Goal: Task Accomplishment & Management: Use online tool/utility

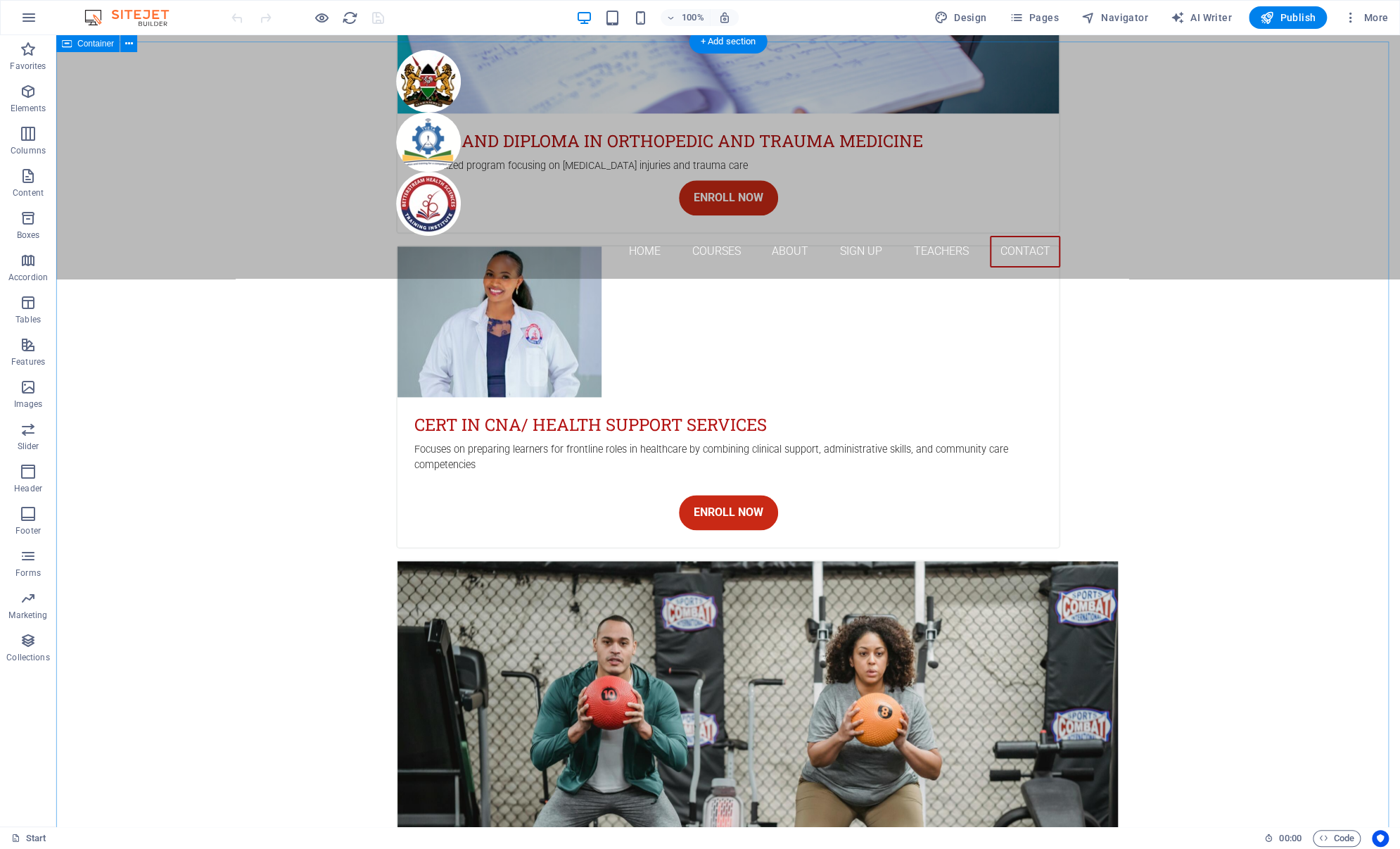
scroll to position [4475, 0]
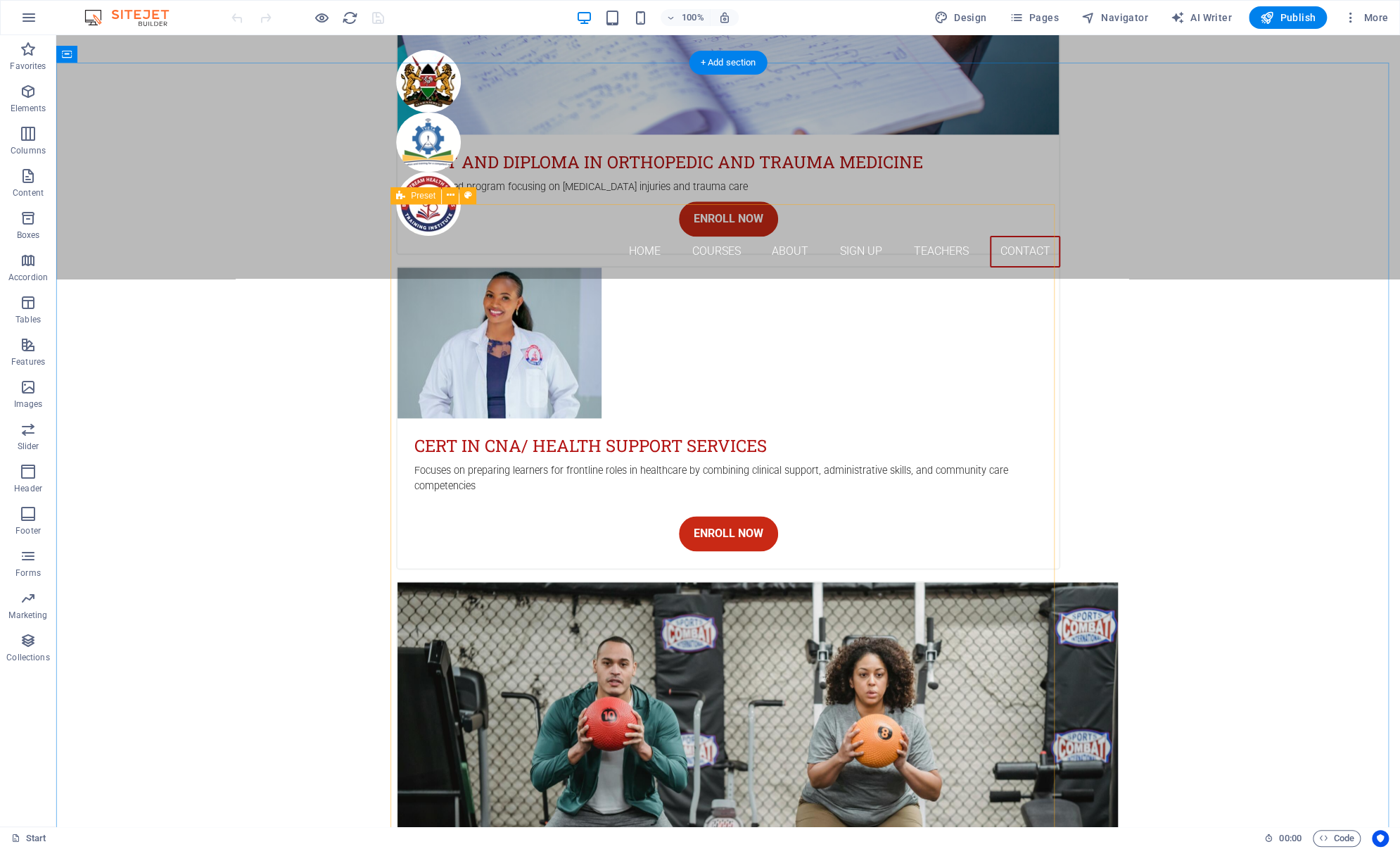
drag, startPoint x: 1028, startPoint y: 722, endPoint x: 783, endPoint y: 723, distance: 245.0
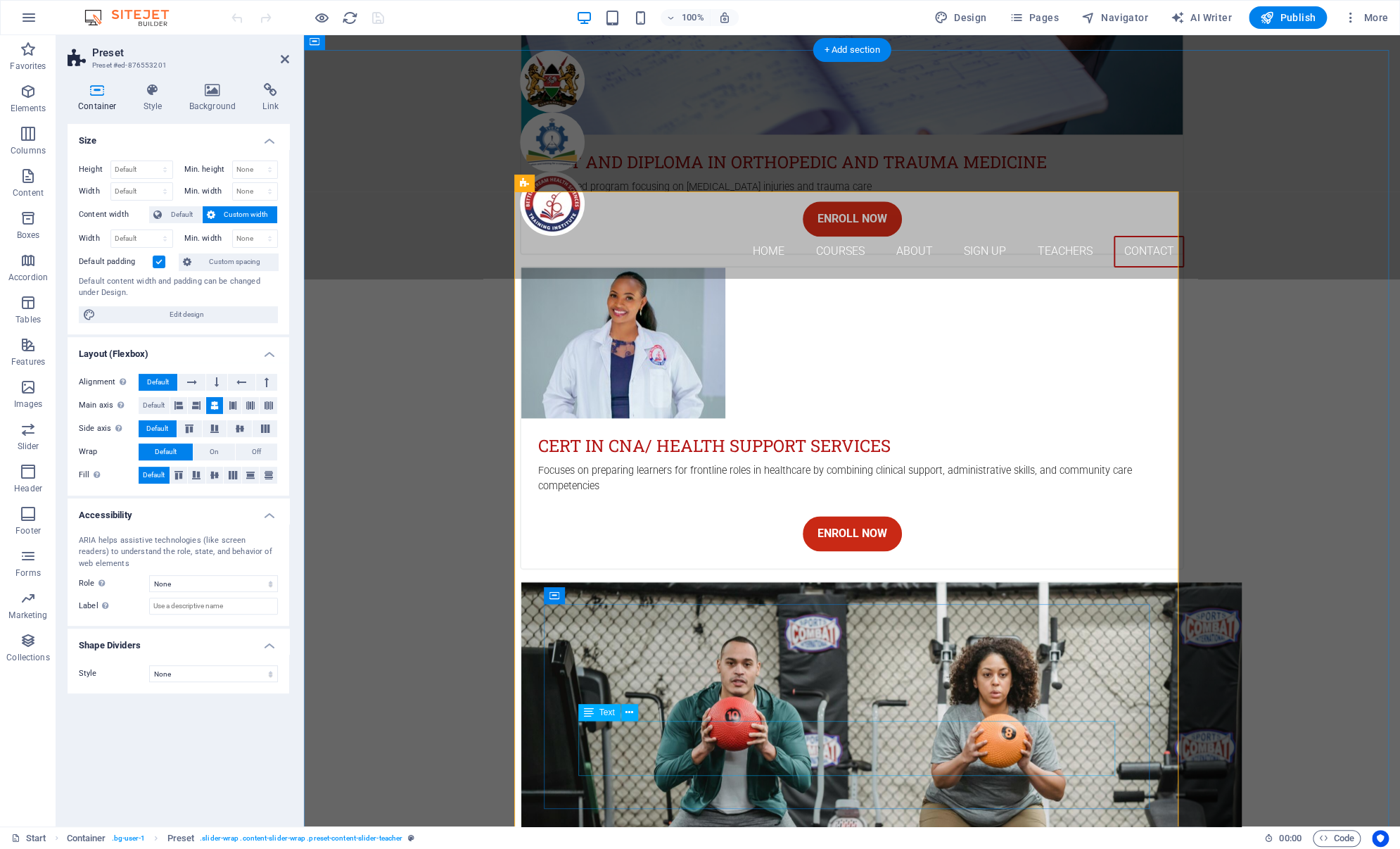
scroll to position [4487, 0]
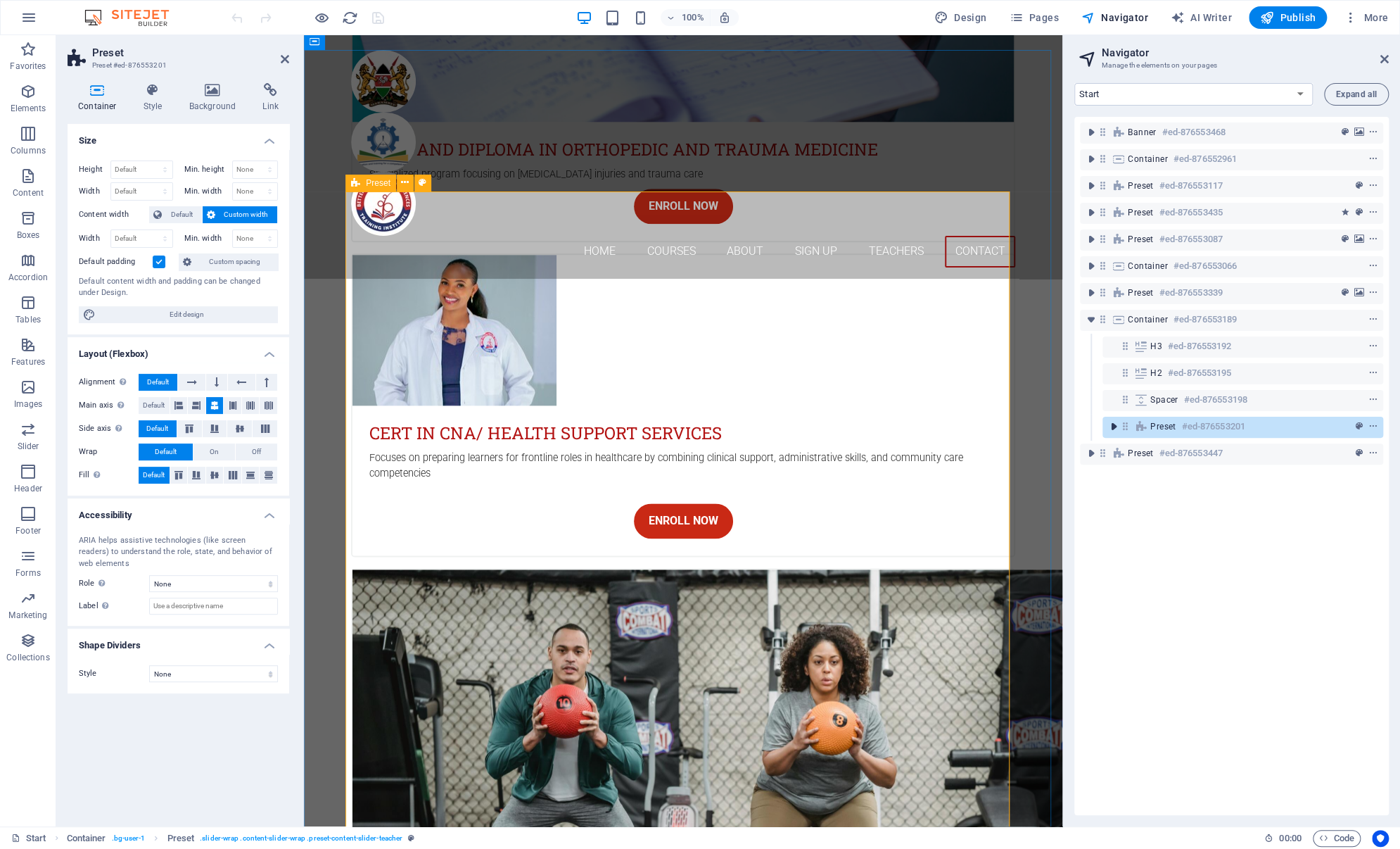
click at [1112, 425] on icon "toggle-expand" at bounding box center [1113, 426] width 14 height 14
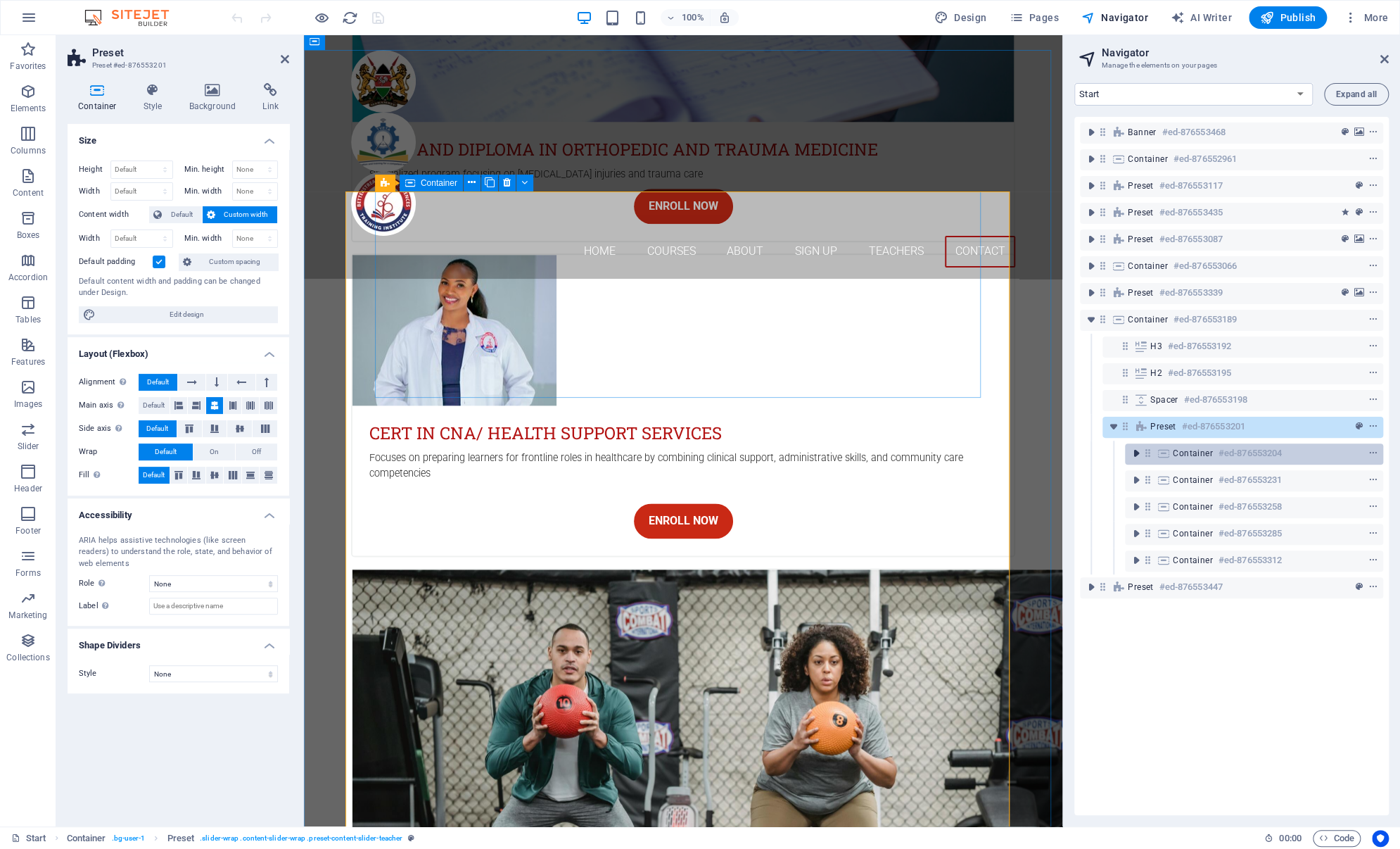
click at [1139, 456] on icon "toggle-expand" at bounding box center [1136, 453] width 14 height 14
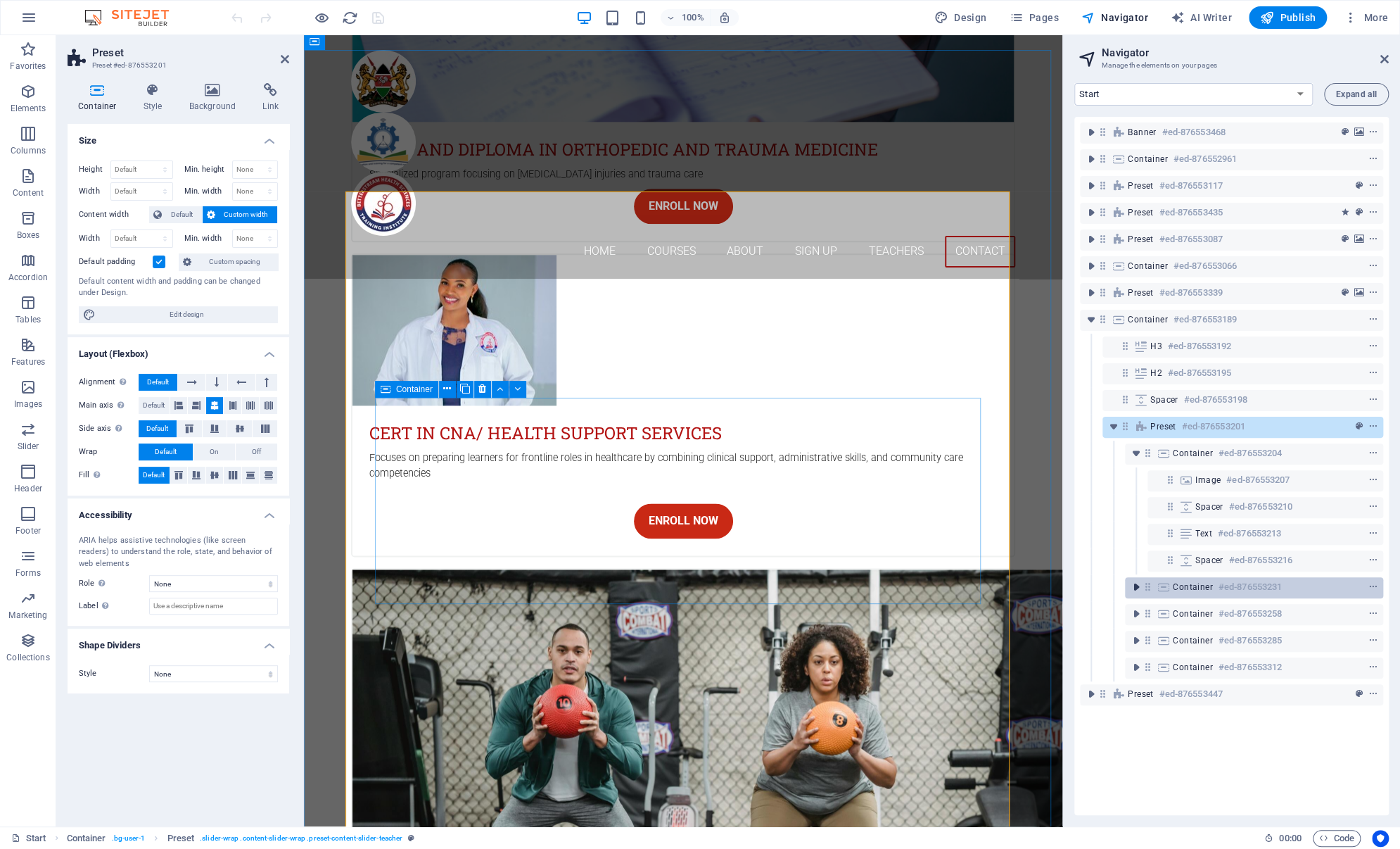
click at [1131, 589] on icon "toggle-expand" at bounding box center [1136, 586] width 14 height 14
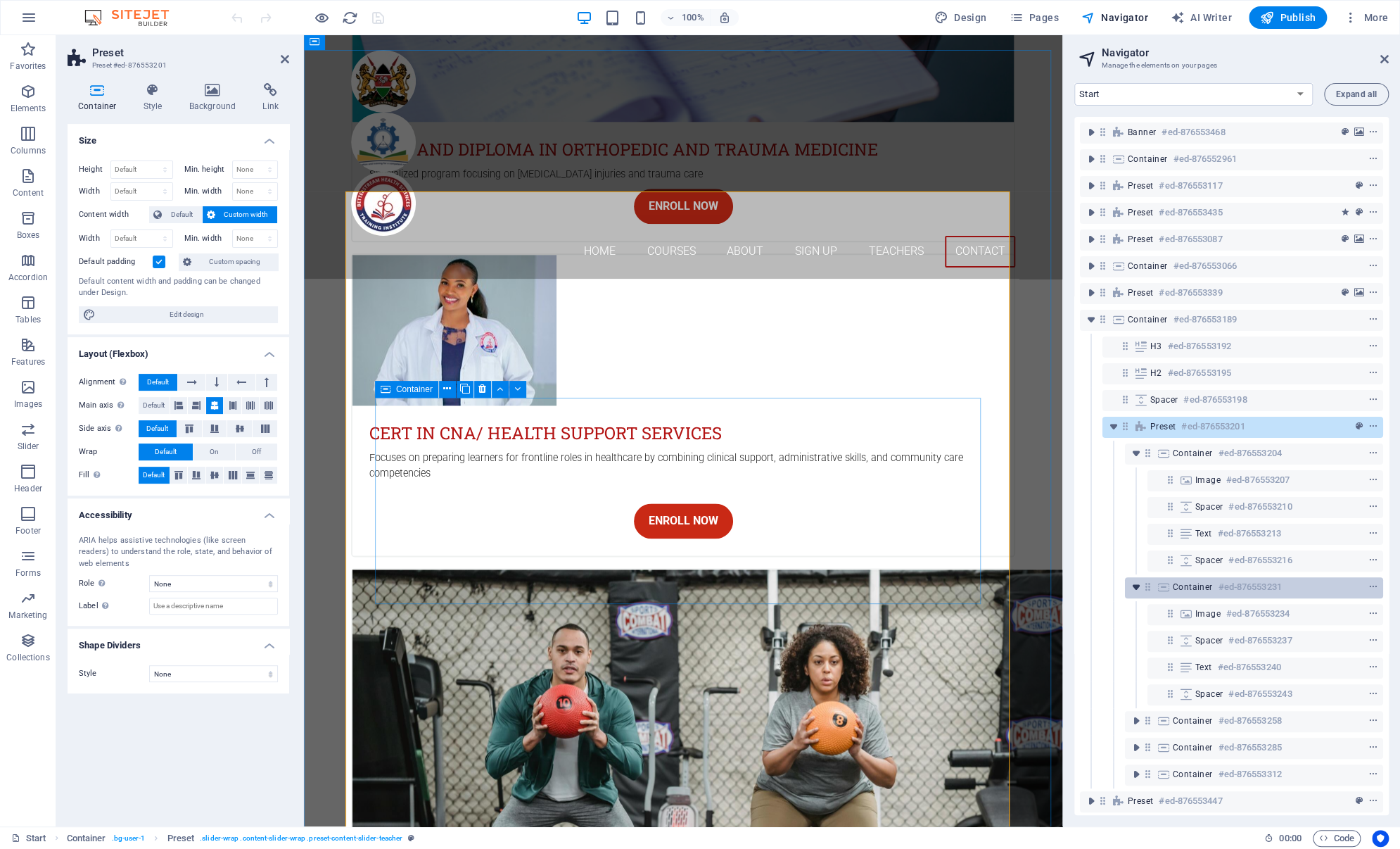
click at [1138, 588] on icon "toggle-expand" at bounding box center [1136, 586] width 14 height 14
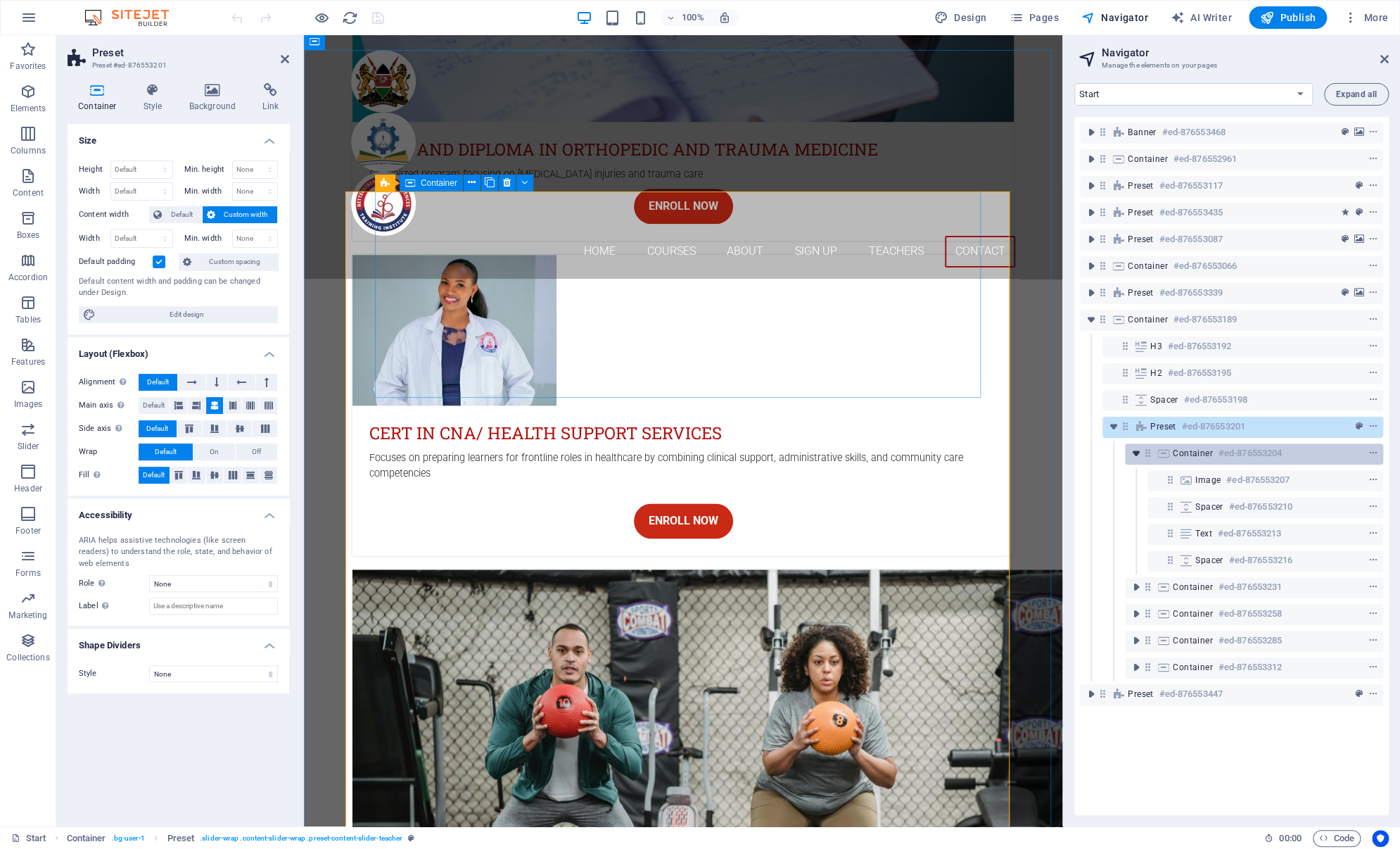
click at [1133, 452] on icon "toggle-expand" at bounding box center [1136, 453] width 14 height 14
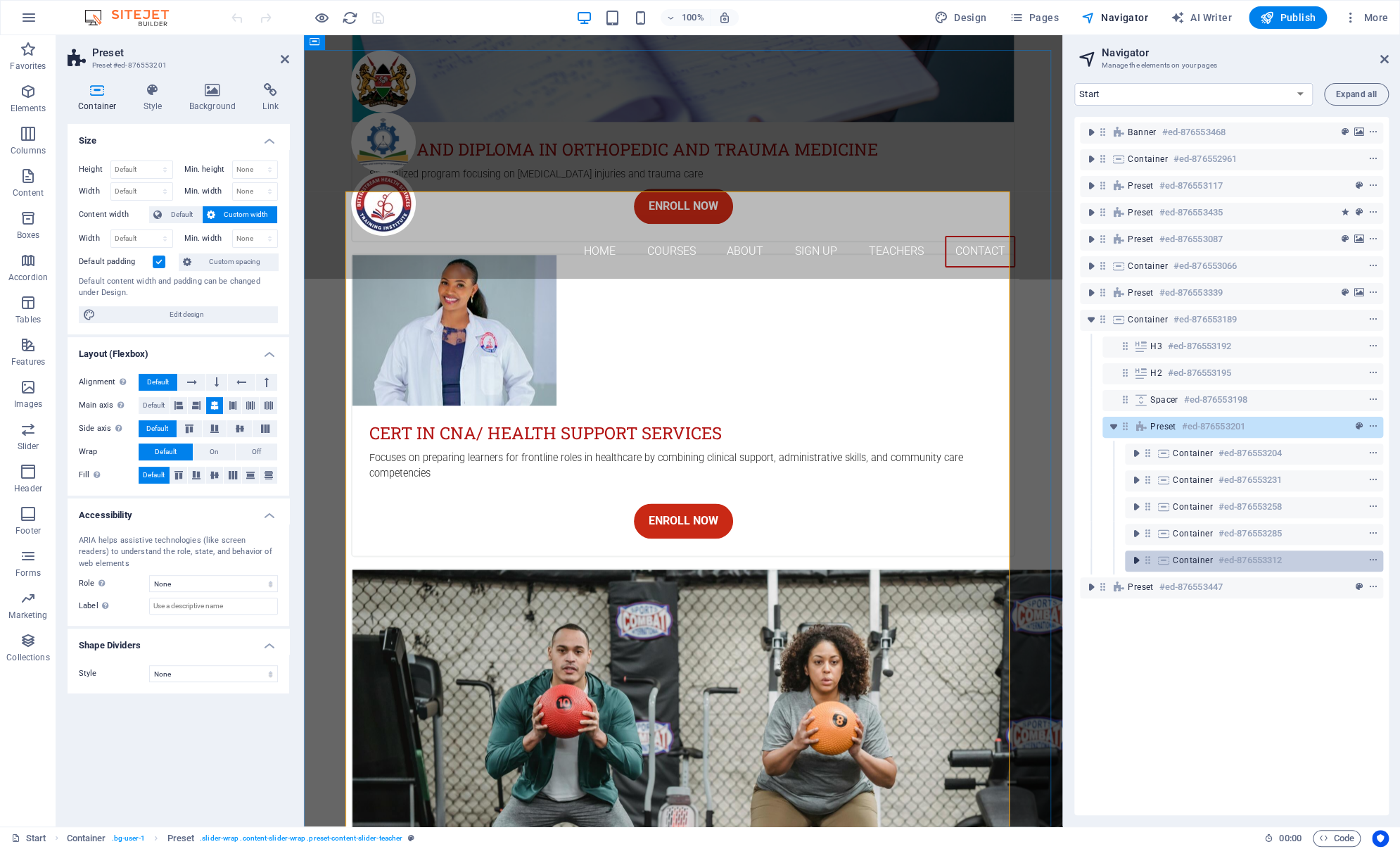
click at [1135, 561] on icon "toggle-expand" at bounding box center [1136, 560] width 14 height 14
click at [1130, 560] on icon "toggle-expand" at bounding box center [1136, 560] width 14 height 14
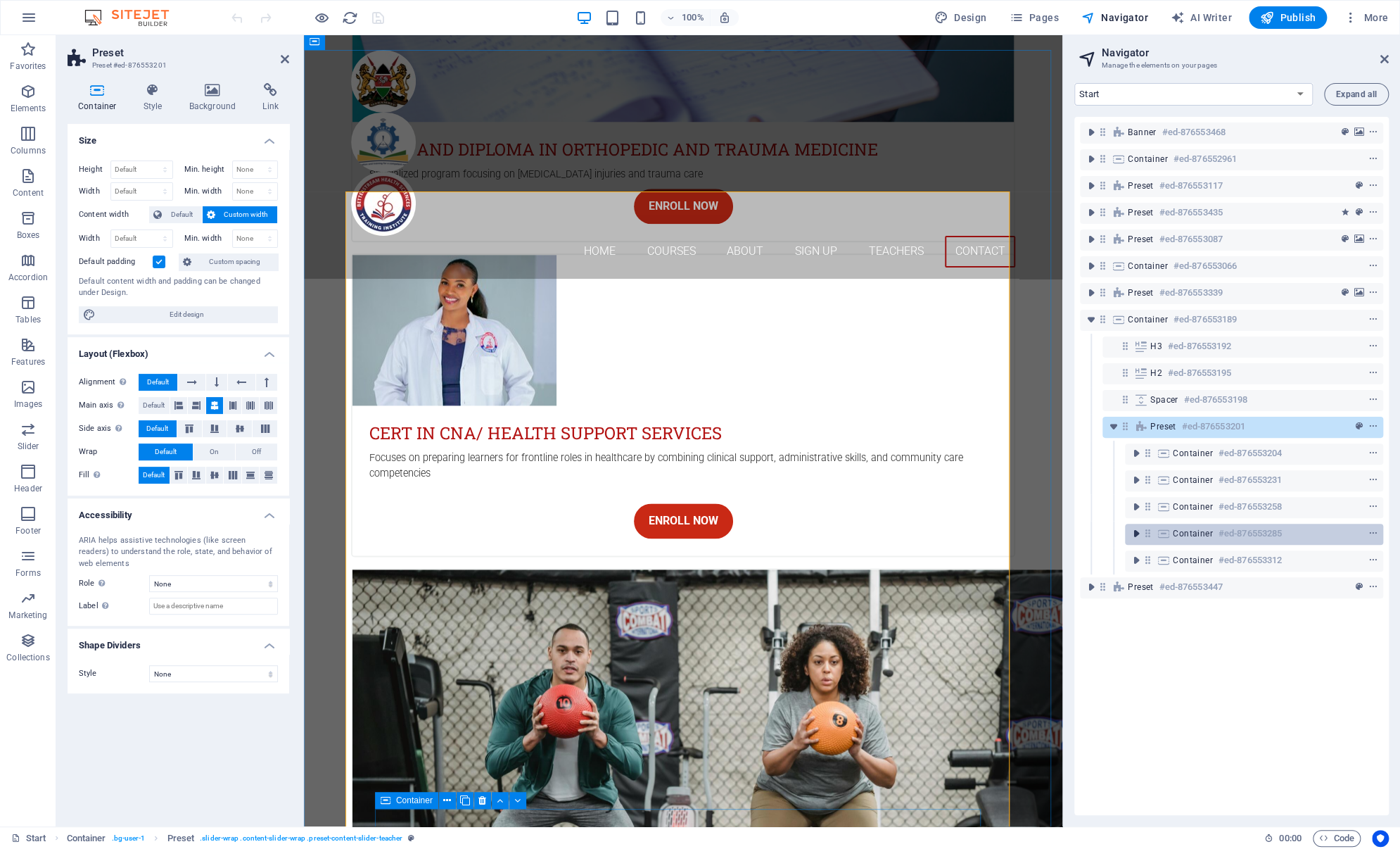
click at [1143, 535] on icon "toggle-expand" at bounding box center [1136, 533] width 14 height 14
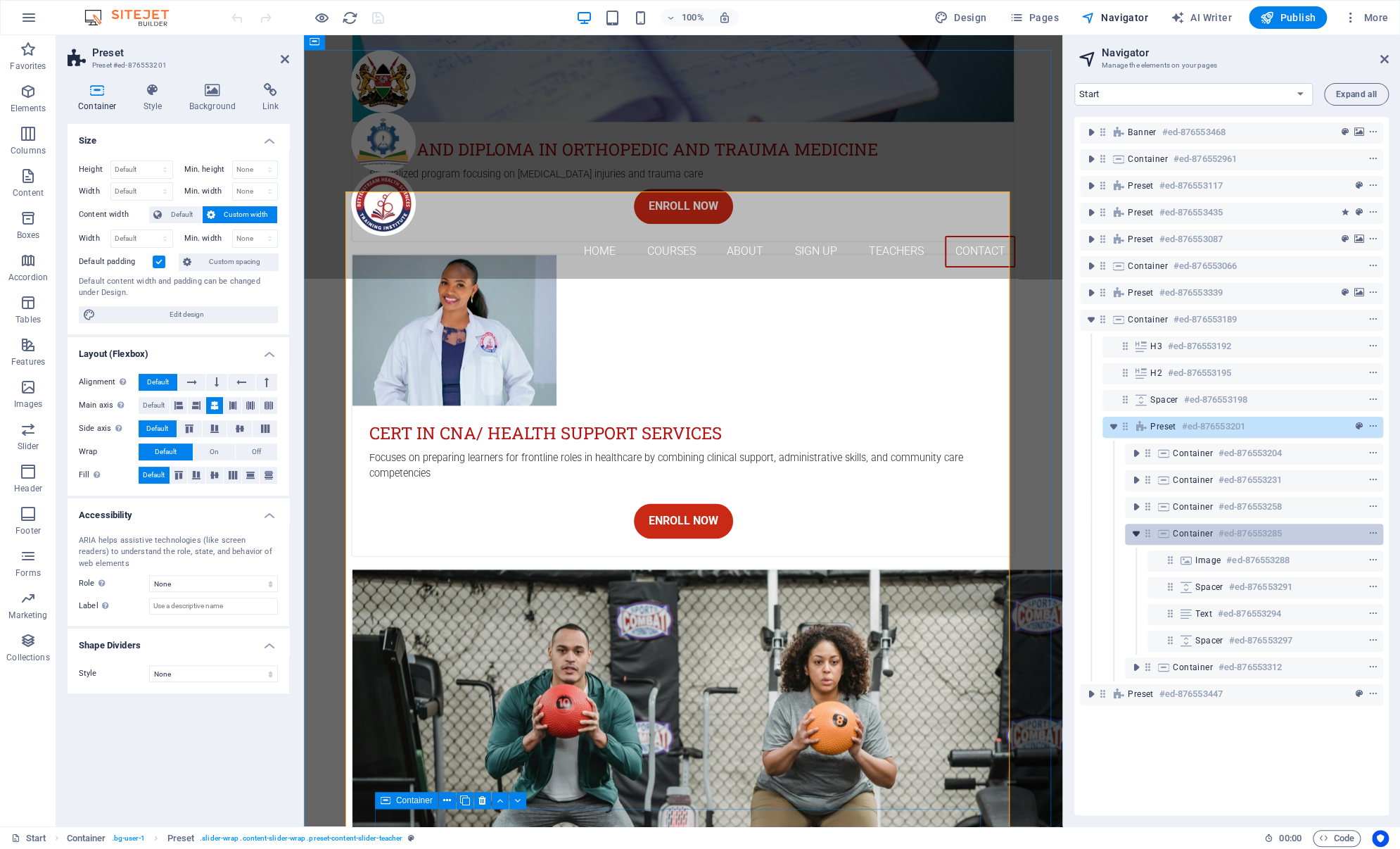
click at [1143, 534] on icon "toggle-expand" at bounding box center [1136, 533] width 14 height 14
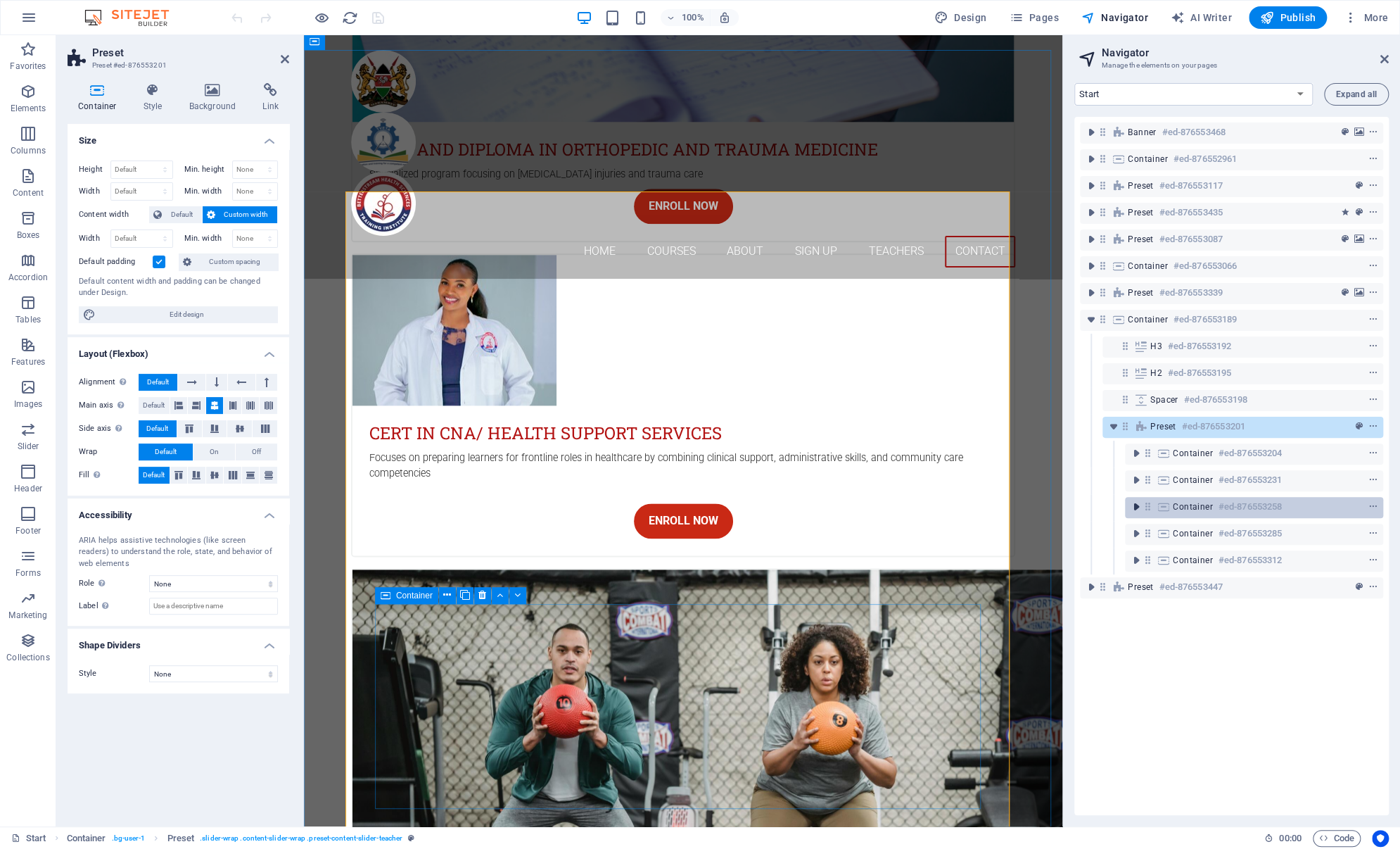
click at [1138, 509] on icon "toggle-expand" at bounding box center [1136, 506] width 14 height 14
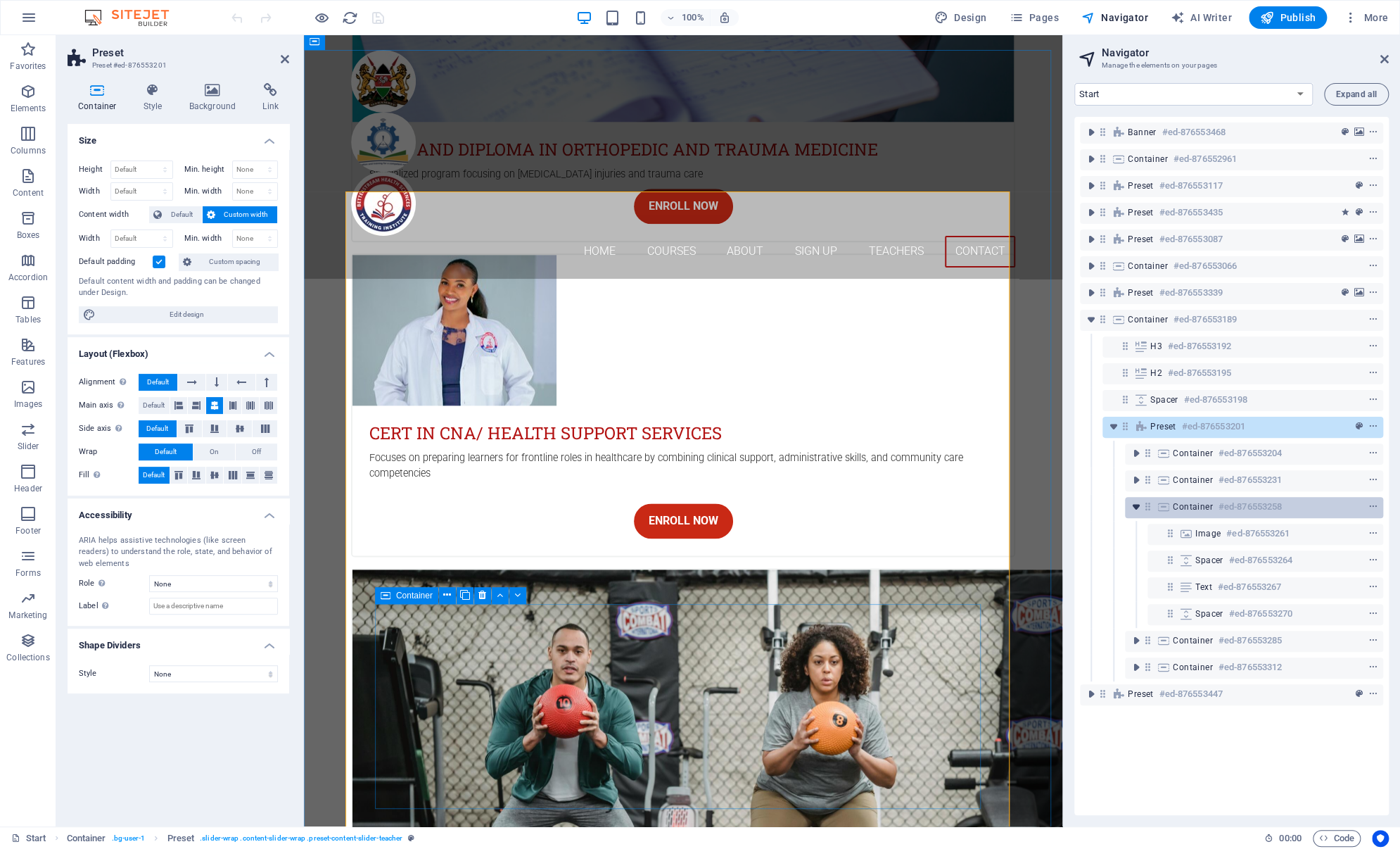
click at [1138, 509] on icon "toggle-expand" at bounding box center [1136, 506] width 14 height 14
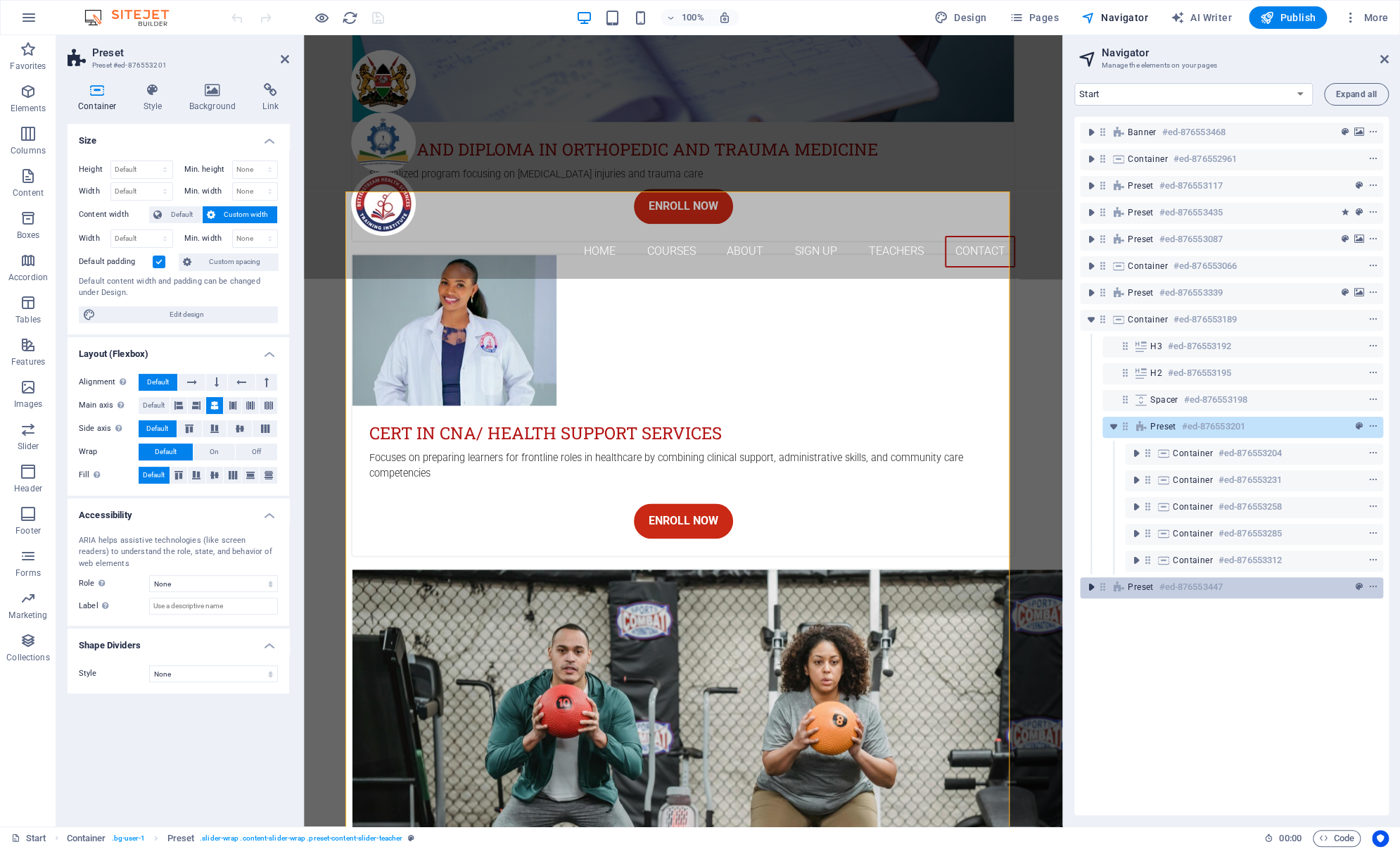
click at [1093, 589] on icon "toggle-expand" at bounding box center [1091, 586] width 14 height 14
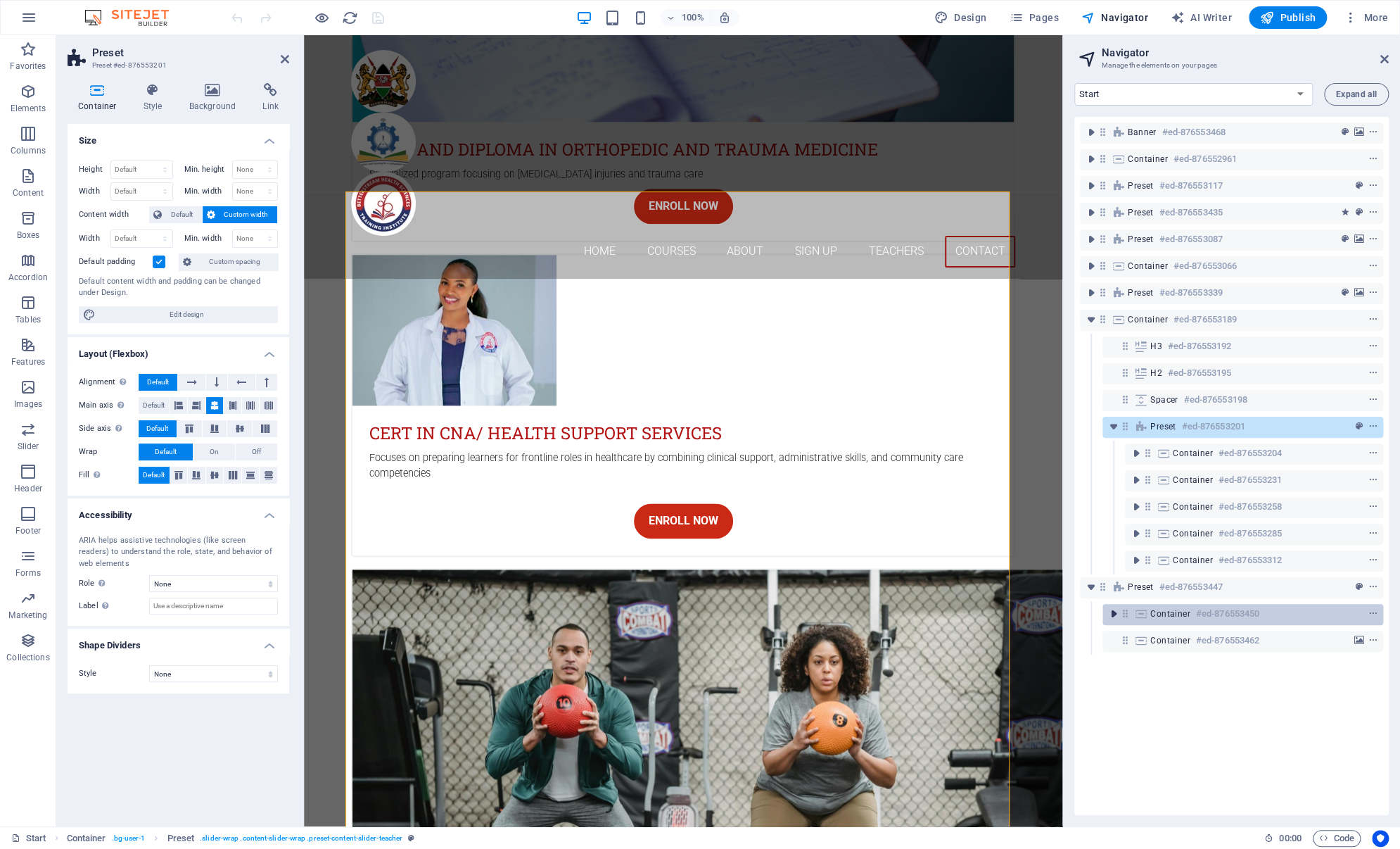
click at [1113, 612] on icon "toggle-expand" at bounding box center [1113, 614] width 14 height 14
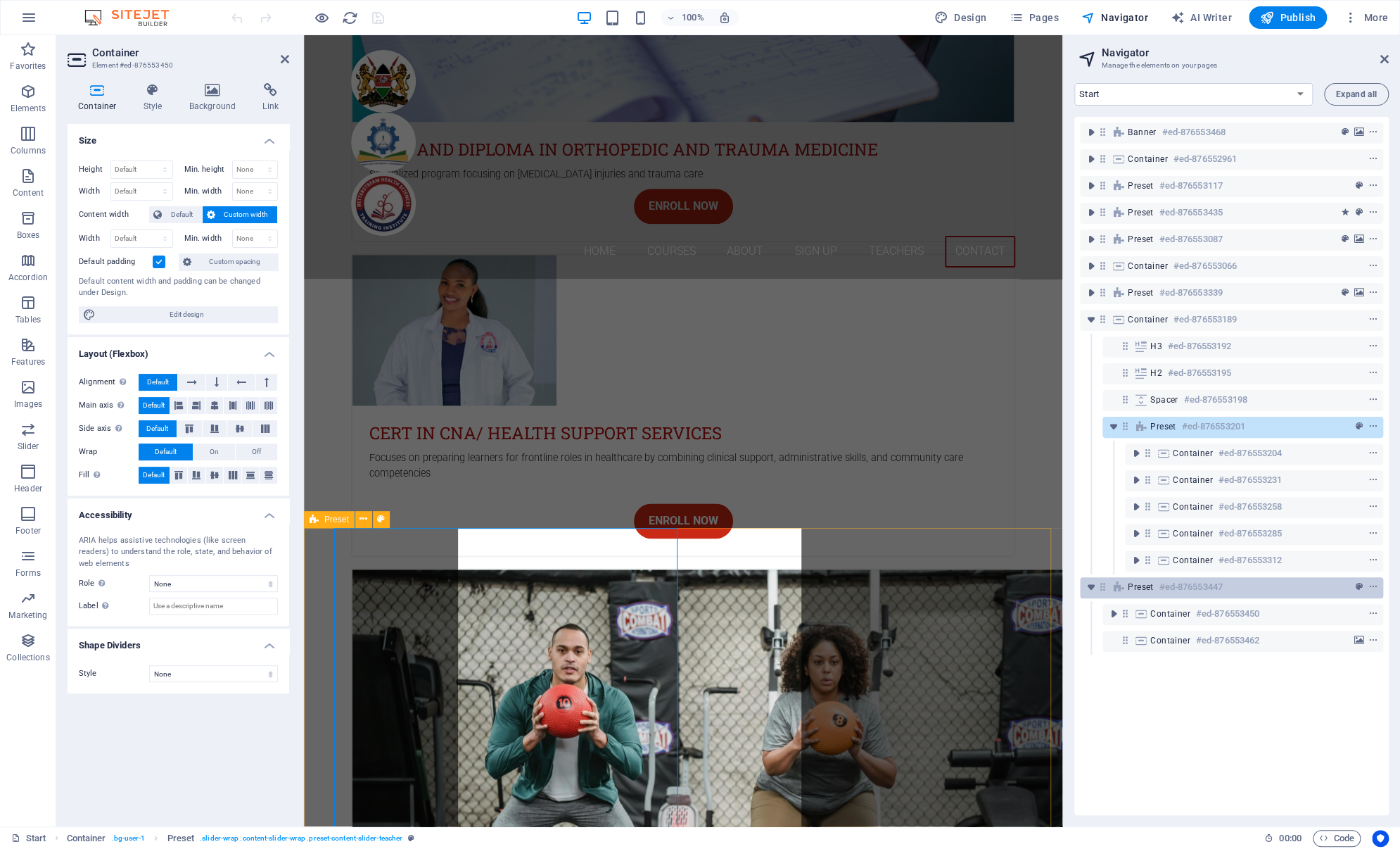
scroll to position [5249, 0]
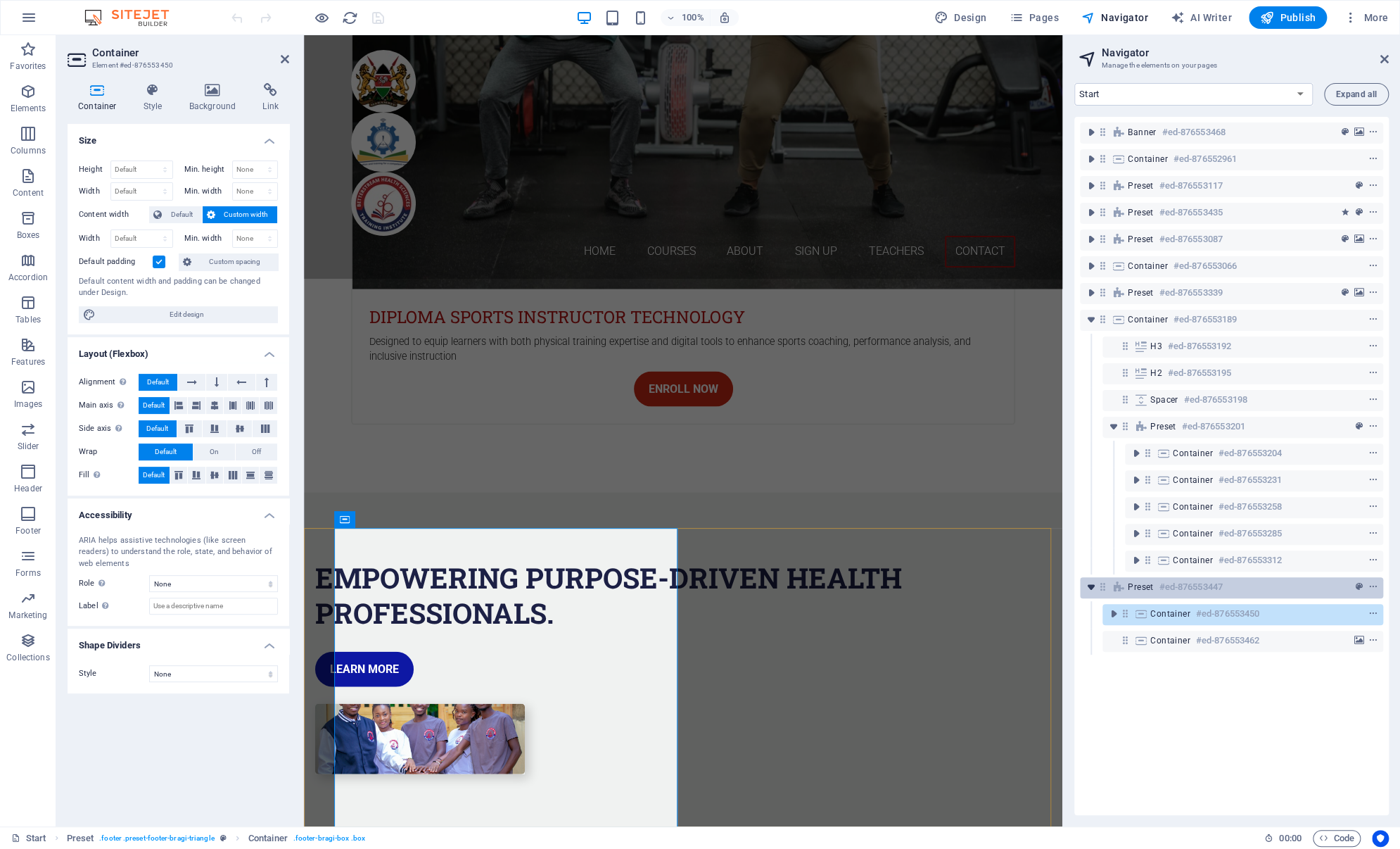
click at [1089, 589] on icon "toggle-expand" at bounding box center [1091, 586] width 14 height 14
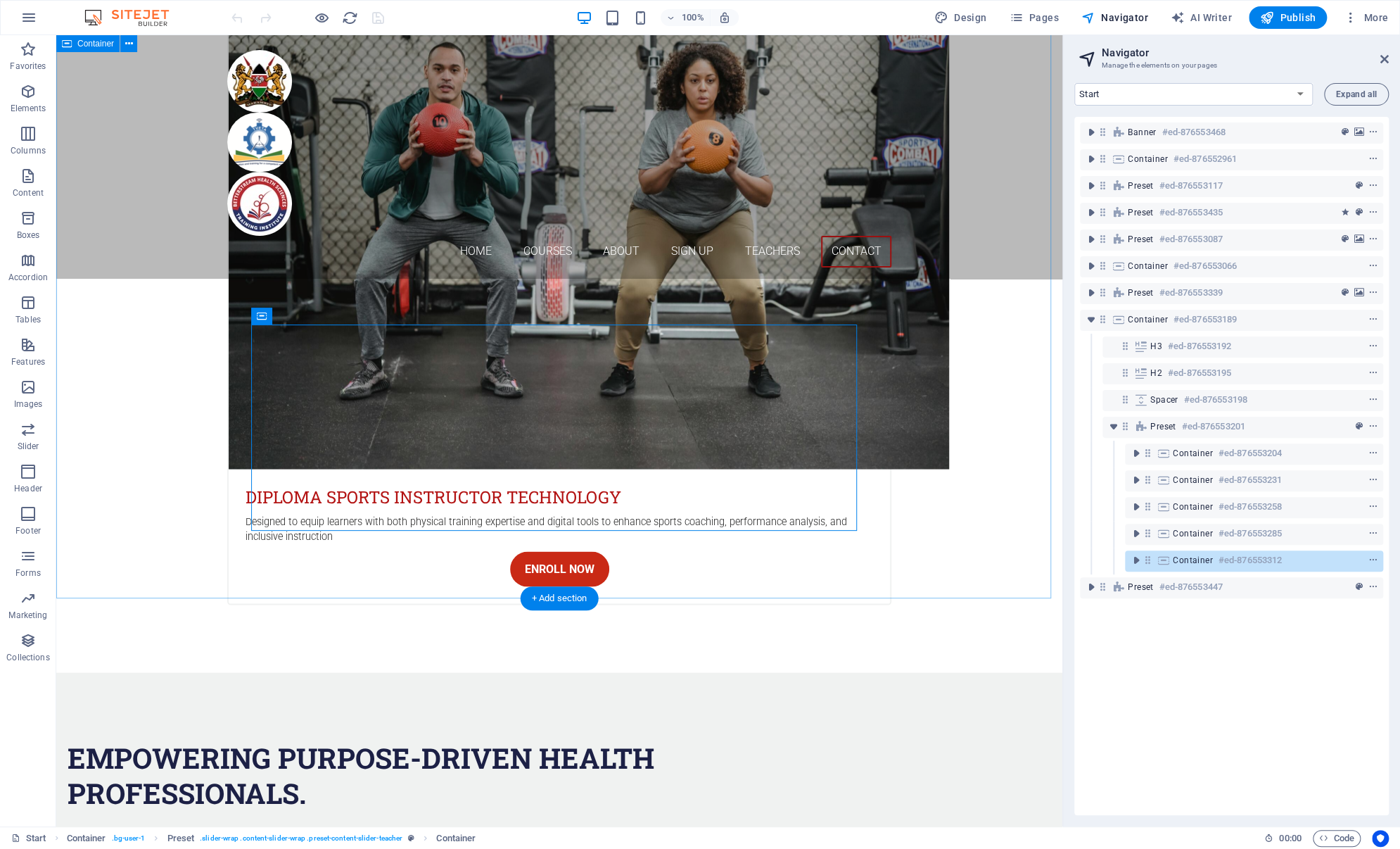
scroll to position [4967, 0]
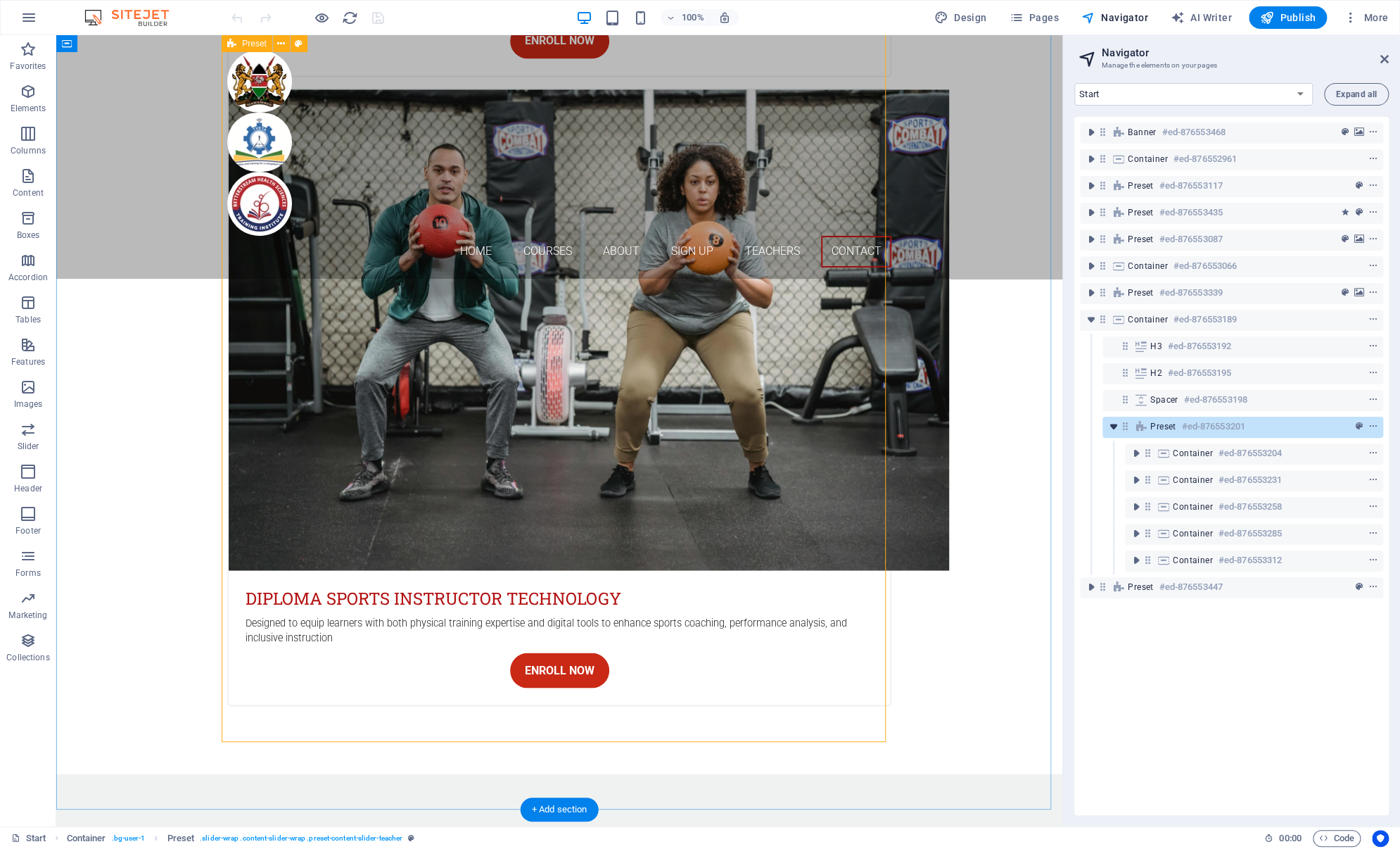
click at [1112, 429] on icon "toggle-expand" at bounding box center [1113, 426] width 14 height 14
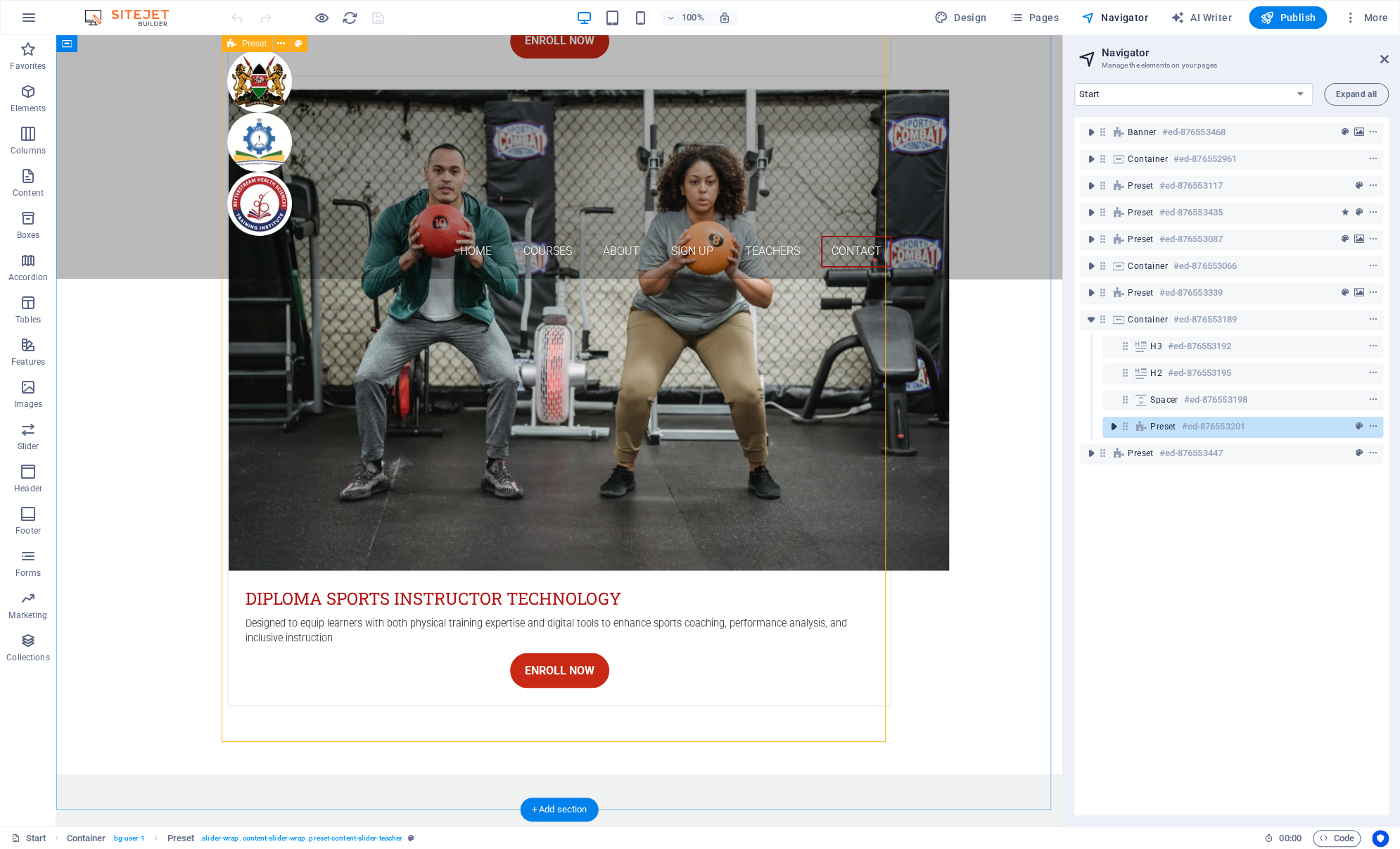
click at [1112, 429] on icon "toggle-expand" at bounding box center [1113, 426] width 14 height 14
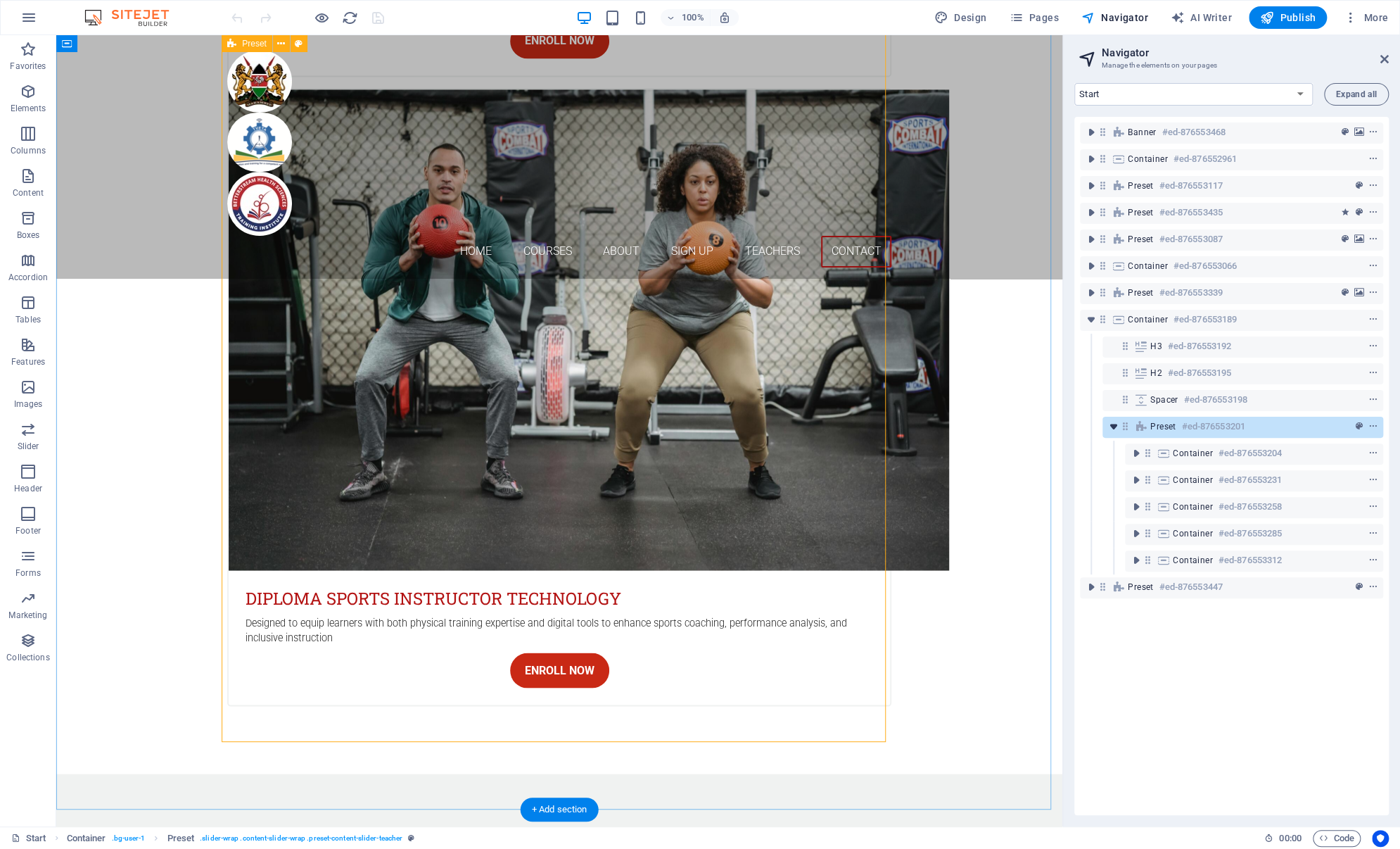
click at [1112, 429] on icon "toggle-expand" at bounding box center [1113, 426] width 14 height 14
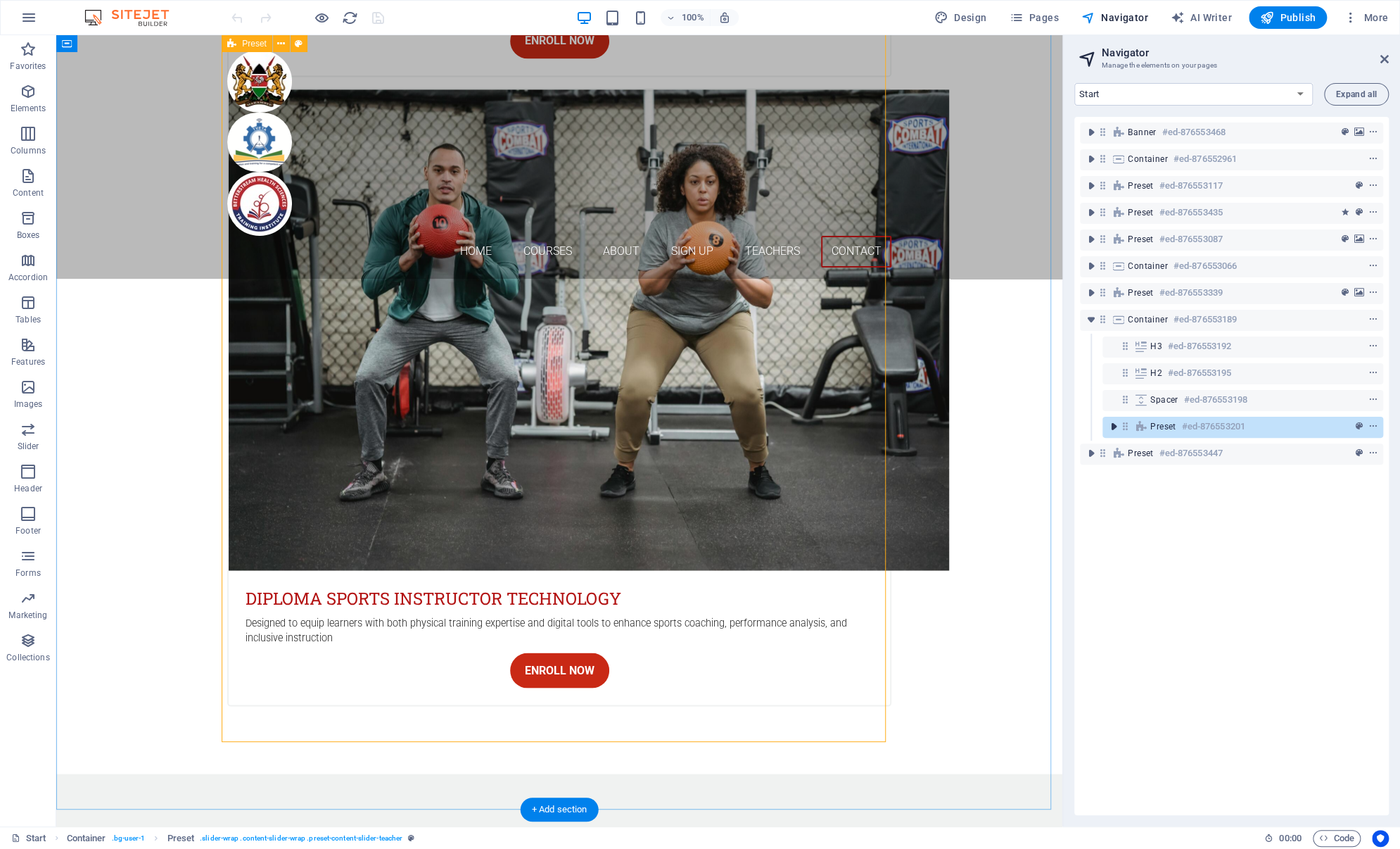
click at [1112, 429] on icon "toggle-expand" at bounding box center [1113, 426] width 14 height 14
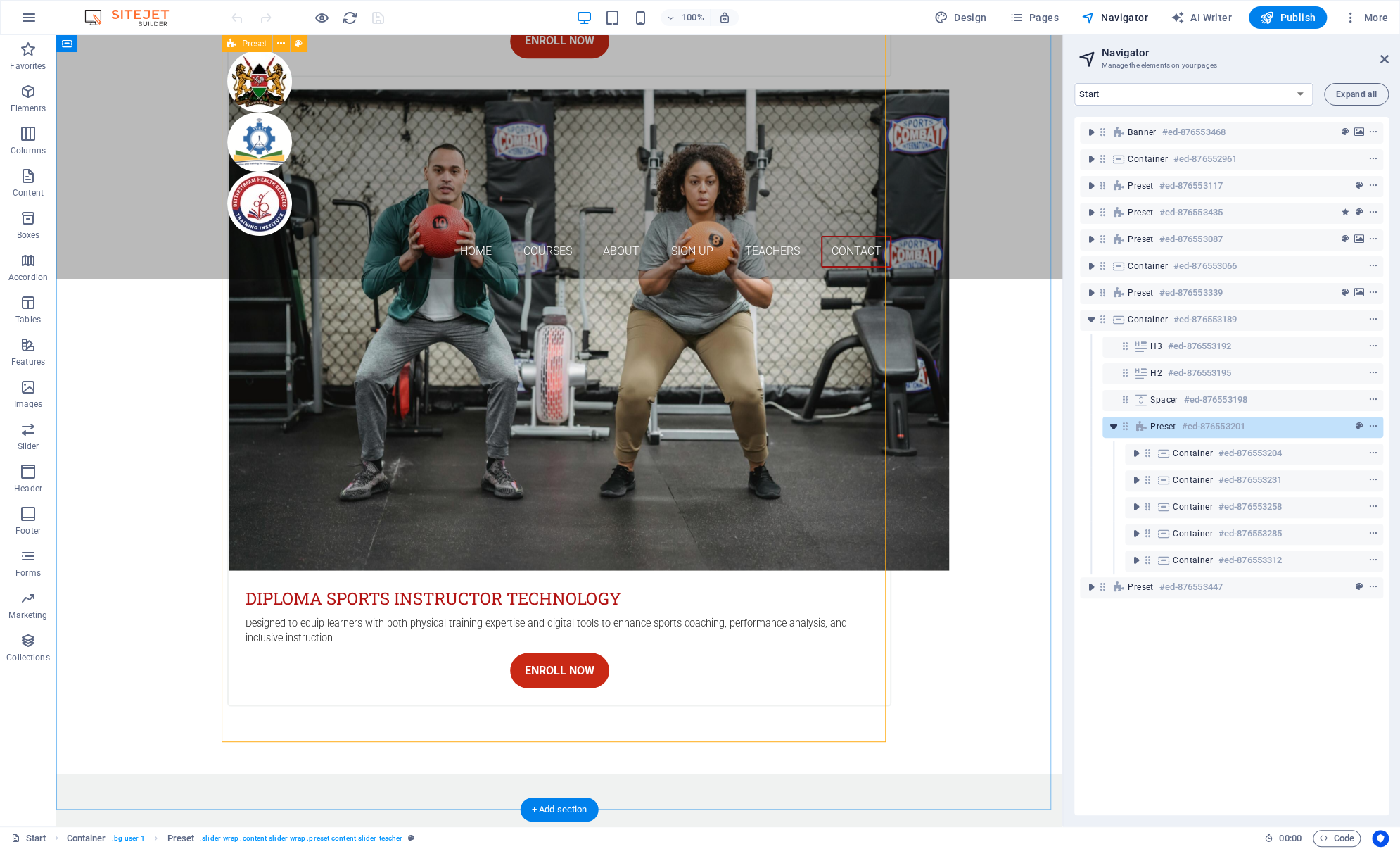
click at [1114, 429] on icon "toggle-expand" at bounding box center [1113, 426] width 14 height 14
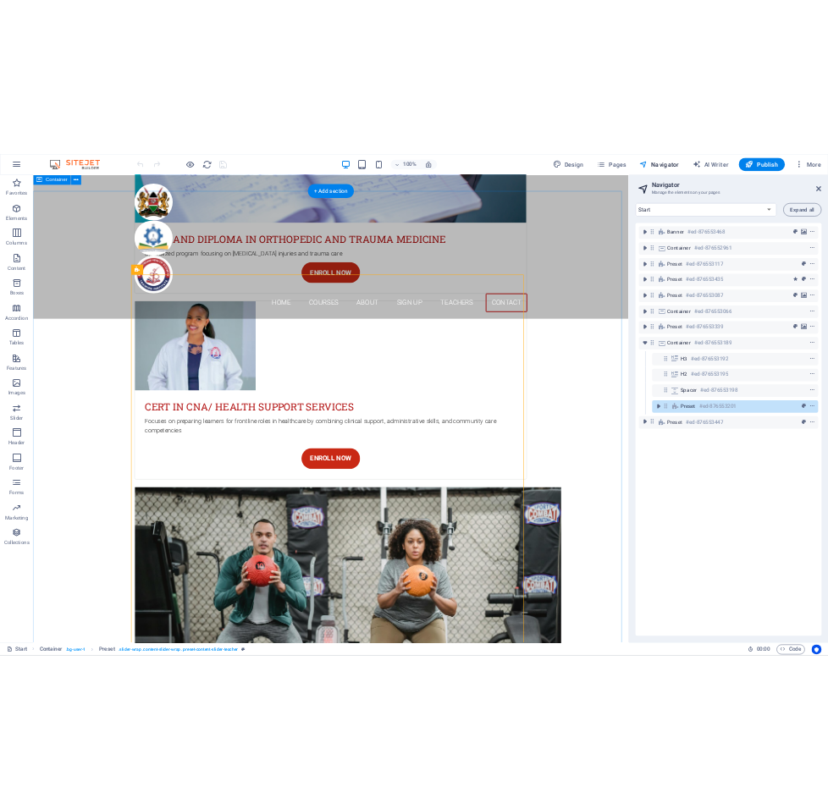
scroll to position [5381, 0]
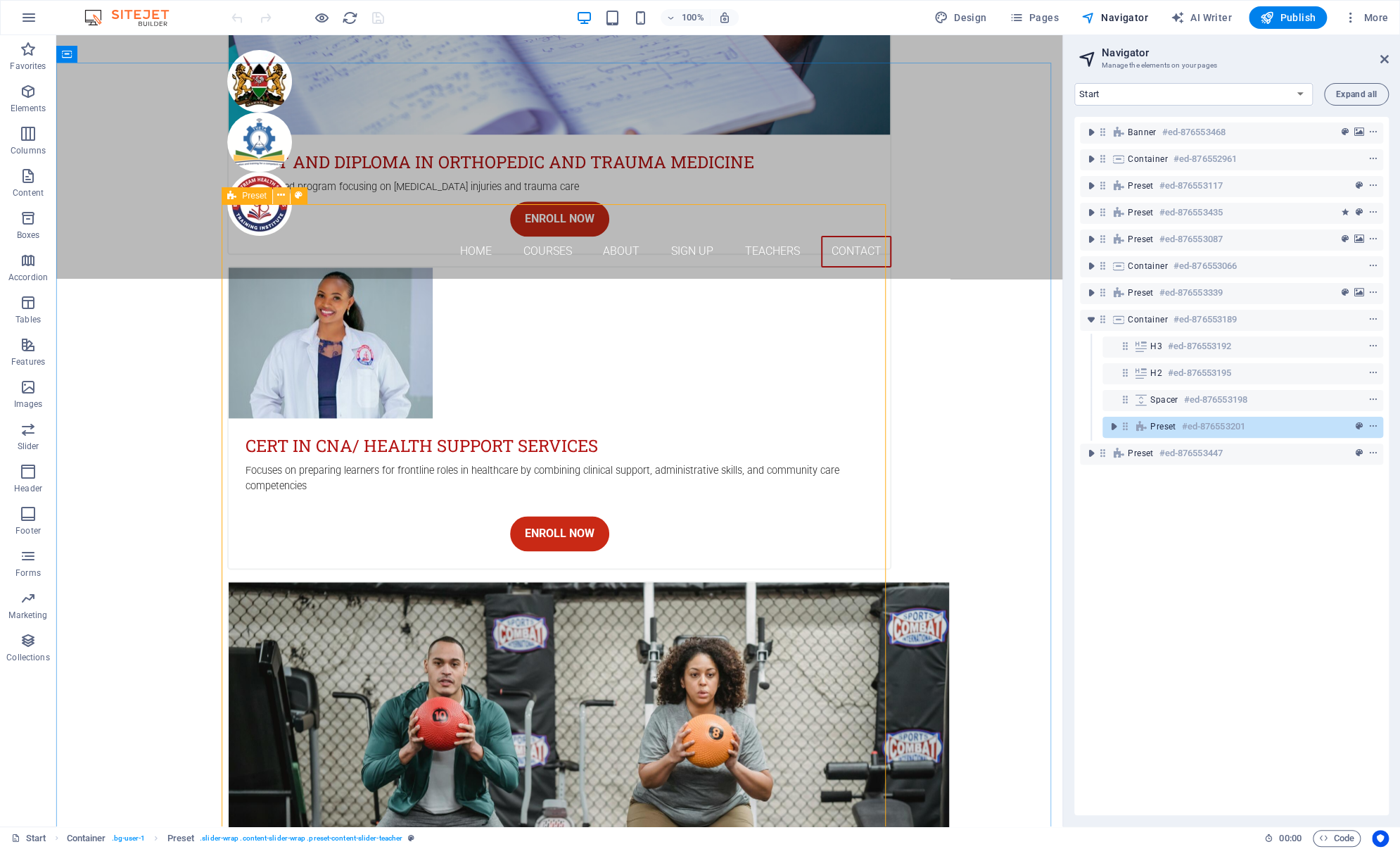
click at [283, 197] on icon at bounding box center [280, 195] width 7 height 15
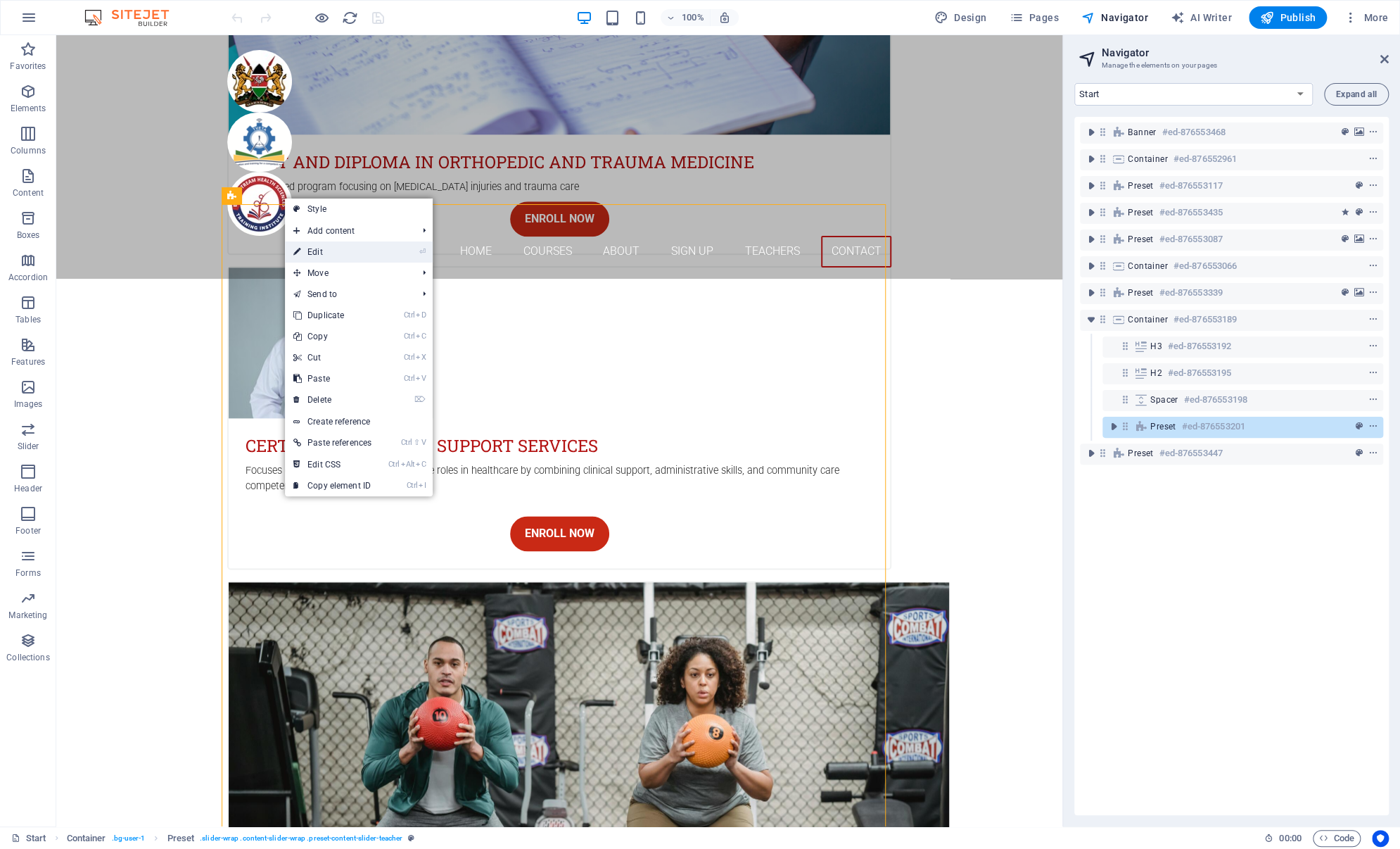
click at [414, 251] on li "⏎ Edit" at bounding box center [359, 251] width 148 height 21
click at [366, 258] on link "⏎ Edit" at bounding box center [333, 251] width 95 height 21
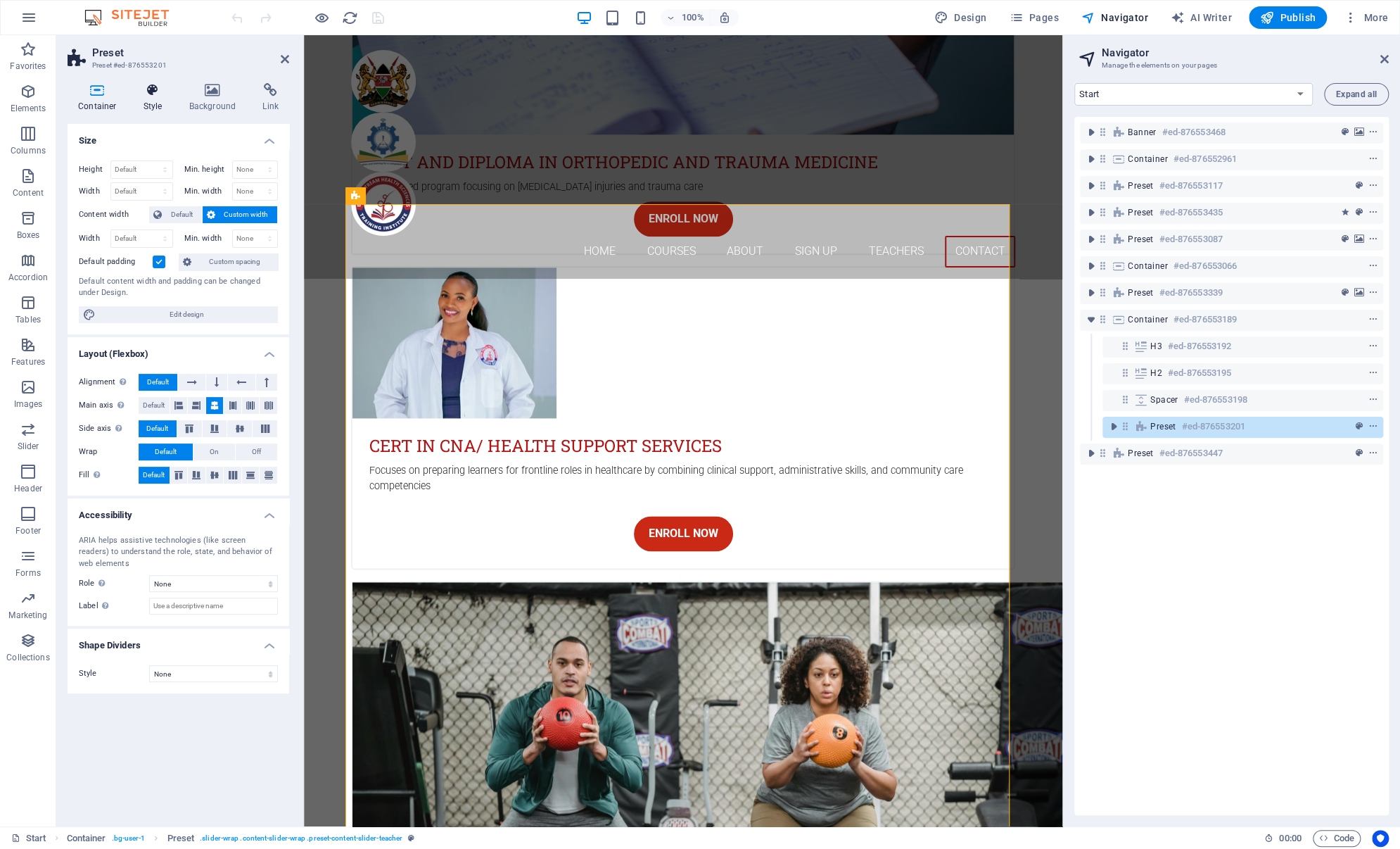
click at [151, 94] on icon at bounding box center [153, 90] width 40 height 14
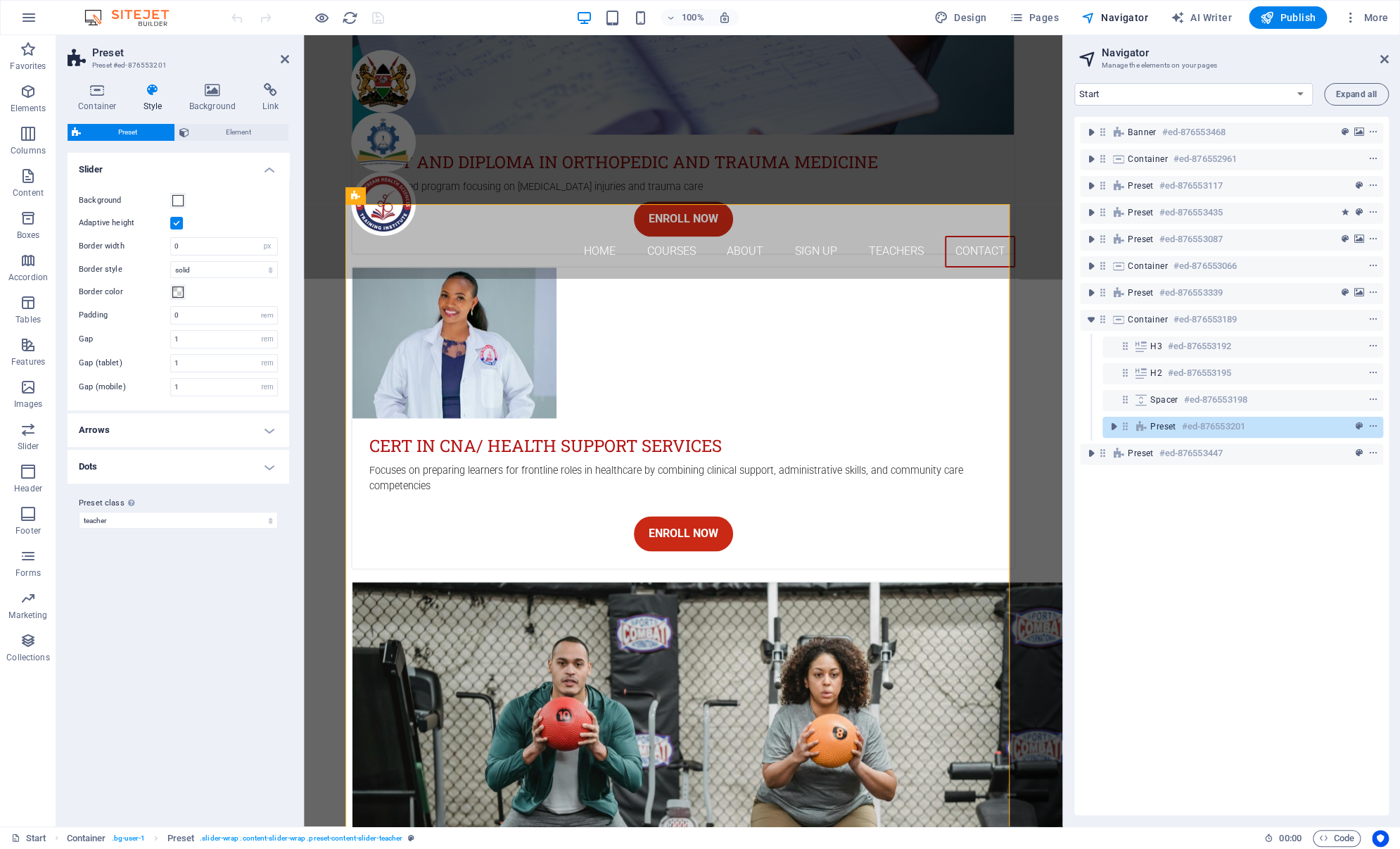
click at [249, 473] on h4 "Dots" at bounding box center [178, 466] width 222 height 34
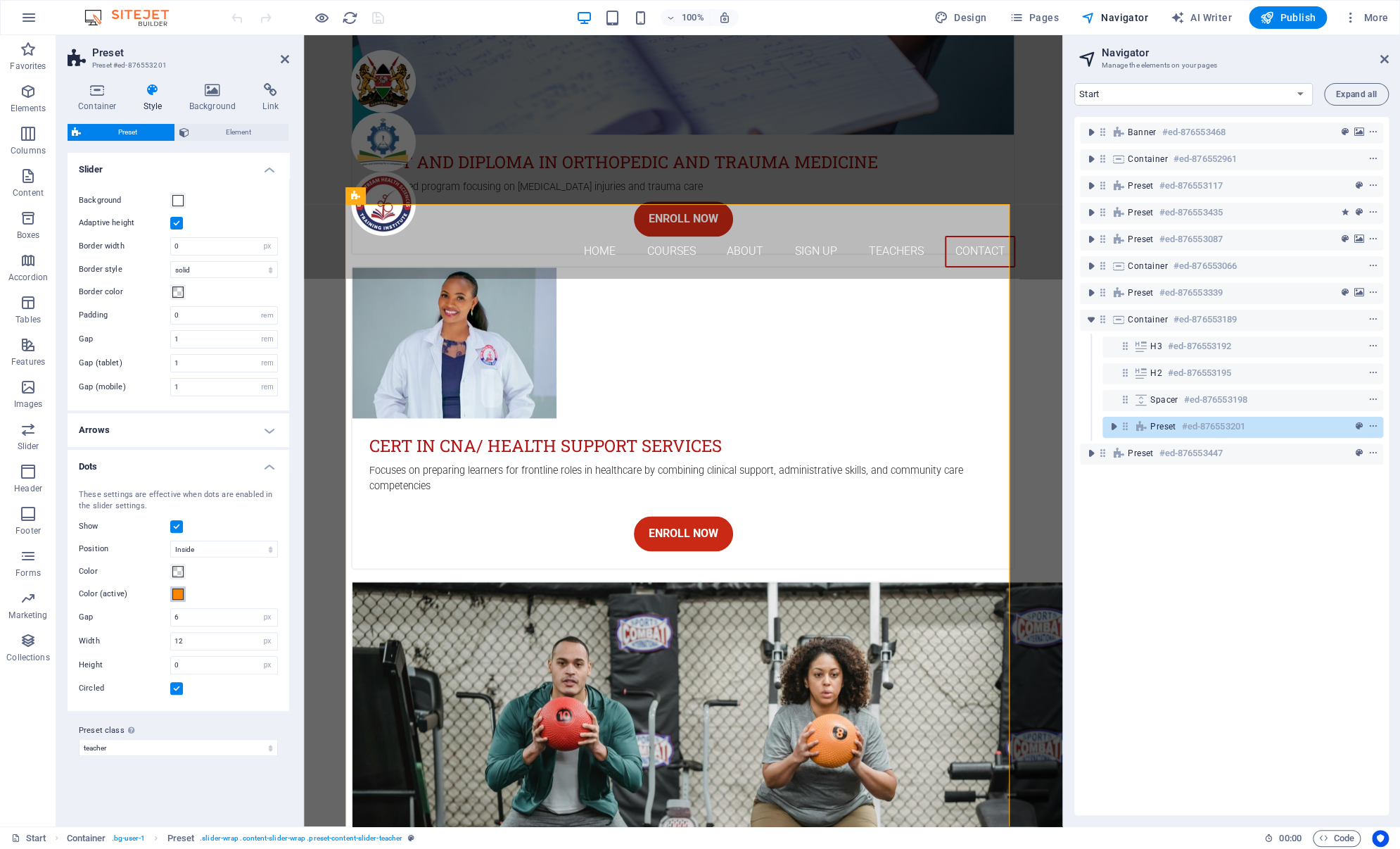
click at [180, 598] on button "Color (active)" at bounding box center [178, 594] width 16 height 16
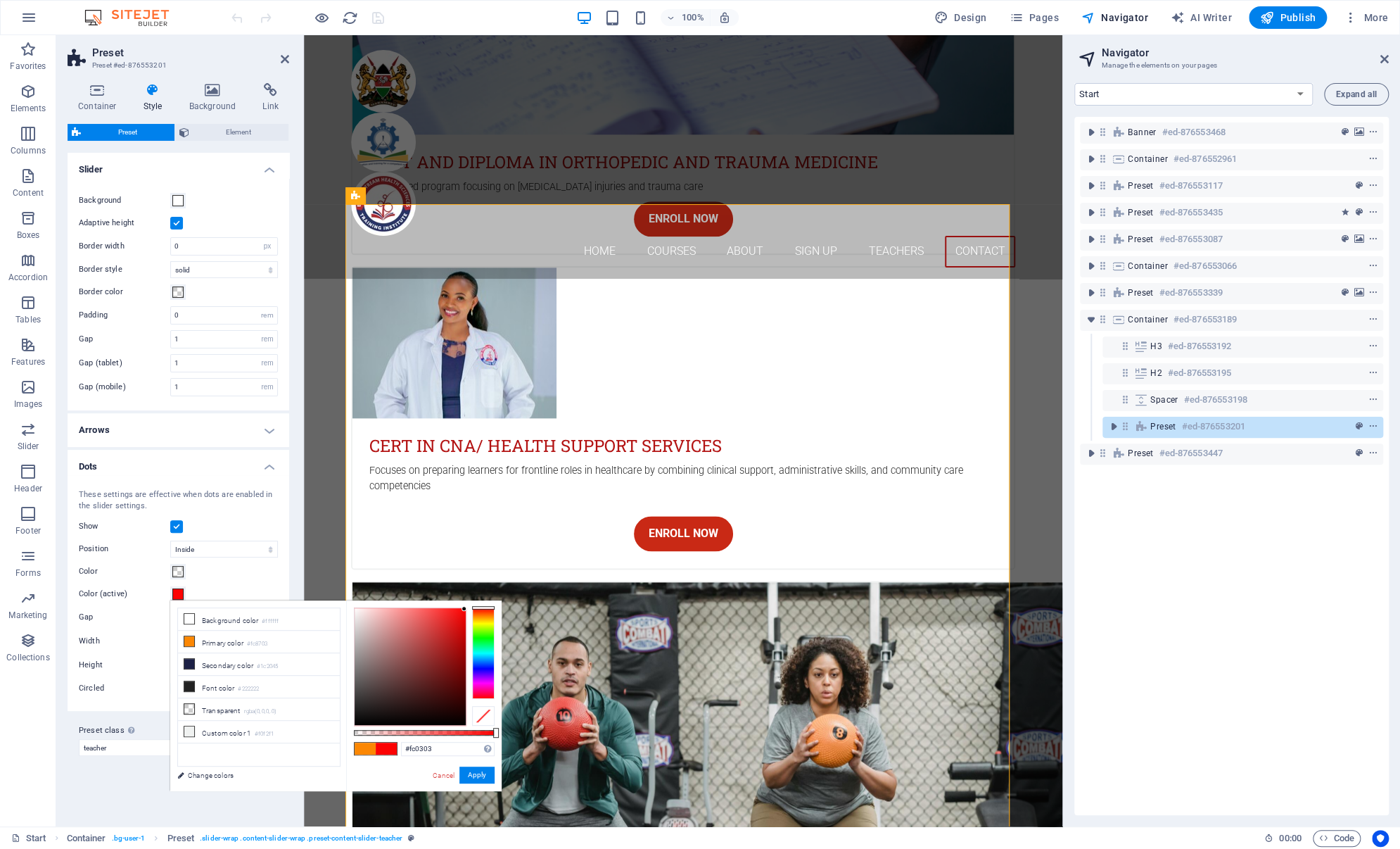
drag, startPoint x: 485, startPoint y: 614, endPoint x: 484, endPoint y: 595, distance: 19.0
click at [484, 595] on body "Betterstream Health Sciences Training Institute Start Favorites Elements Column…" at bounding box center [700, 424] width 1400 height 849
click at [456, 605] on div "#fc0303 Supported formats #0852ed rgb(8, 82, 237) rgba(8, 82, 237, 90%) hsv(221…" at bounding box center [423, 797] width 155 height 395
type input "#b01a1a"
drag, startPoint x: 461, startPoint y: 607, endPoint x: 449, endPoint y: 644, distance: 38.9
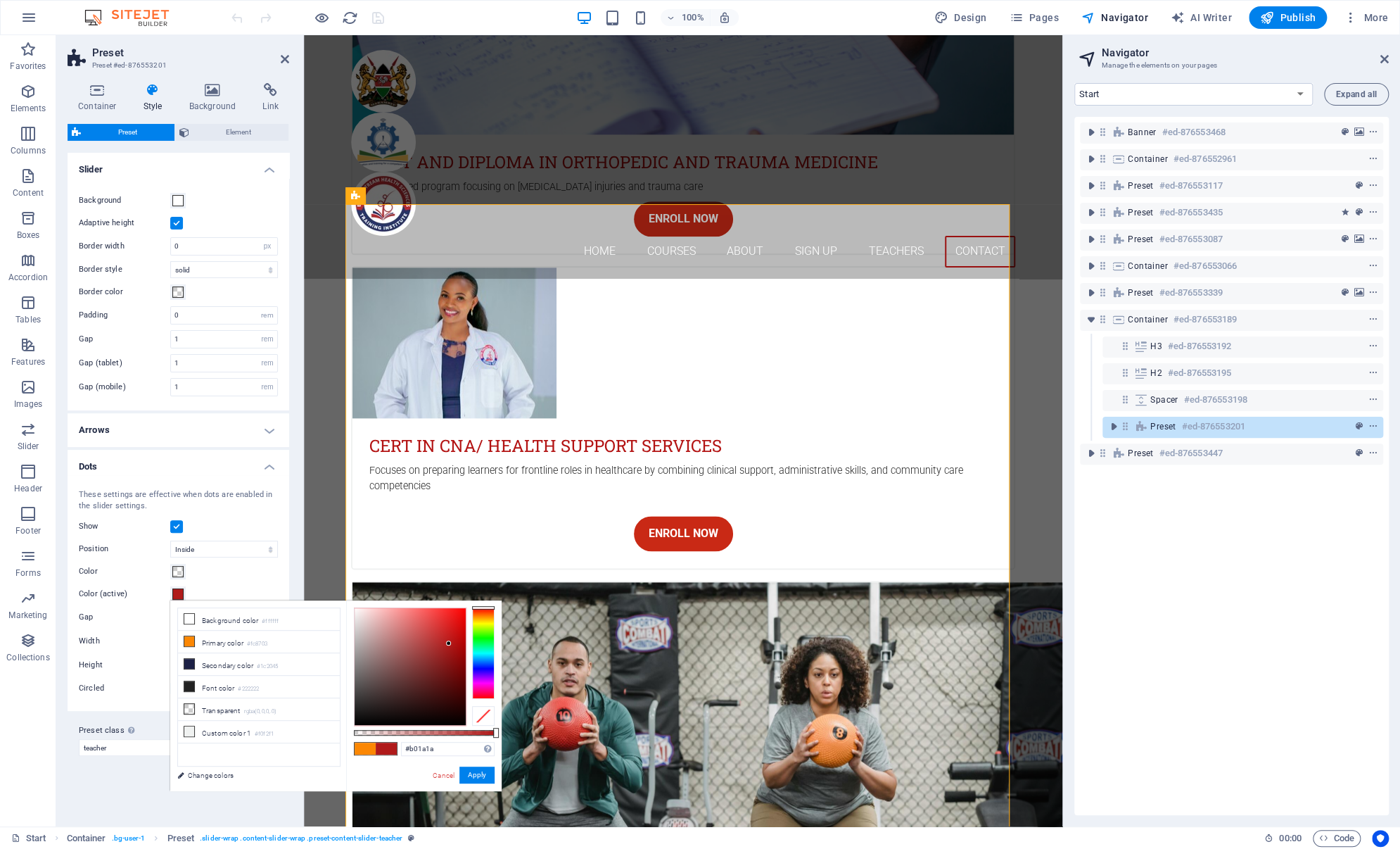
click at [449, 644] on div at bounding box center [449, 643] width 5 height 5
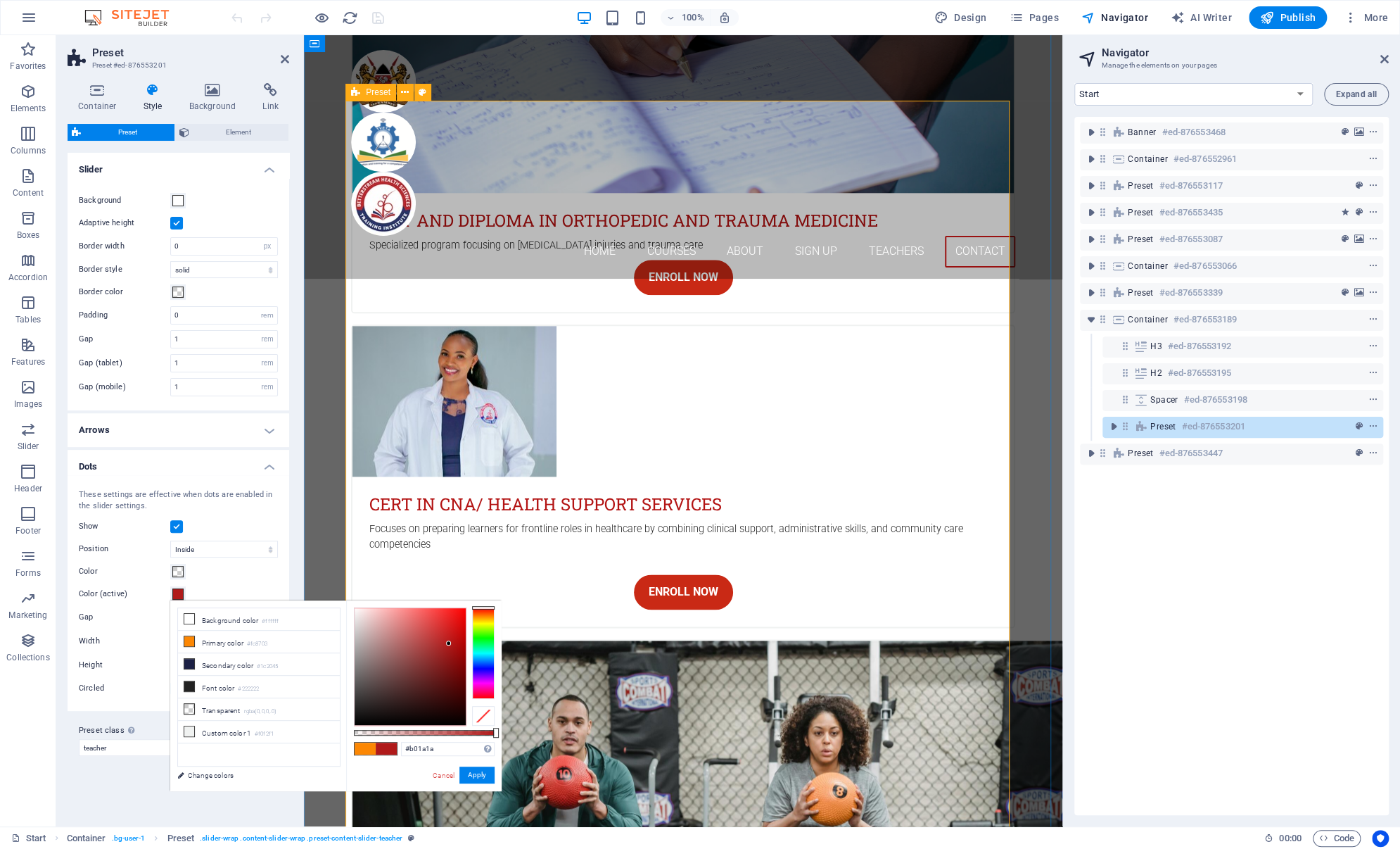
scroll to position [4330, 0]
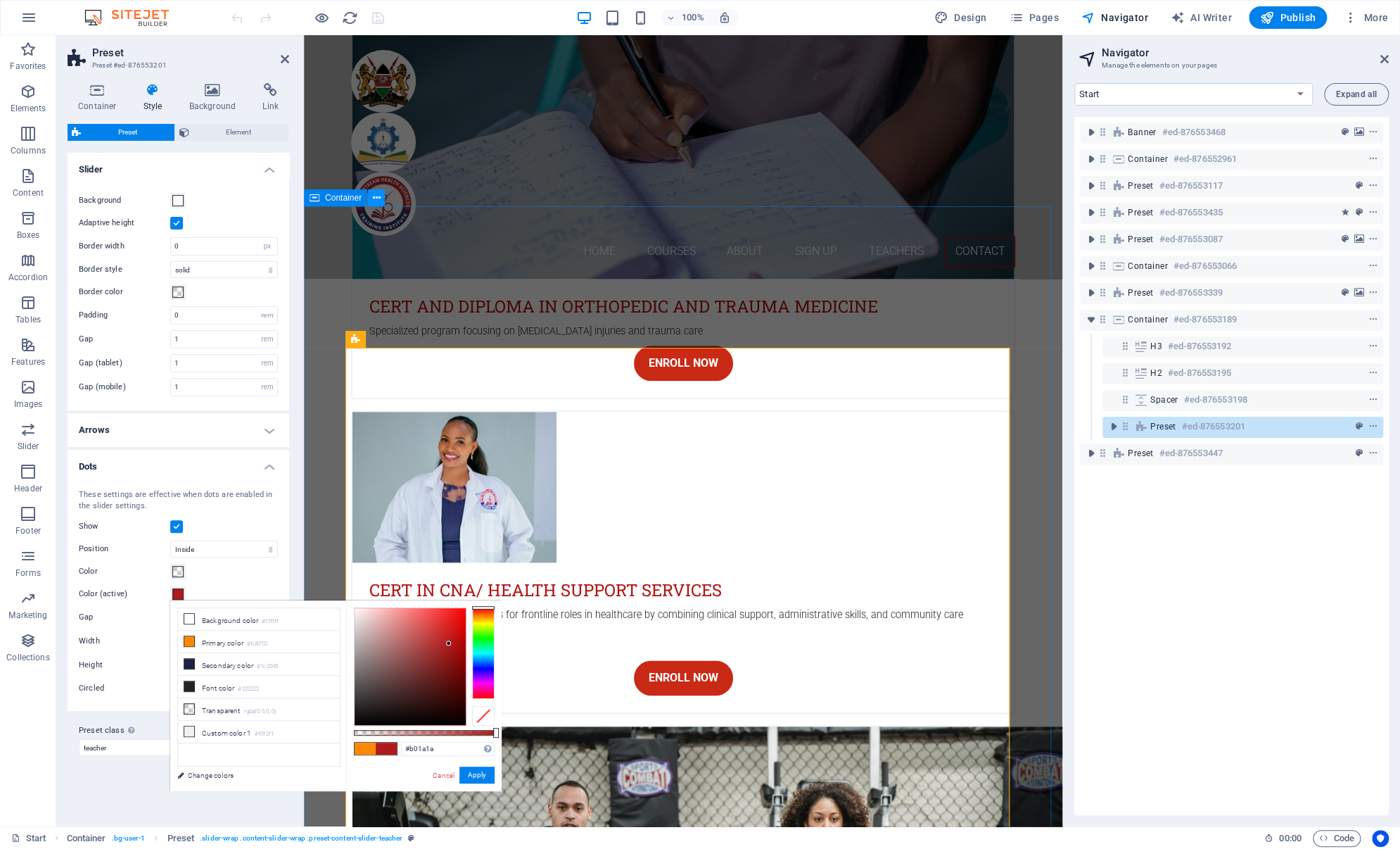
click at [373, 201] on icon at bounding box center [377, 198] width 7 height 15
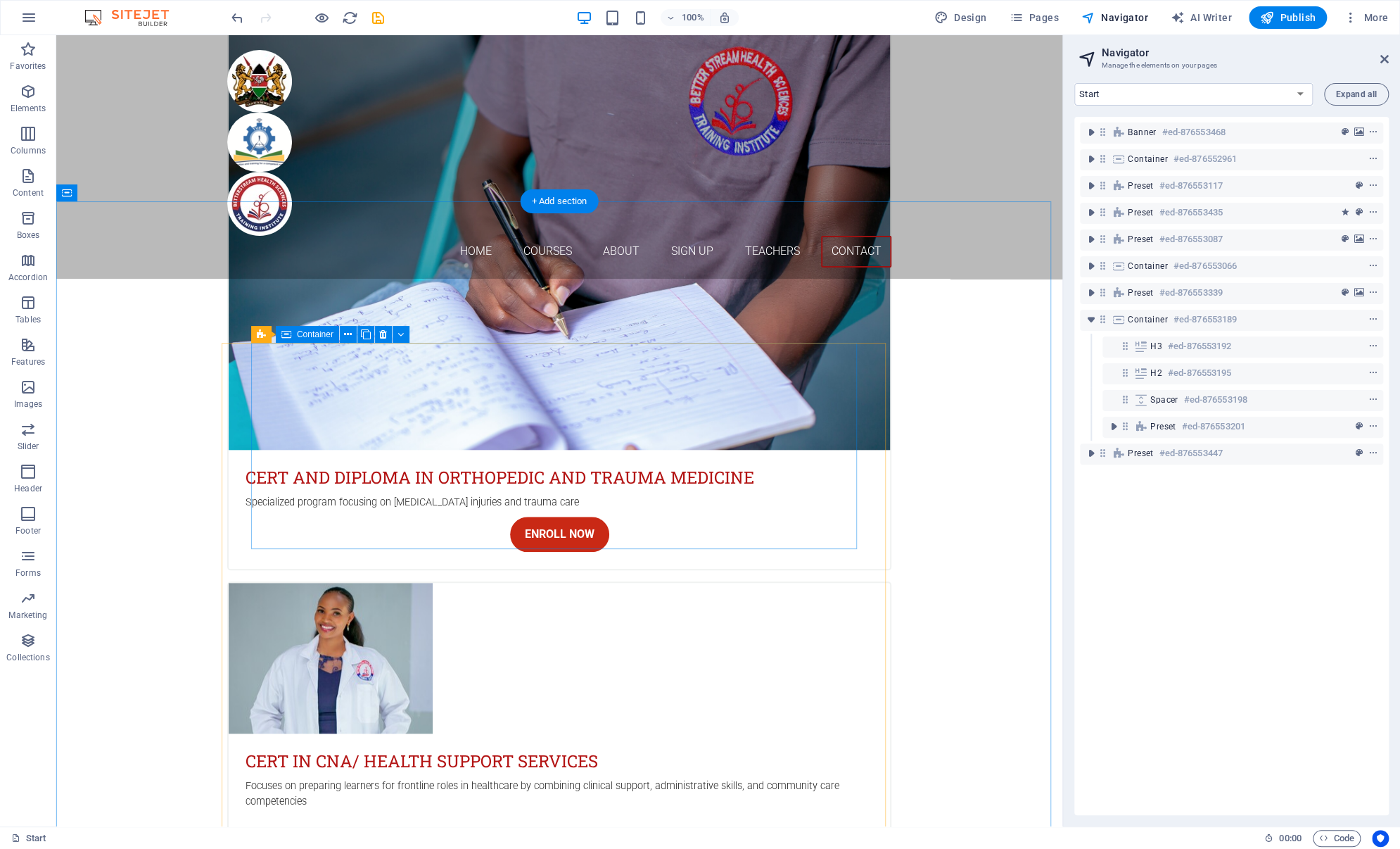
scroll to position [4153, 0]
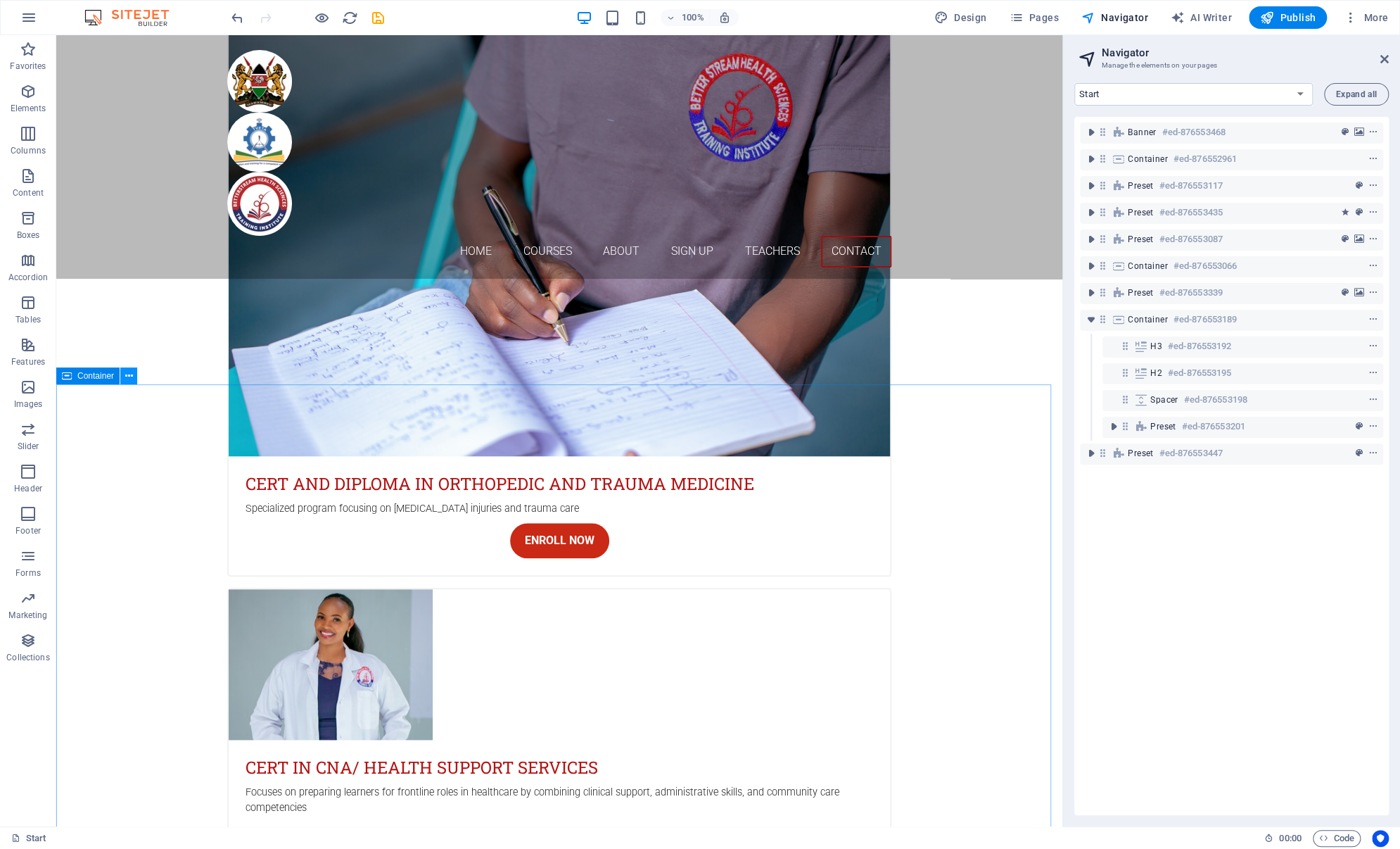
click at [130, 373] on icon at bounding box center [129, 377] width 7 height 15
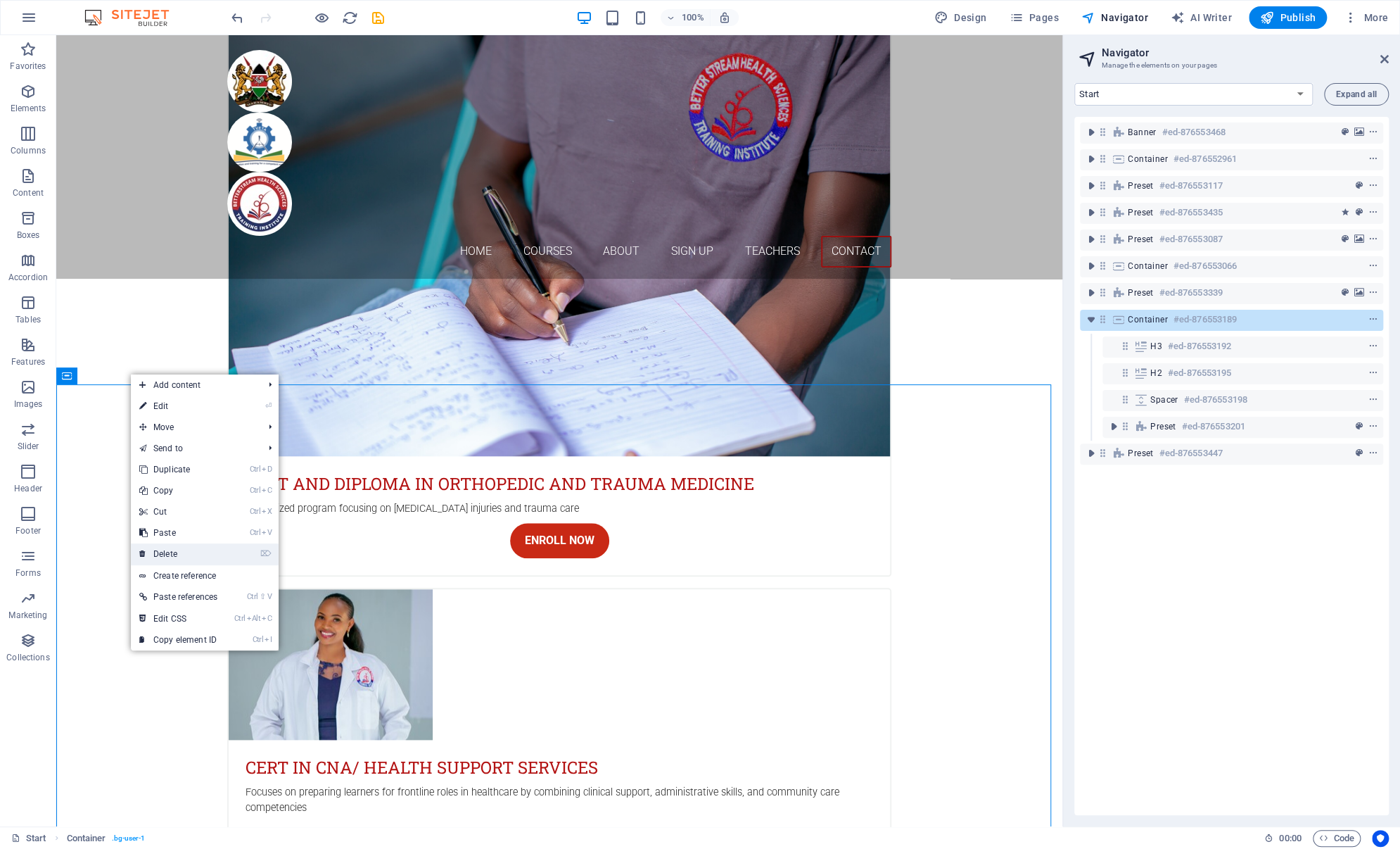
click at [173, 556] on link "⌦ Delete" at bounding box center [178, 553] width 95 height 21
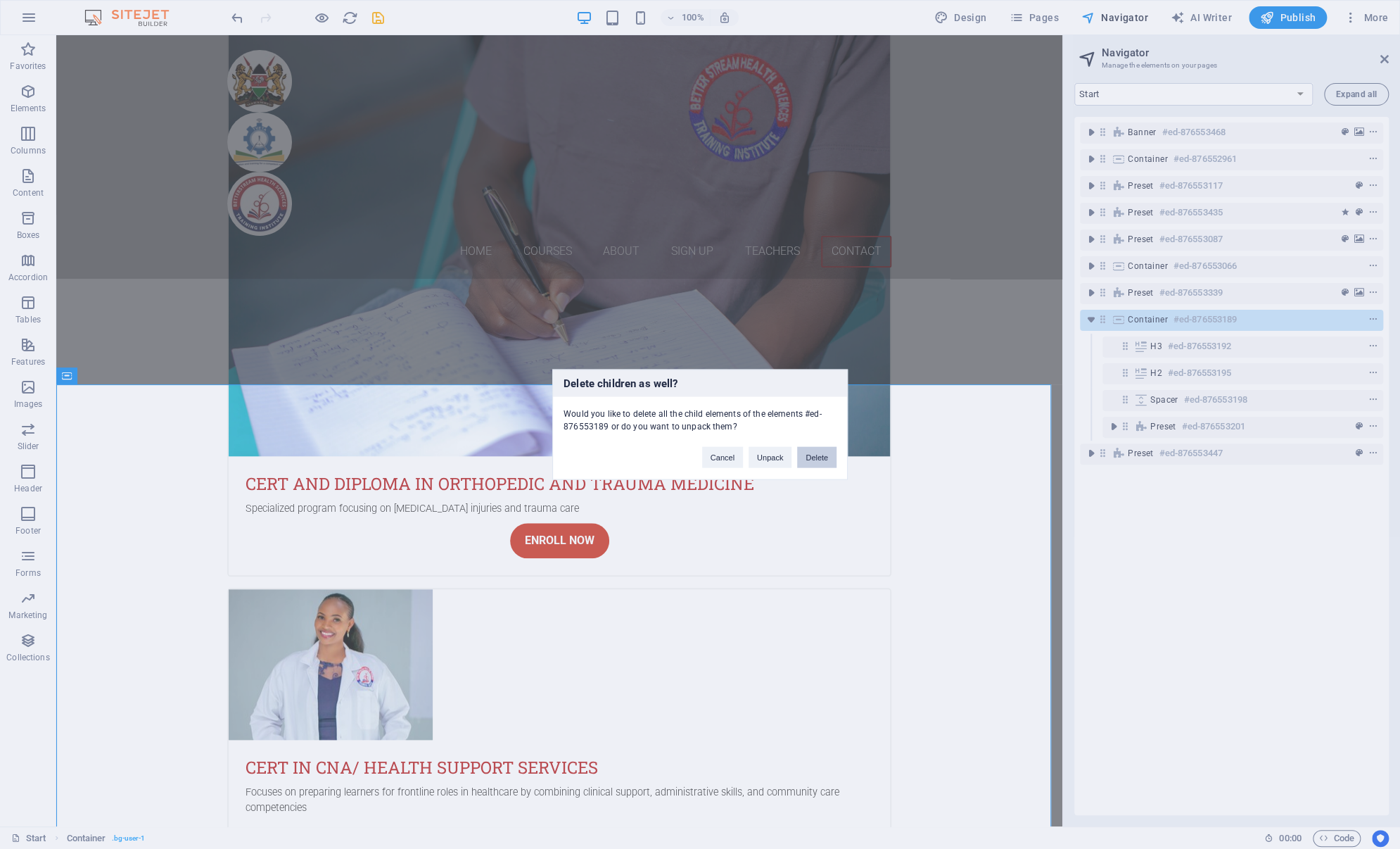
click at [813, 457] on button "Delete" at bounding box center [816, 457] width 39 height 21
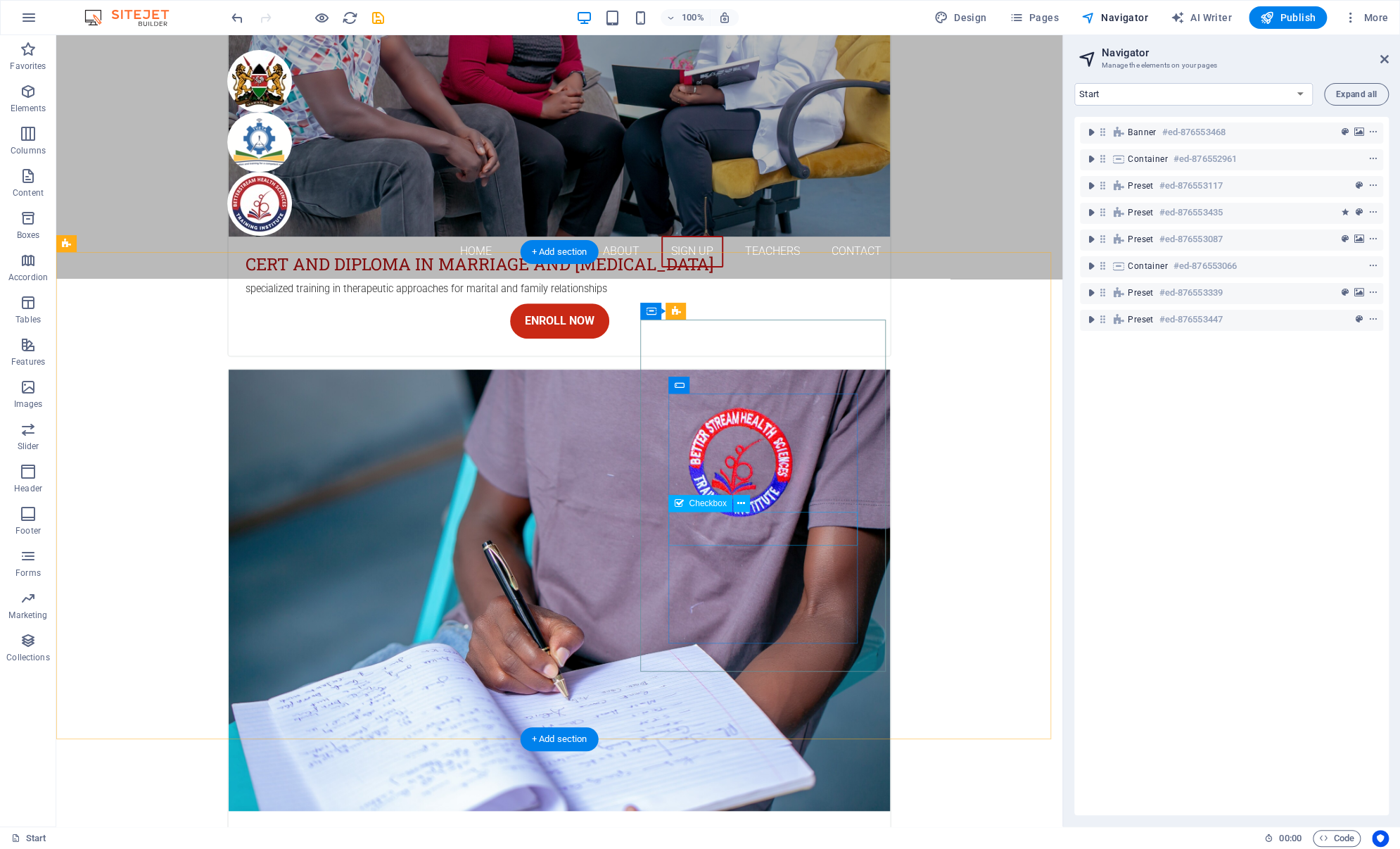
scroll to position [3939, 0]
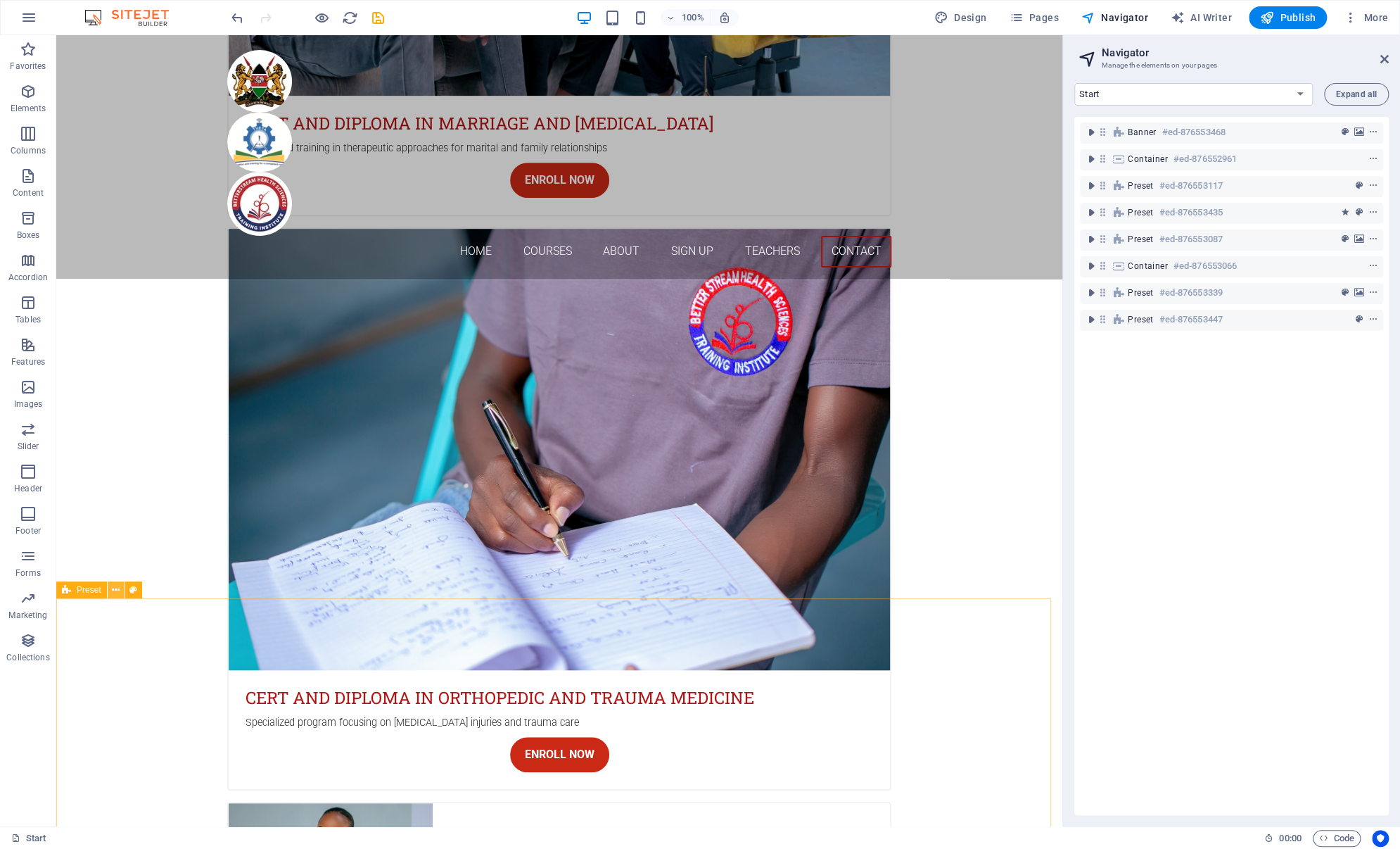
click at [118, 587] on icon at bounding box center [116, 590] width 7 height 15
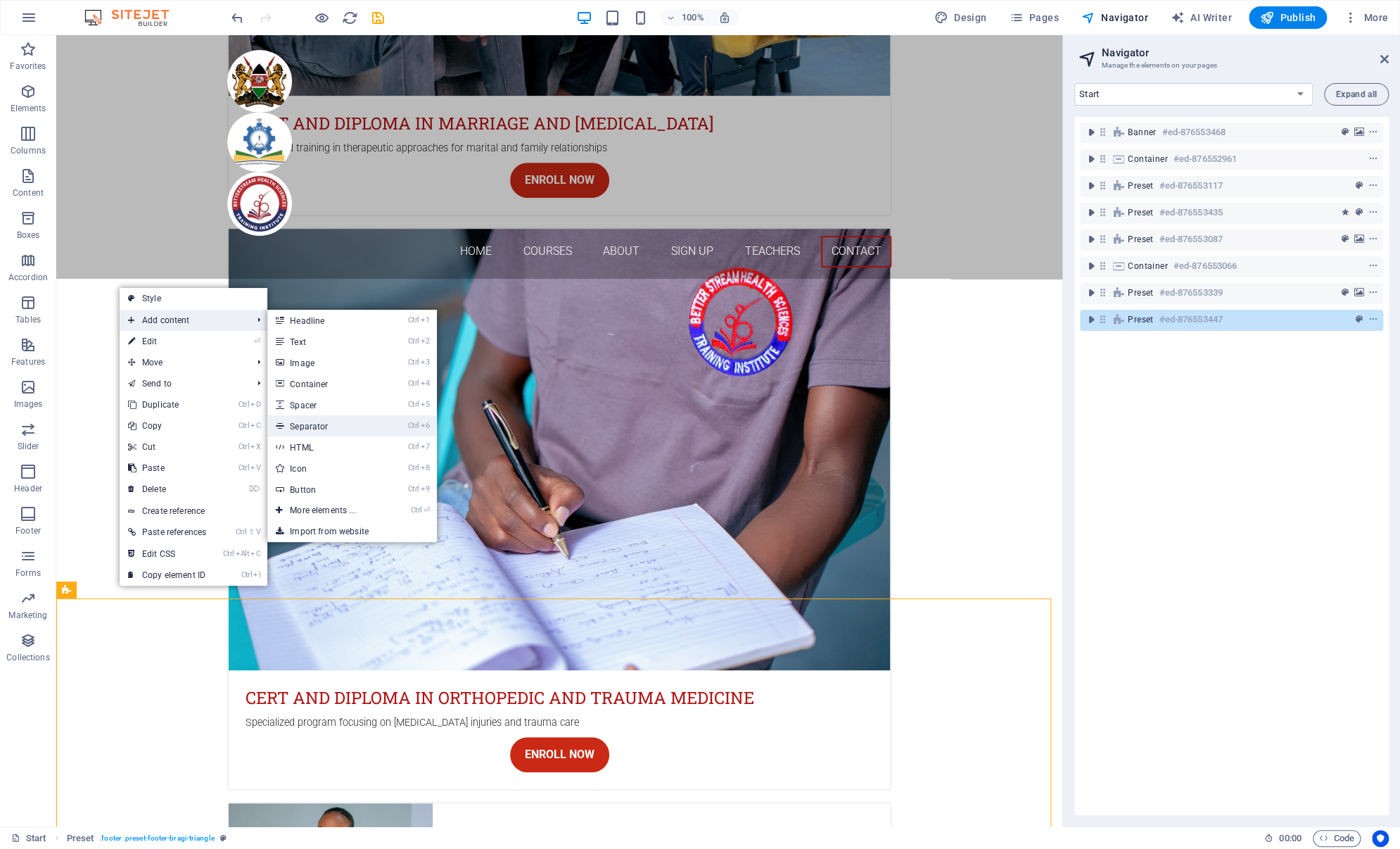
click at [294, 428] on link "Ctrl 6 Separator" at bounding box center [326, 425] width 116 height 21
select select "%"
select select "px"
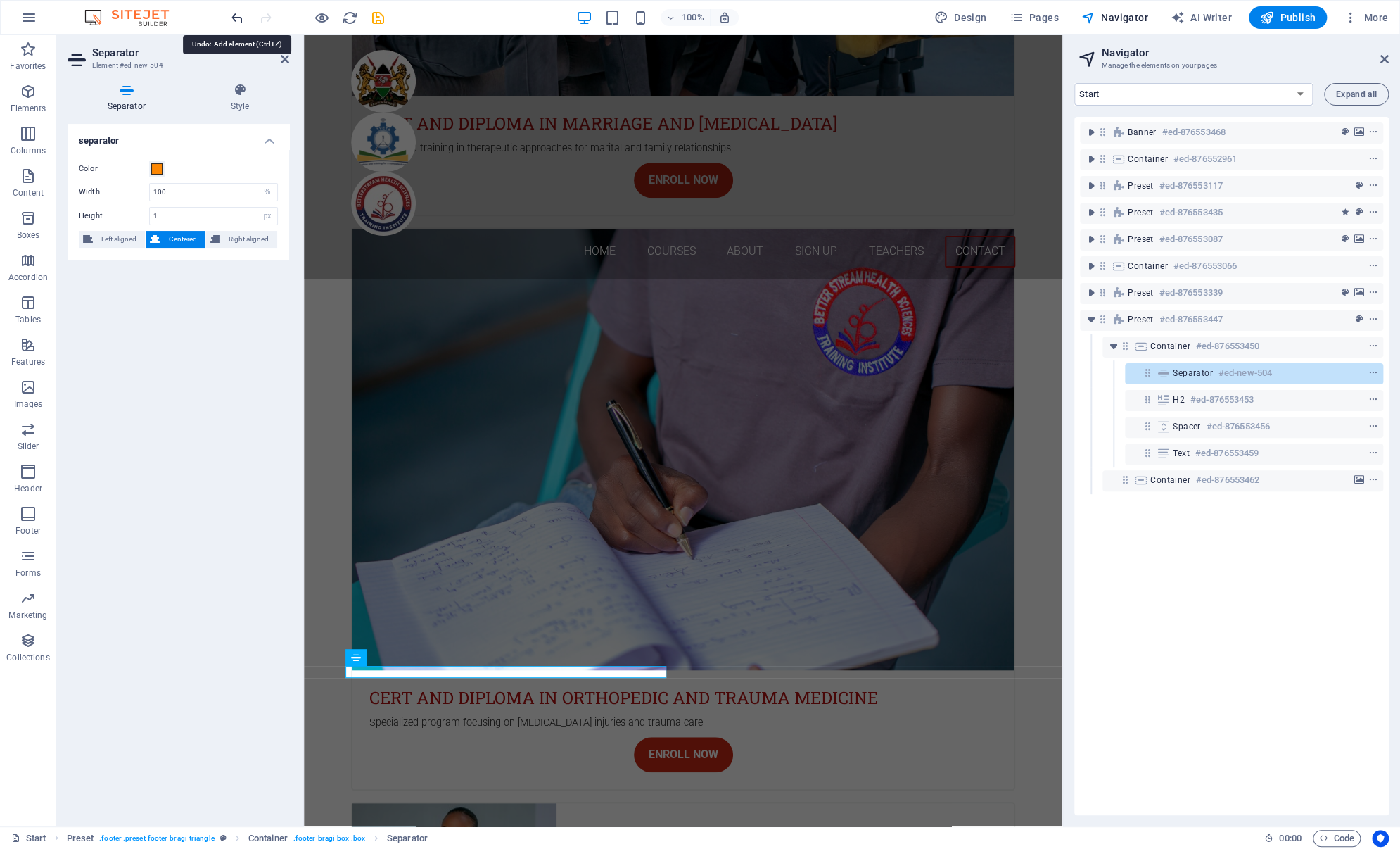
click at [237, 17] on icon "undo" at bounding box center [237, 17] width 16 height 16
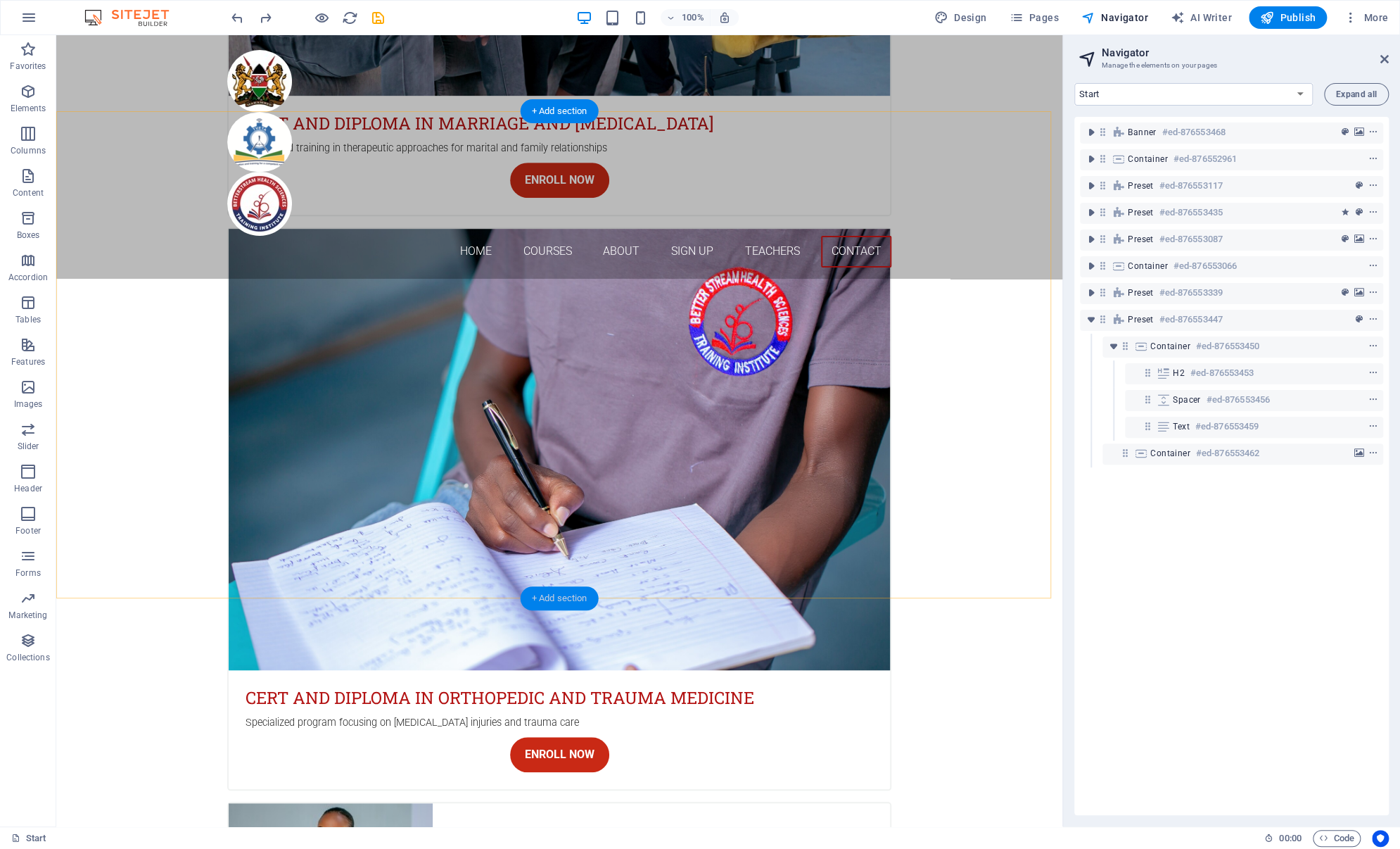
click at [557, 595] on div "+ Add section" at bounding box center [560, 598] width 78 height 24
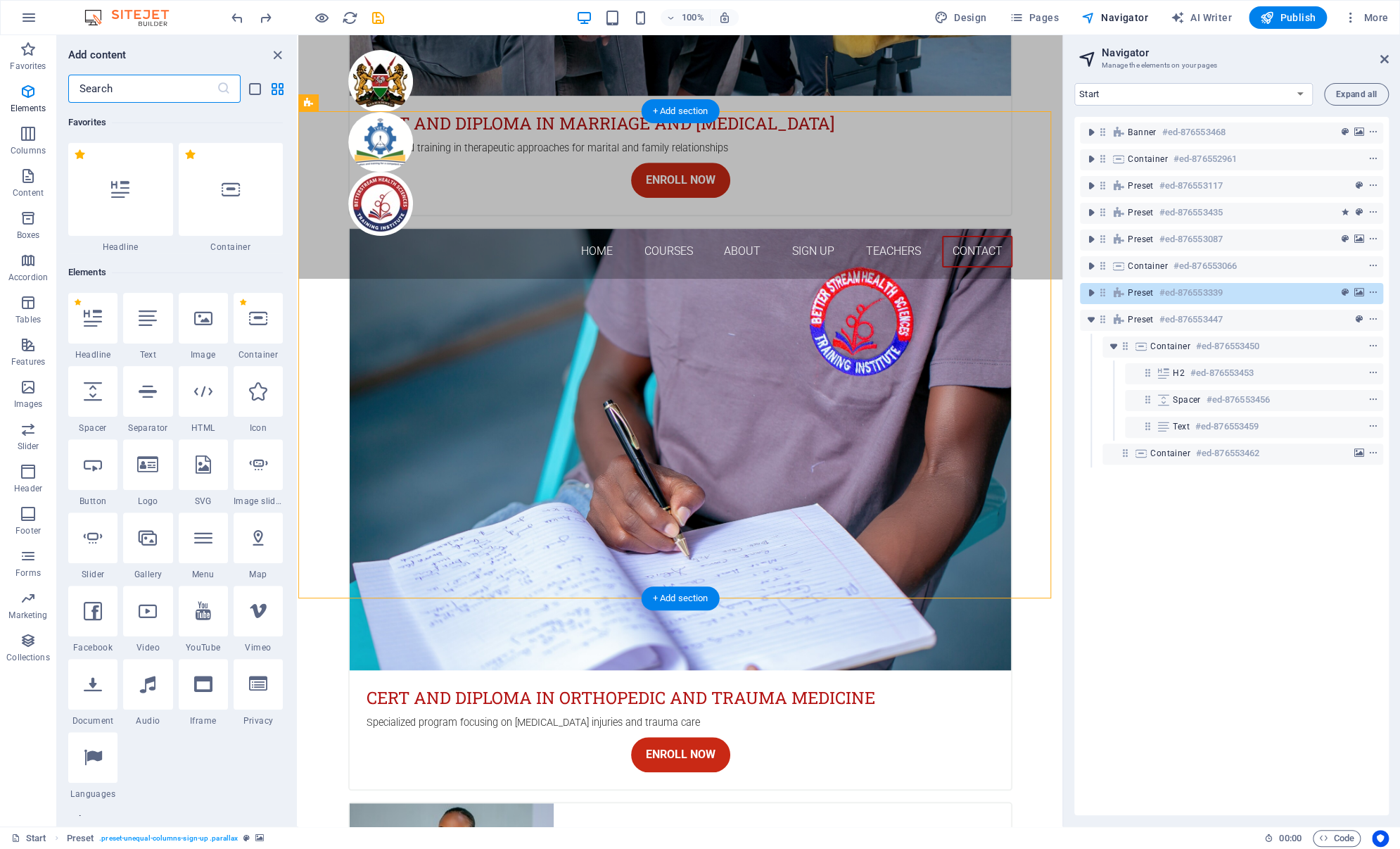
scroll to position [2463, 0]
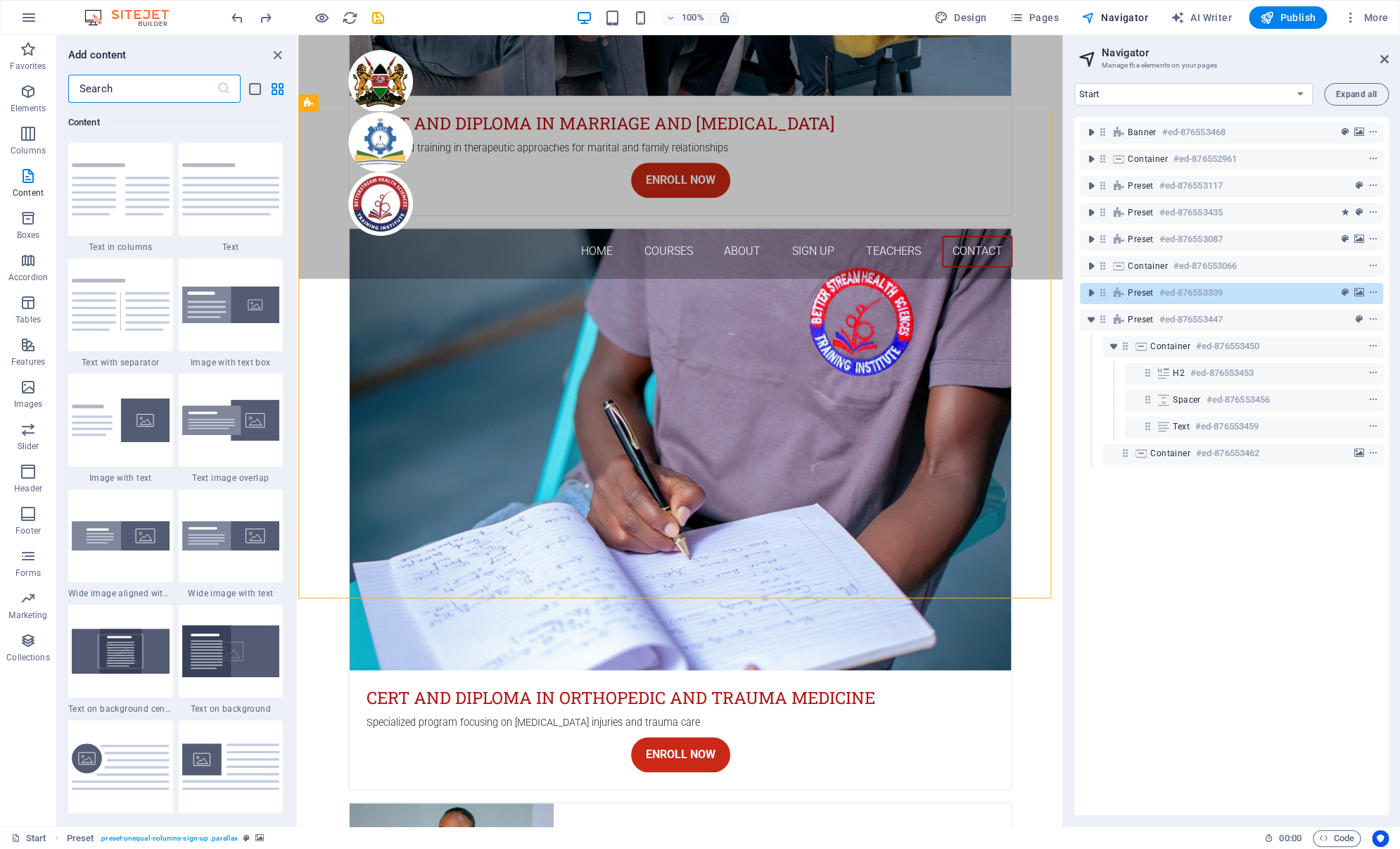
click at [155, 91] on input "text" at bounding box center [142, 89] width 149 height 28
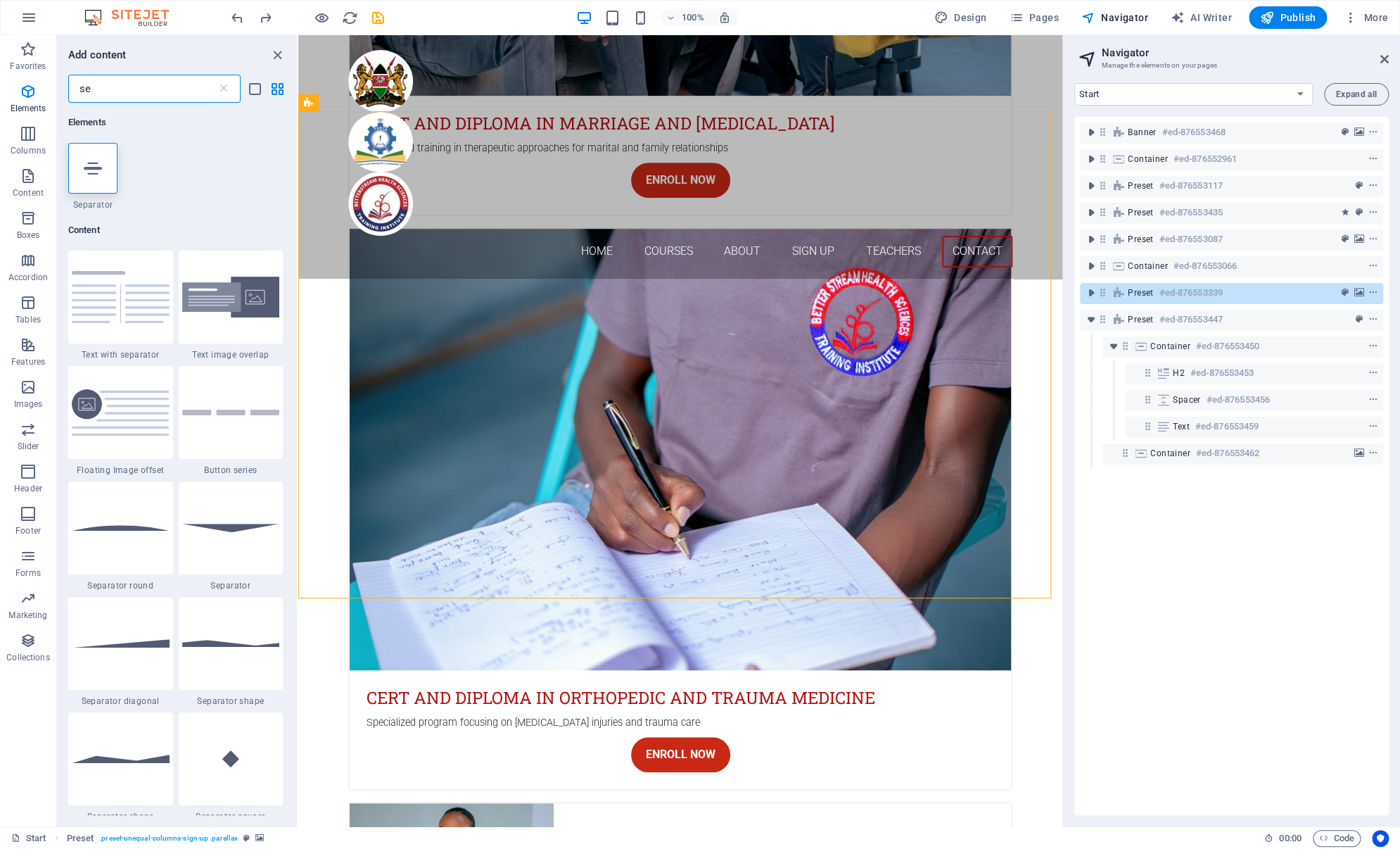
scroll to position [0, 0]
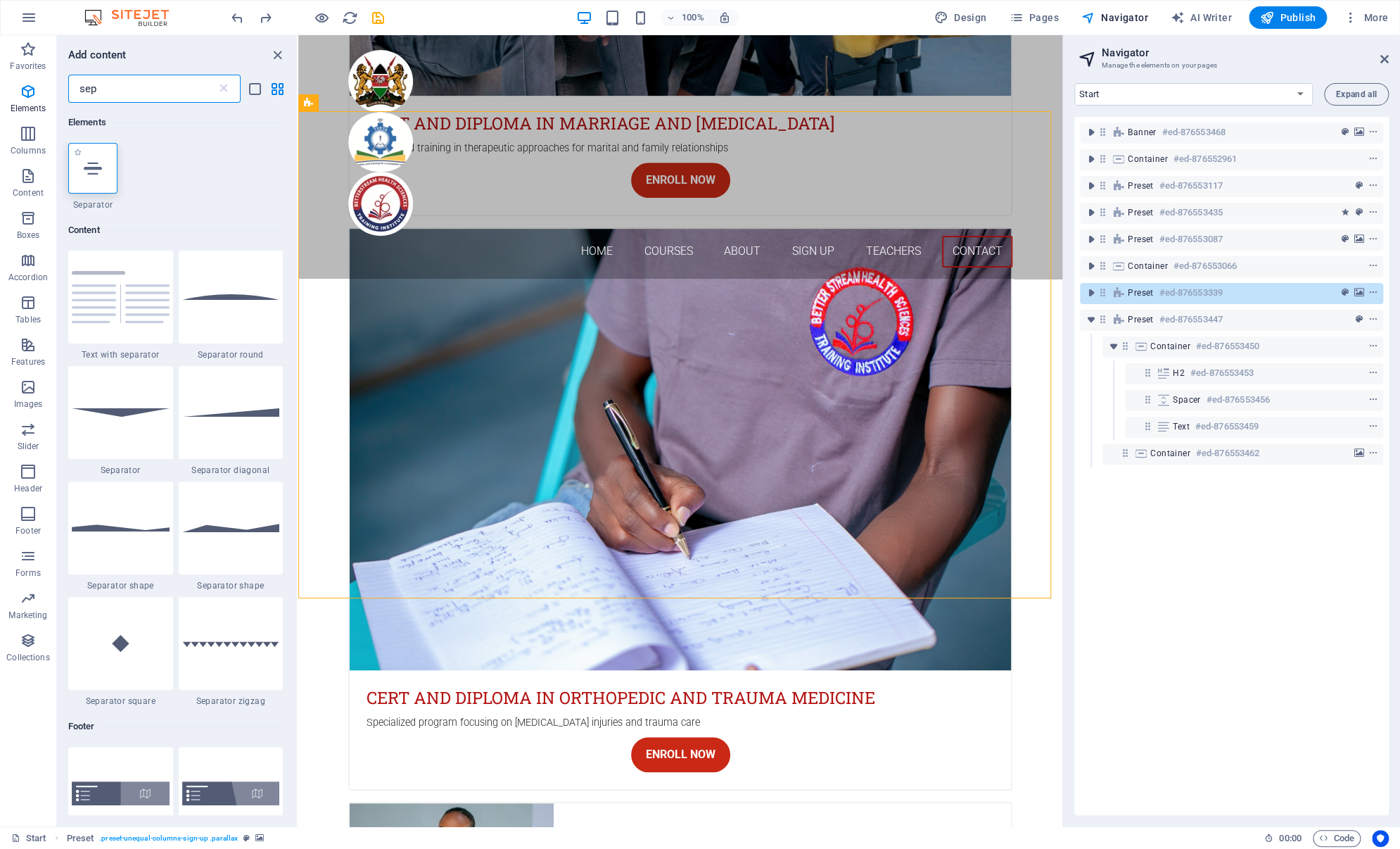
type input "sep"
drag, startPoint x: 91, startPoint y: 178, endPoint x: 73, endPoint y: 181, distance: 18.2
click at [91, 176] on div at bounding box center [92, 168] width 49 height 51
select select "%"
select select "px"
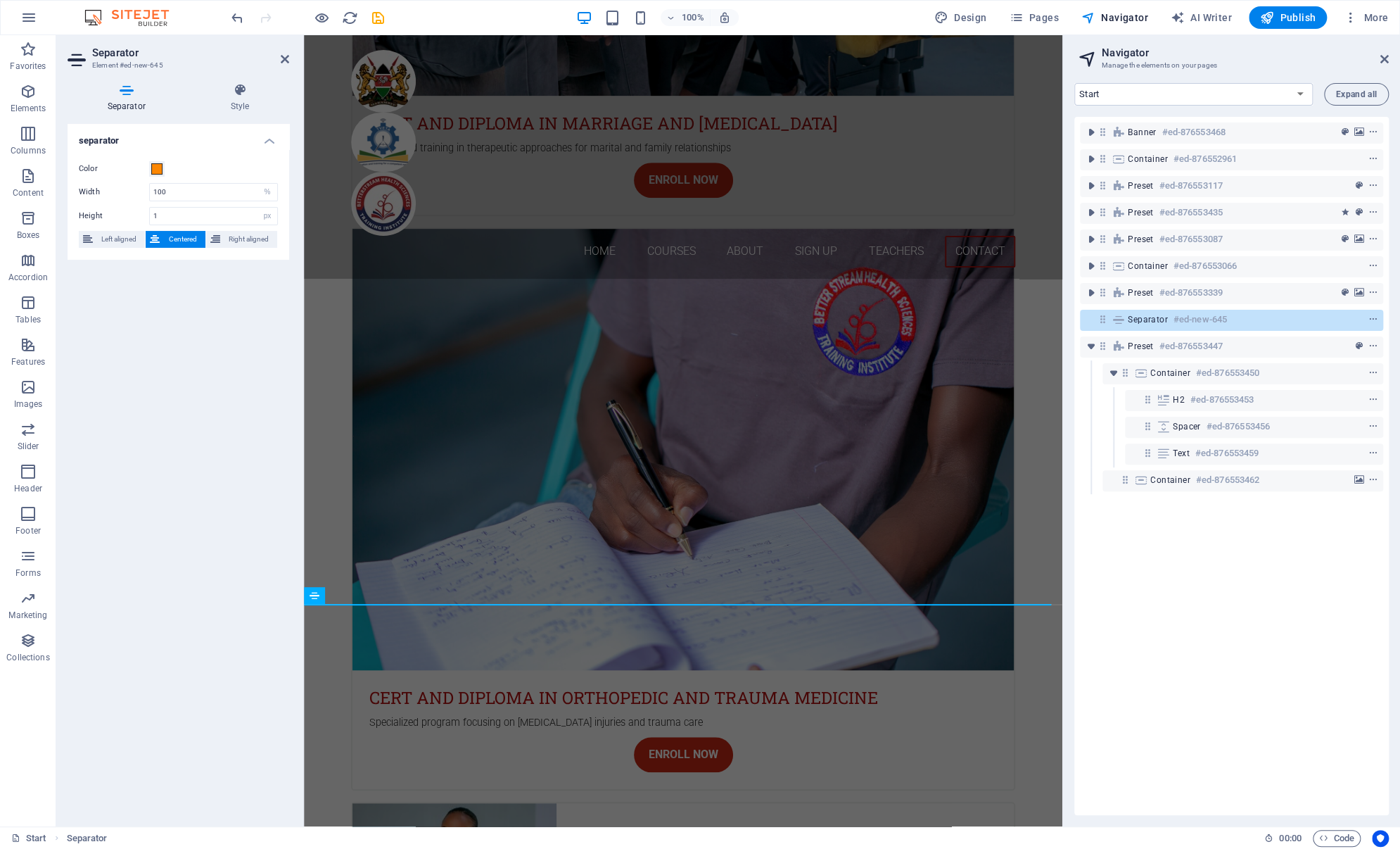
click at [170, 169] on div "Color" at bounding box center [179, 169] width 200 height 17
click at [158, 169] on span at bounding box center [157, 169] width 12 height 12
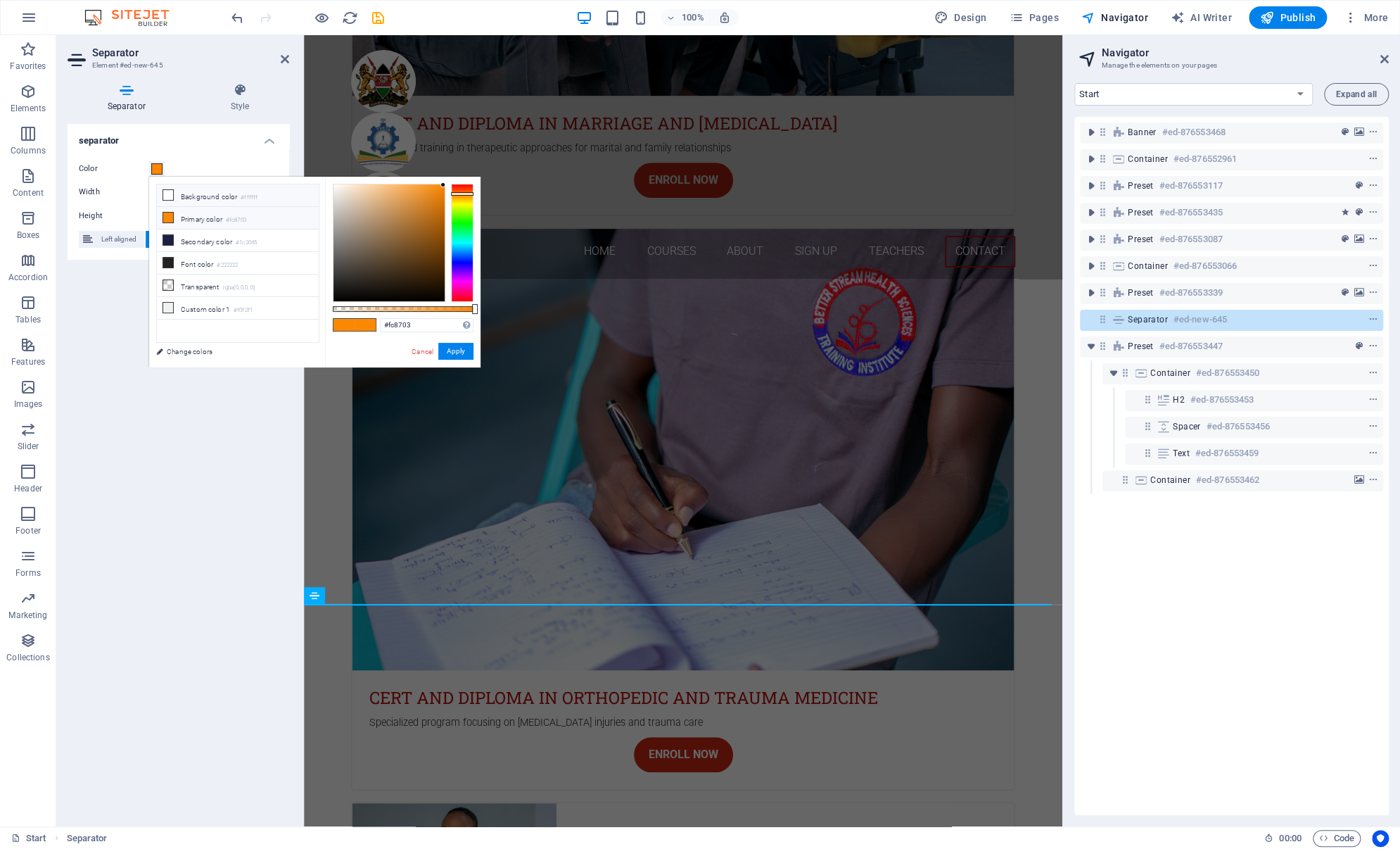
click at [164, 195] on icon at bounding box center [168, 195] width 10 height 10
type input "#ffffff"
click at [451, 351] on button "Apply" at bounding box center [456, 351] width 35 height 17
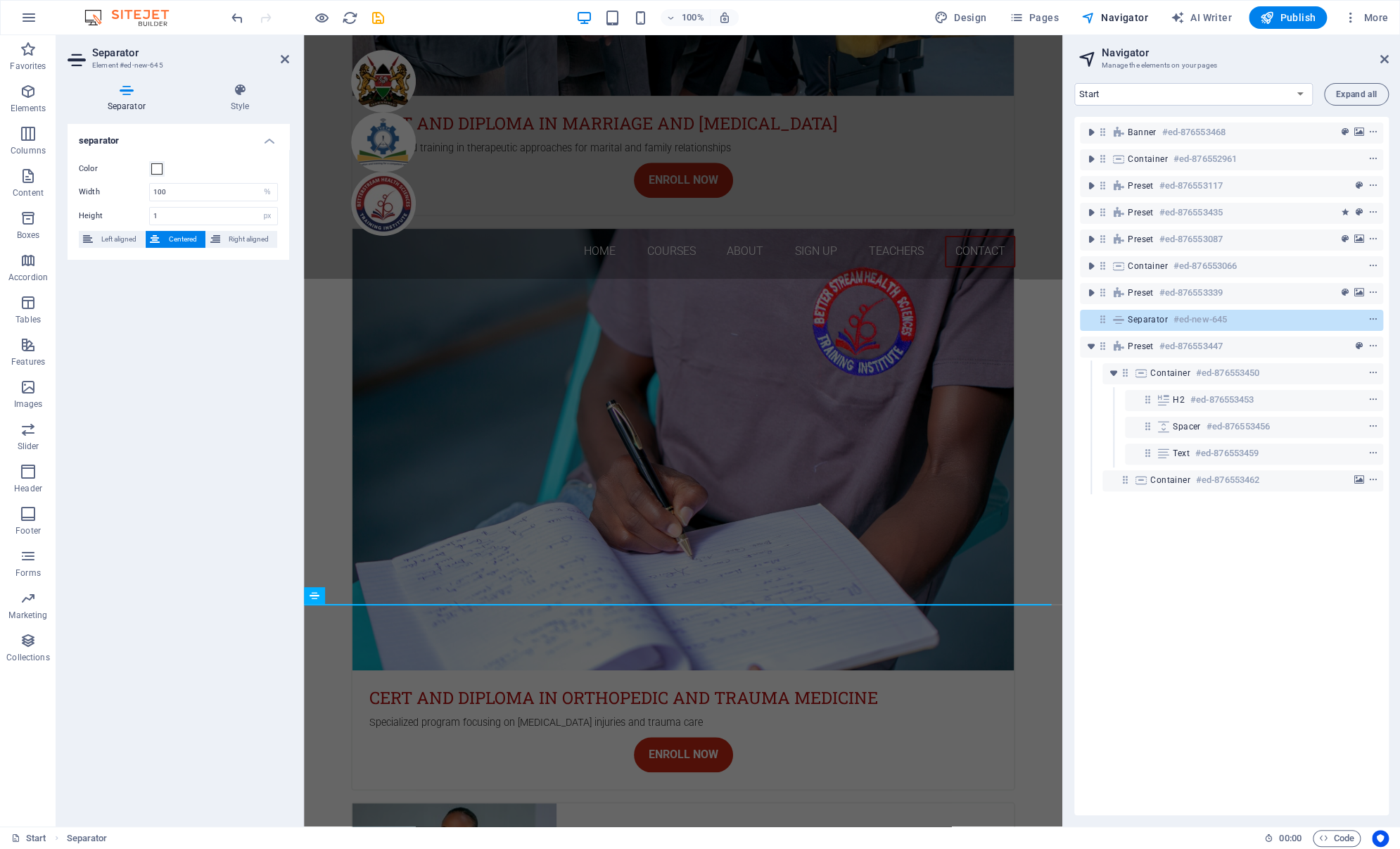
click at [155, 351] on div "separator Color Width 100 px rem % vh vw Height 1 px rem vh vw Left aligned Cen…" at bounding box center [178, 469] width 222 height 691
click at [1272, 544] on div "Banner #ed-876553468 Container #ed-876552961 Preset #ed-876553117 Preset #ed-87…" at bounding box center [1232, 466] width 314 height 698
click at [167, 188] on input "100" at bounding box center [213, 192] width 127 height 17
drag, startPoint x: 423, startPoint y: 601, endPoint x: 461, endPoint y: 502, distance: 106.0
click at [429, 598] on div "Home Courses About Sign up Teachers Contact Are you ready to learn tveta apporv…" at bounding box center [683, 826] width 758 height 9458
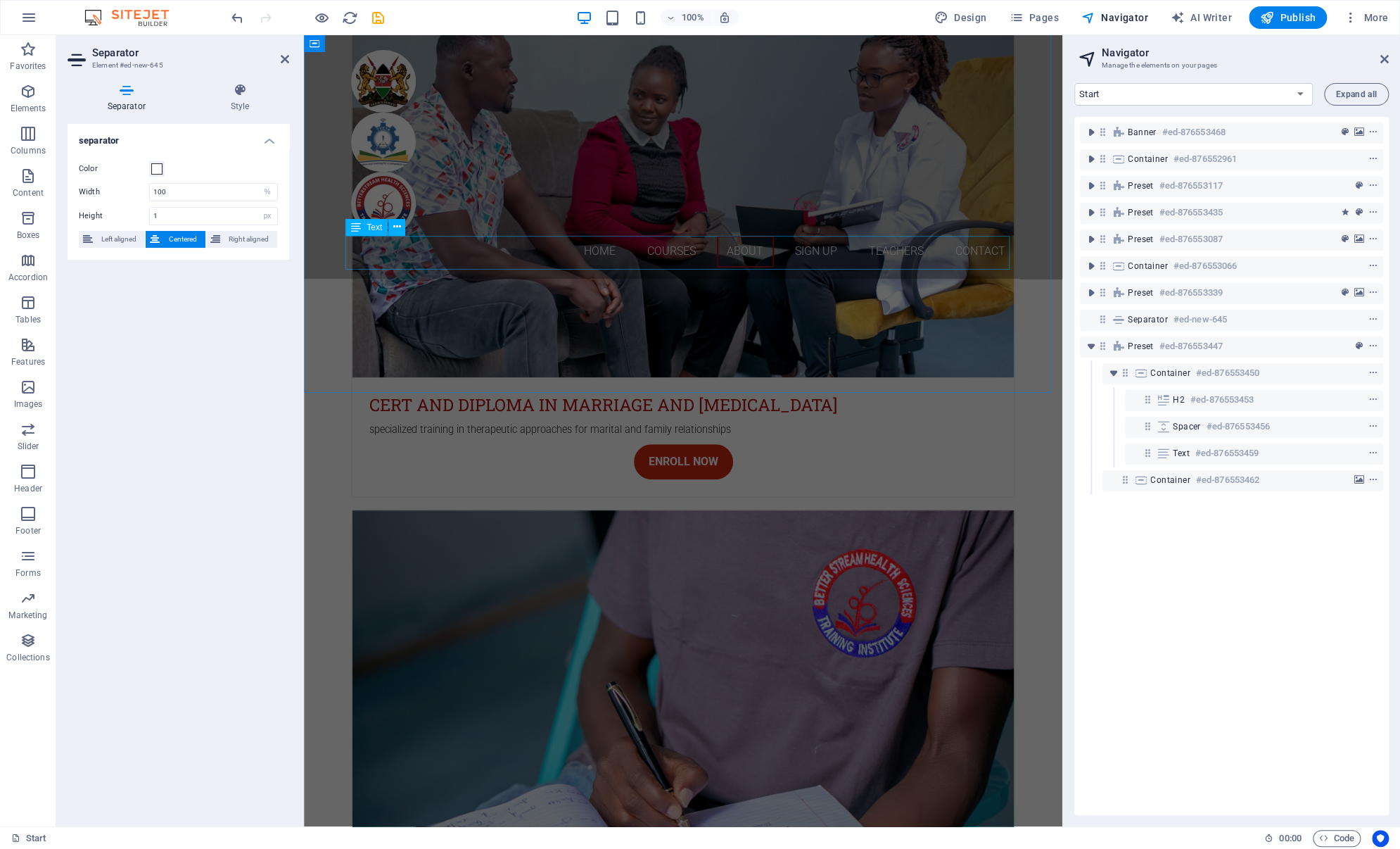
scroll to position [3586, 0]
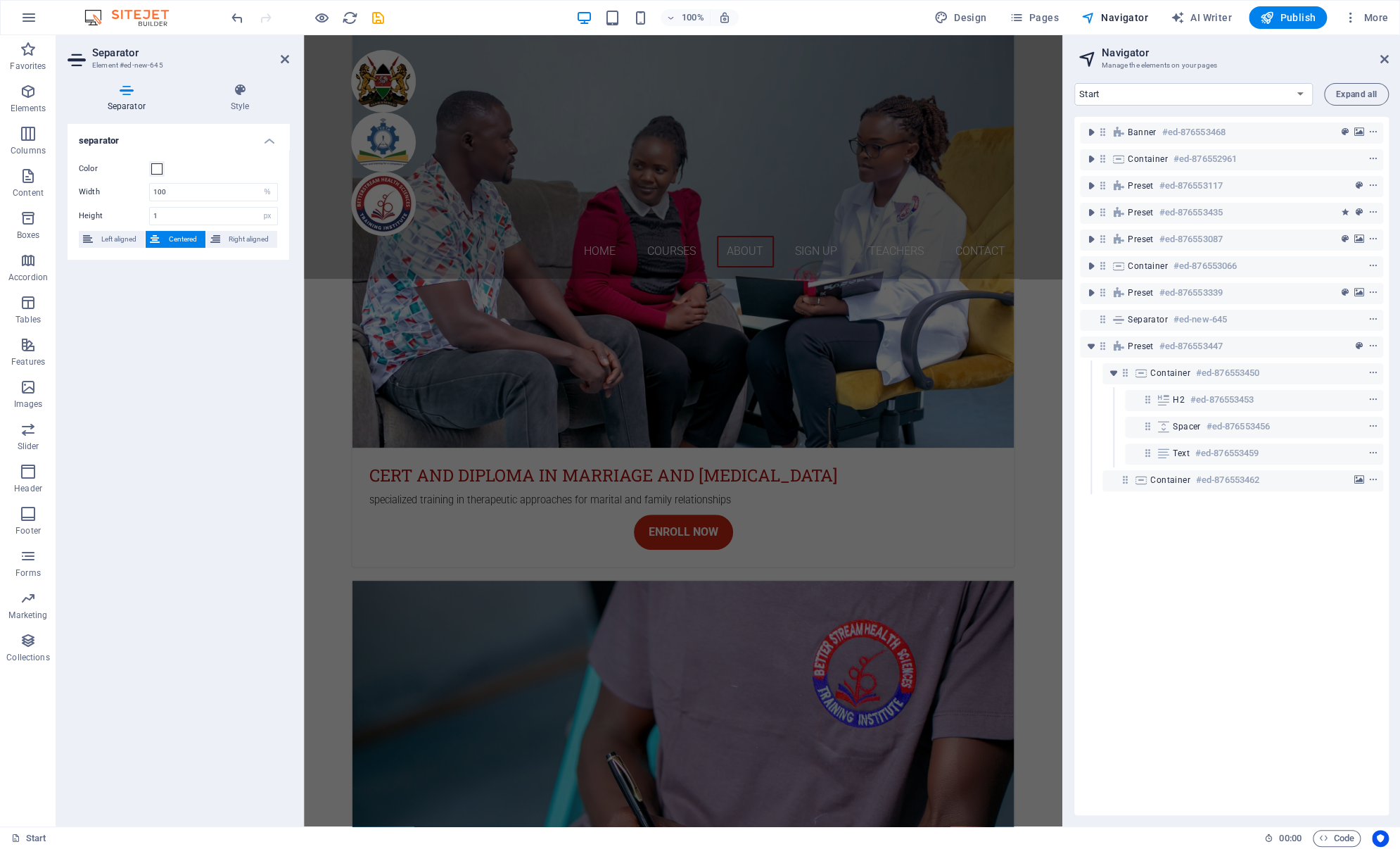
drag, startPoint x: 1255, startPoint y: 677, endPoint x: 1267, endPoint y: 675, distance: 12.2
click at [1256, 676] on div "Banner #ed-876553468 Container #ed-876552961 Preset #ed-876553117 Preset #ed-87…" at bounding box center [1232, 466] width 314 height 698
click at [1263, 616] on div "Banner #ed-876553468 Container #ed-876552961 Preset #ed-876553117 Preset #ed-87…" at bounding box center [1232, 466] width 314 height 698
click at [1382, 57] on icon at bounding box center [1385, 59] width 8 height 12
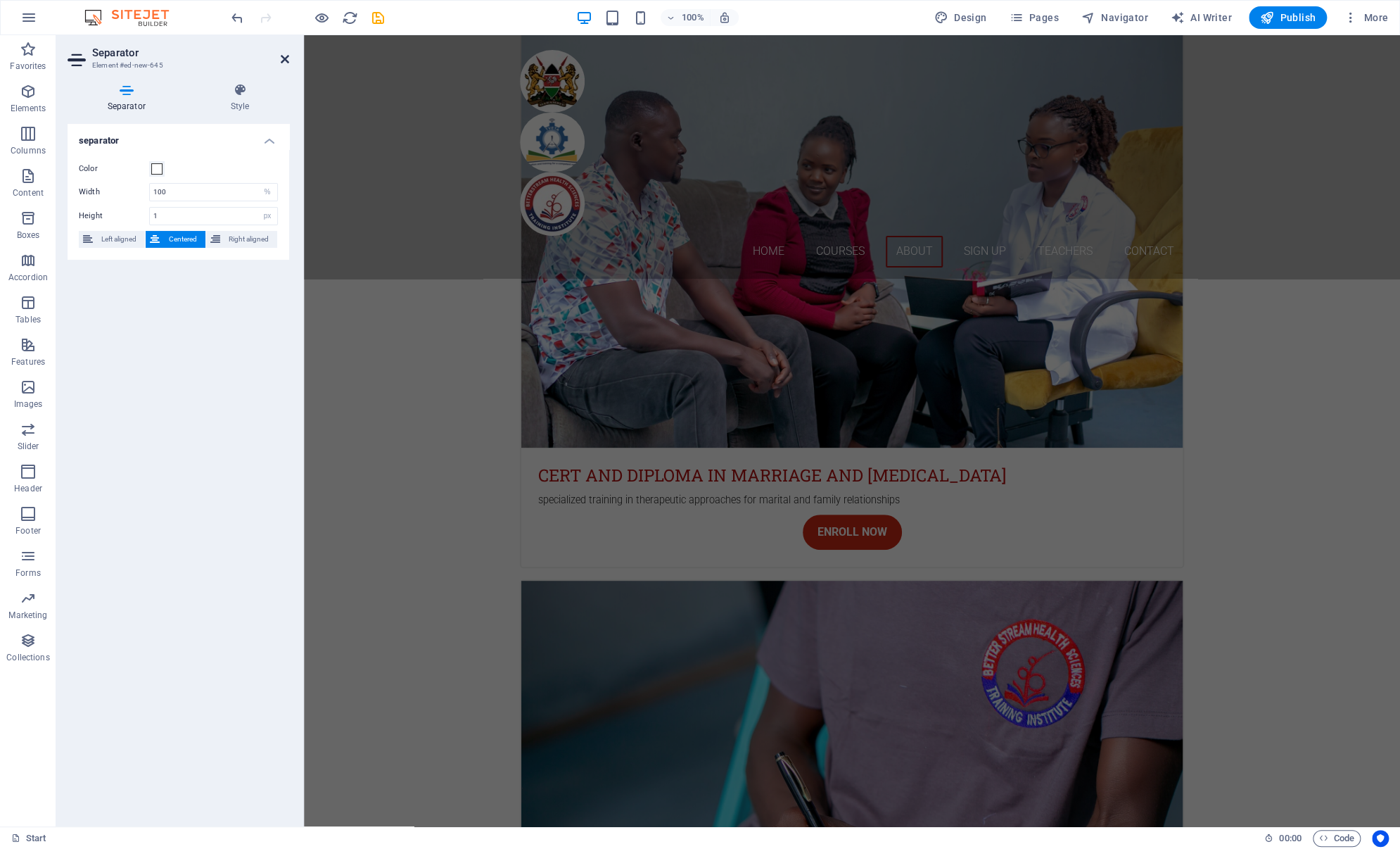
click at [286, 54] on icon at bounding box center [285, 59] width 8 height 12
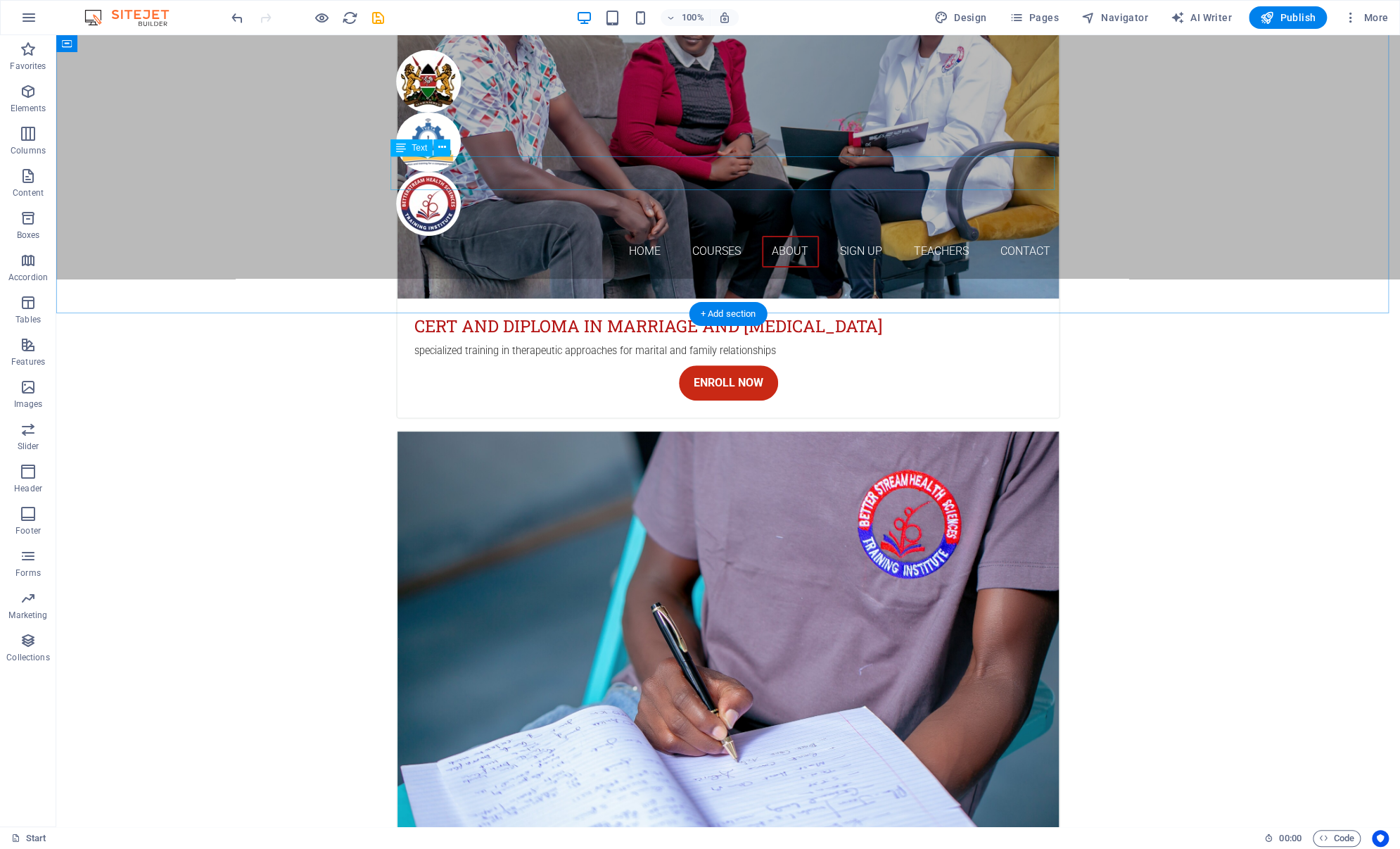
scroll to position [3739, 0]
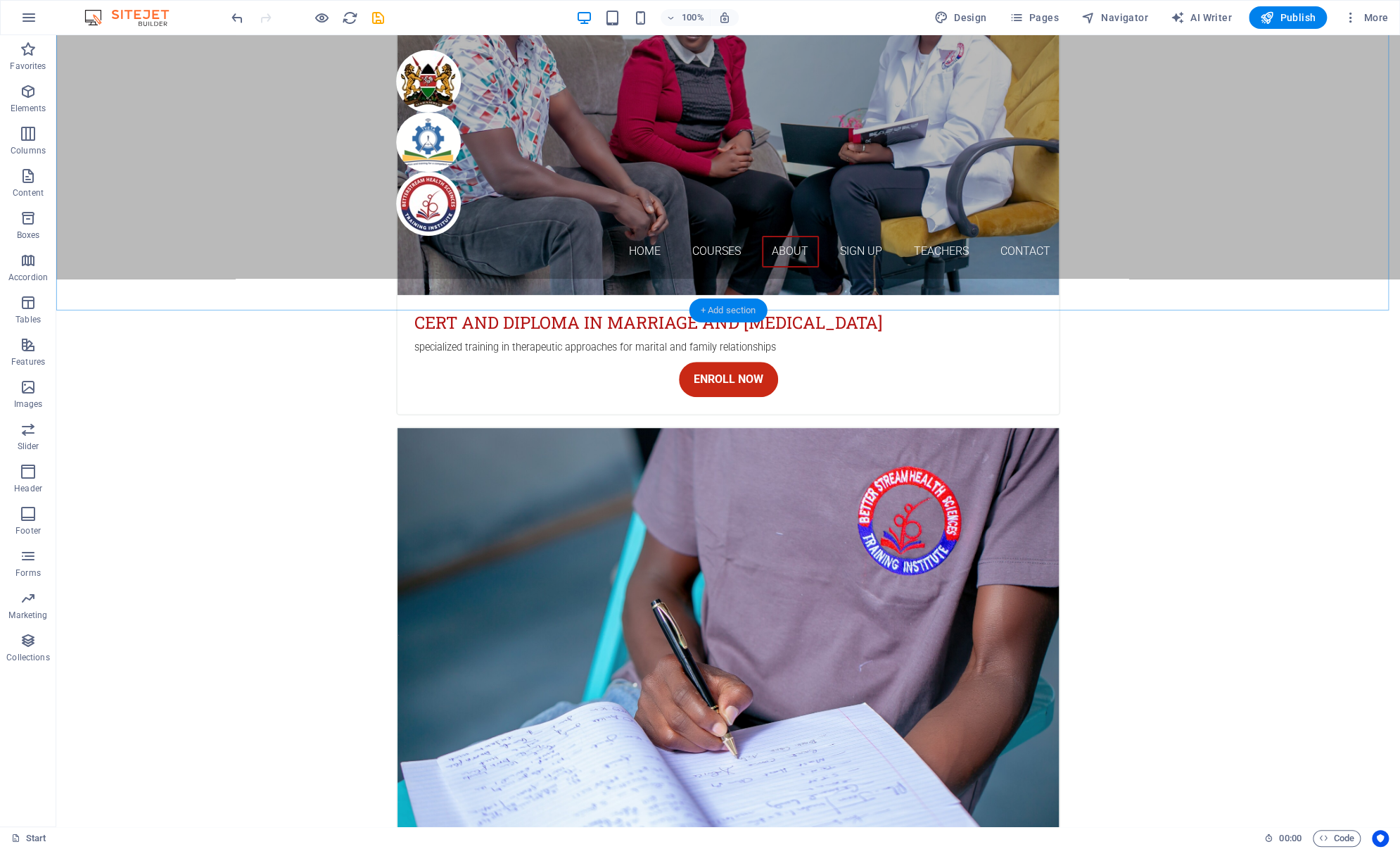
click at [717, 308] on div "+ Add section" at bounding box center [729, 310] width 78 height 24
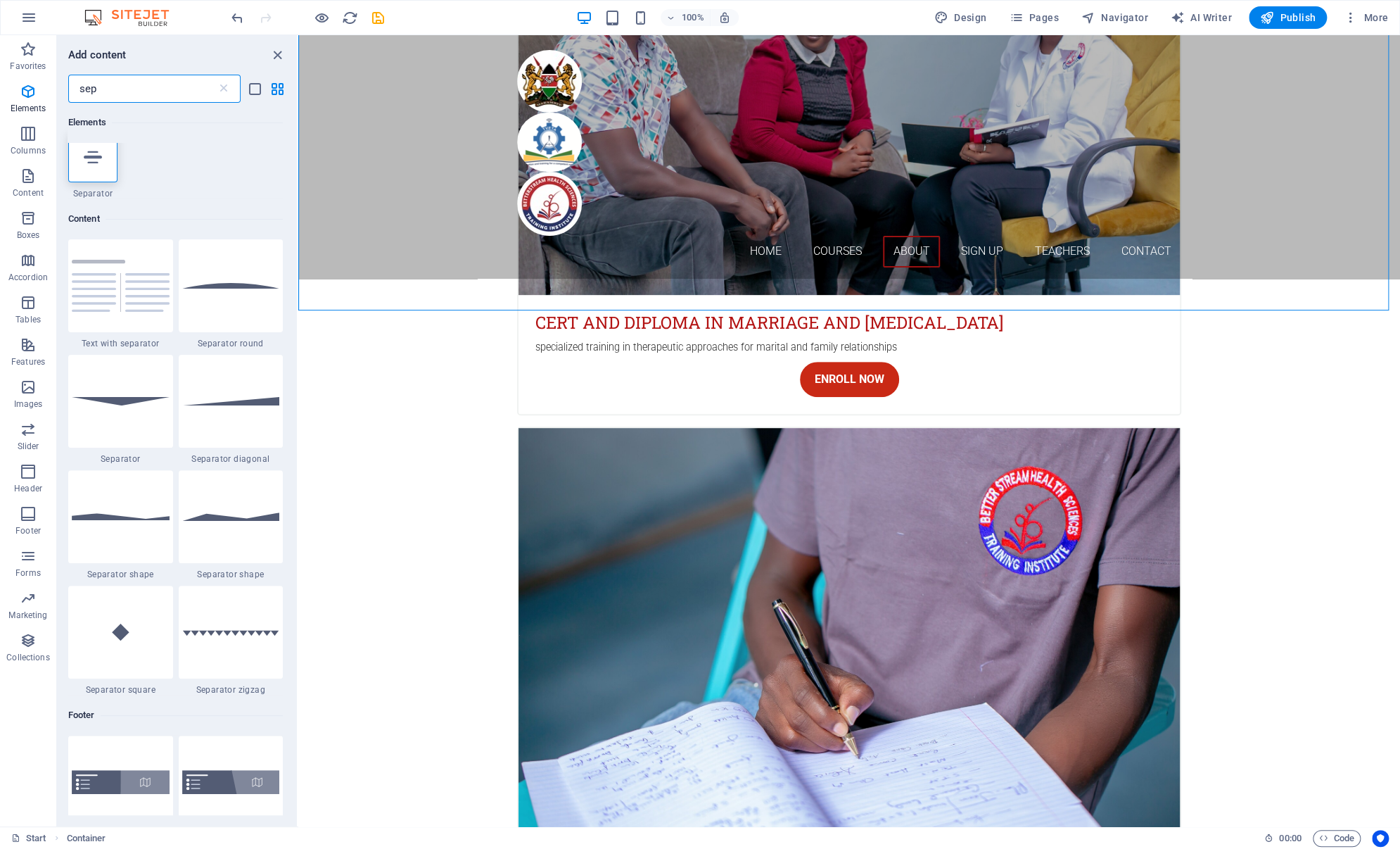
scroll to position [0, 0]
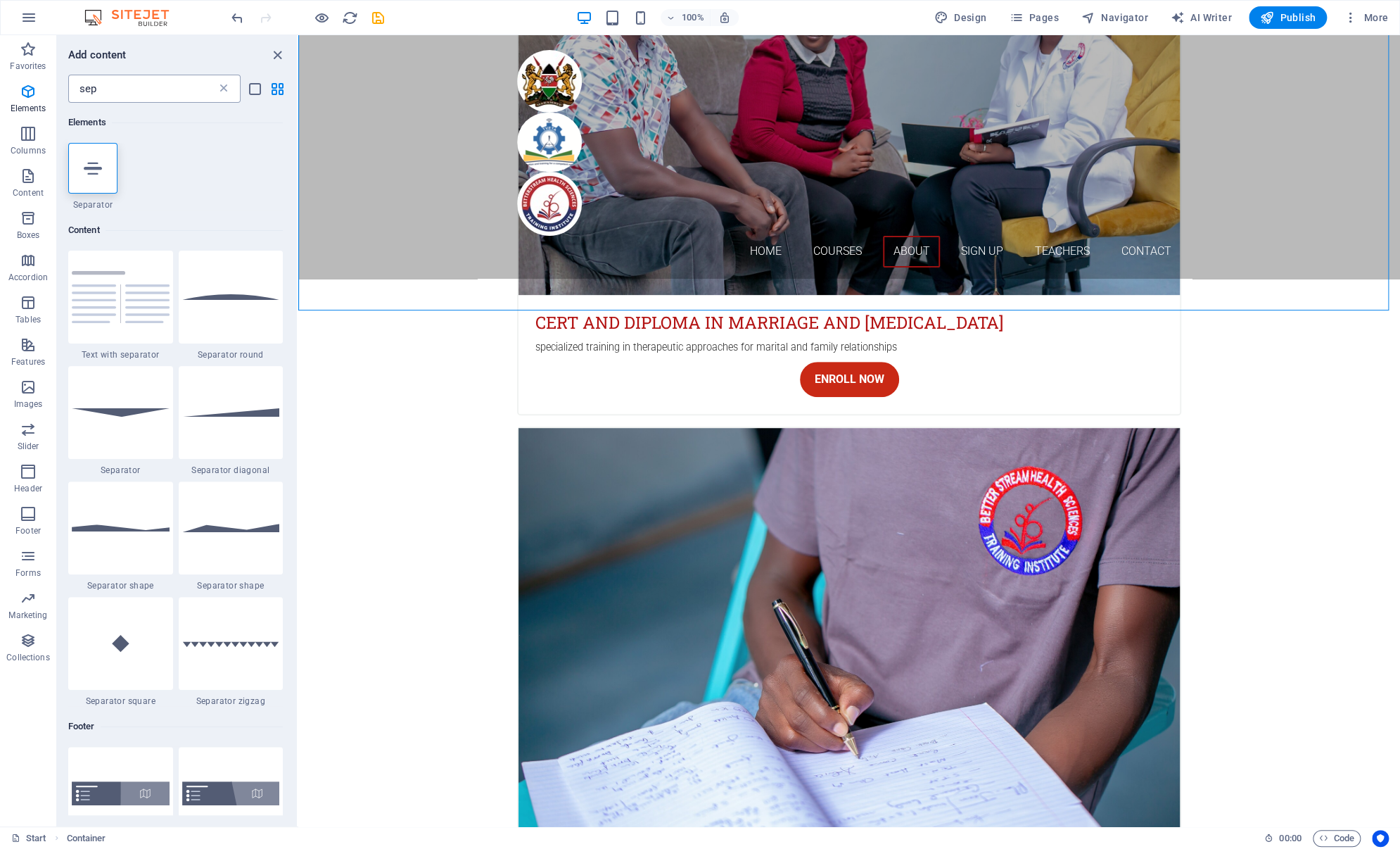
click at [224, 89] on icon at bounding box center [224, 88] width 14 height 14
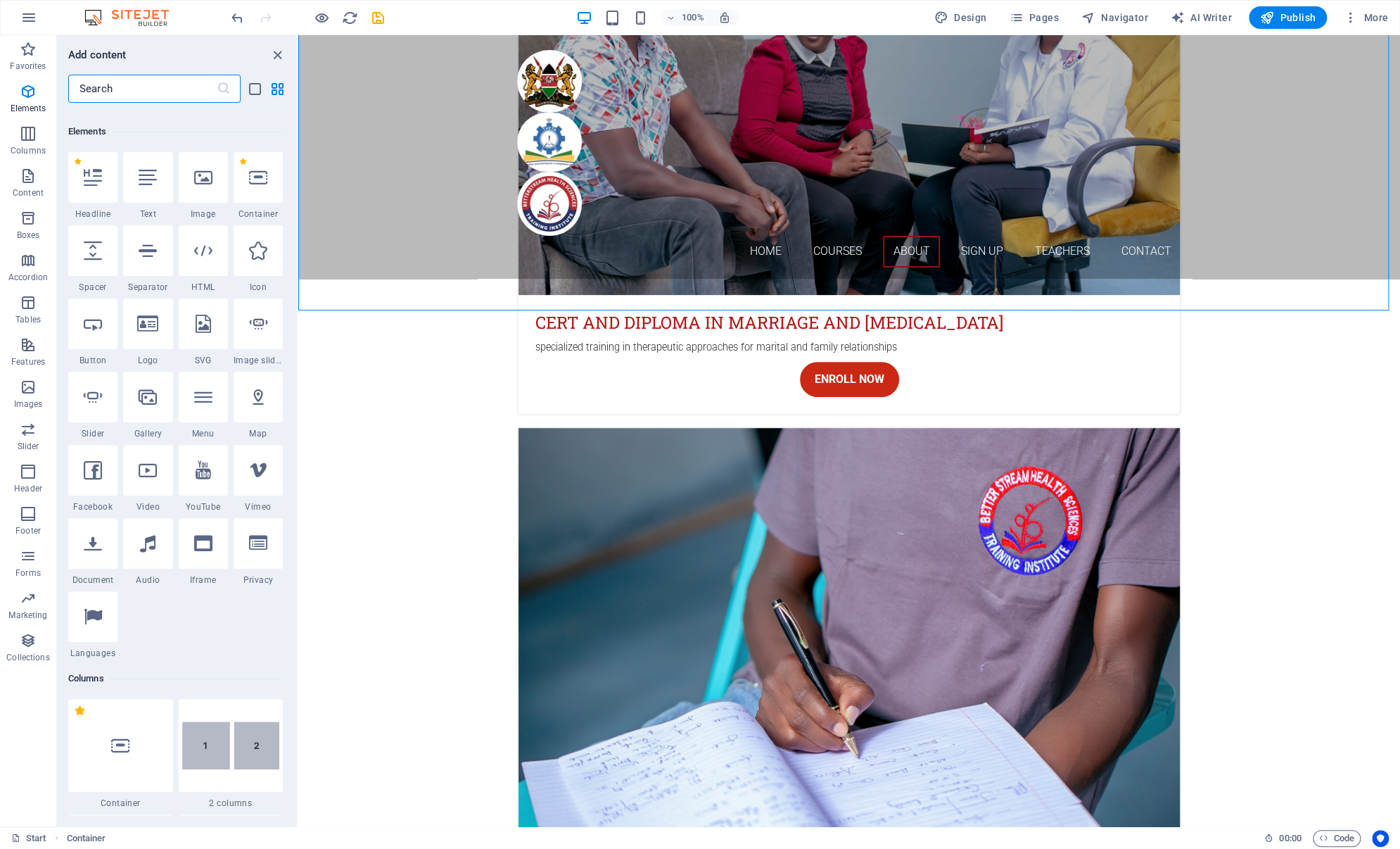
scroll to position [493, 0]
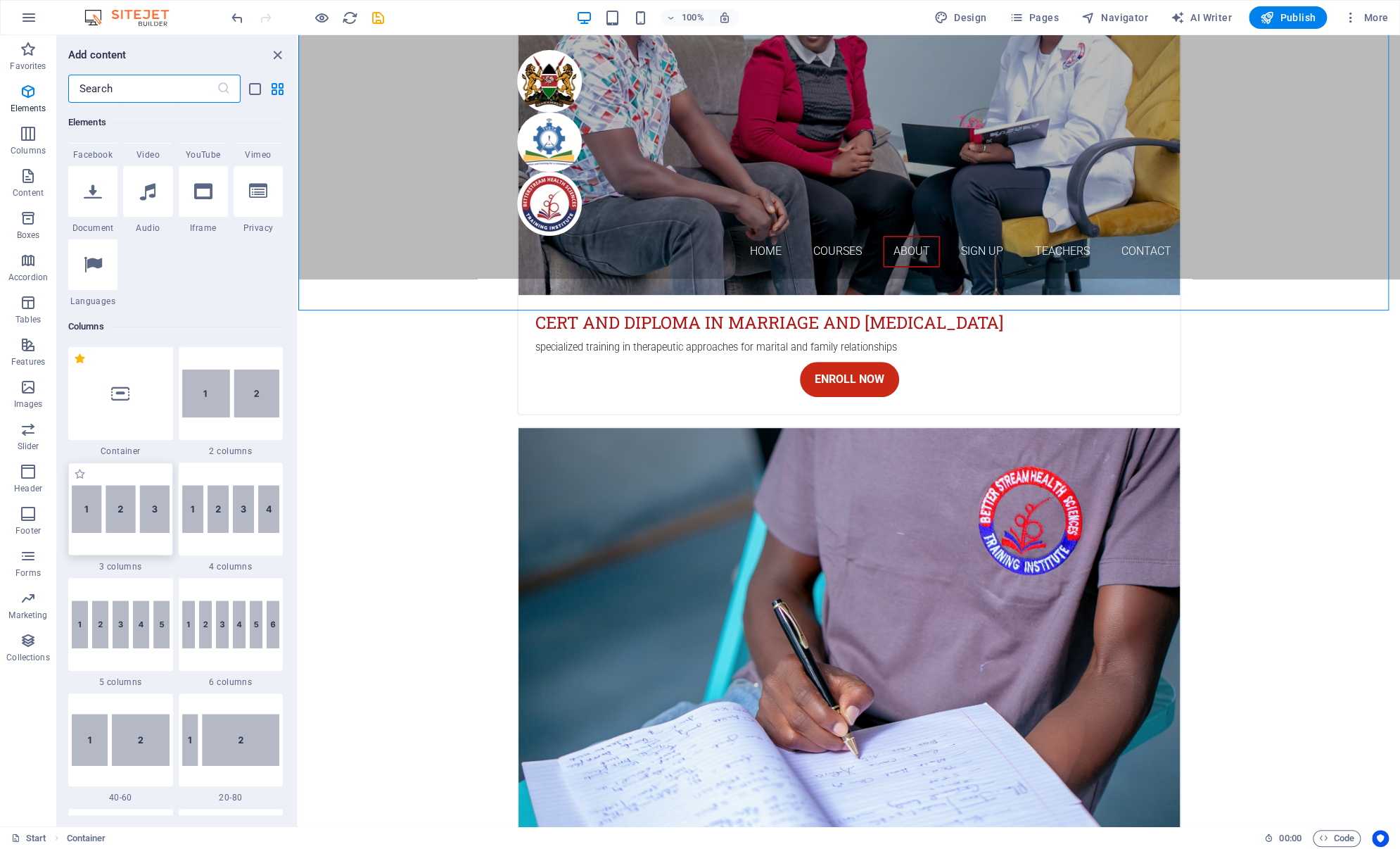
click at [138, 528] on img at bounding box center [121, 509] width 98 height 48
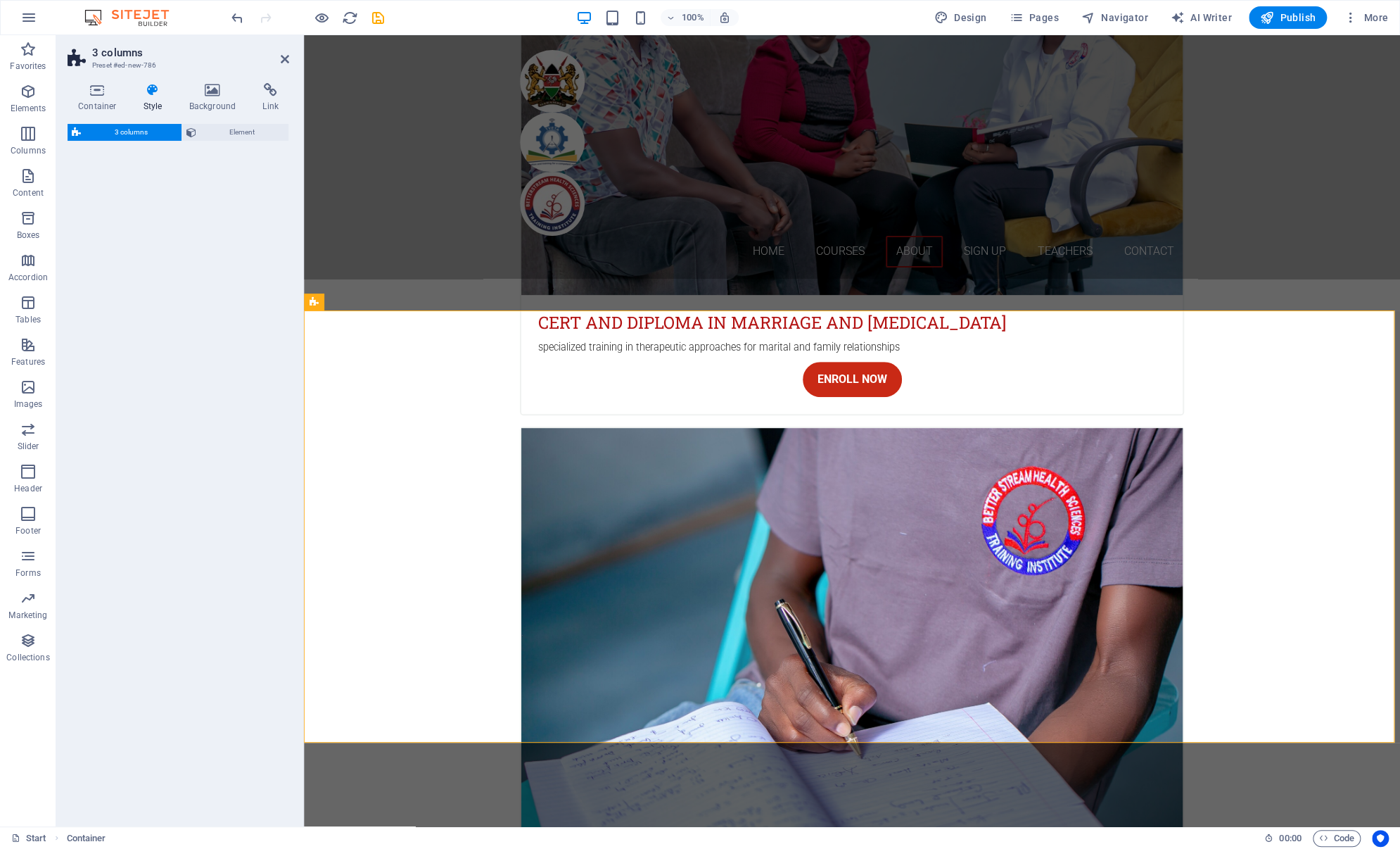
select select "rem"
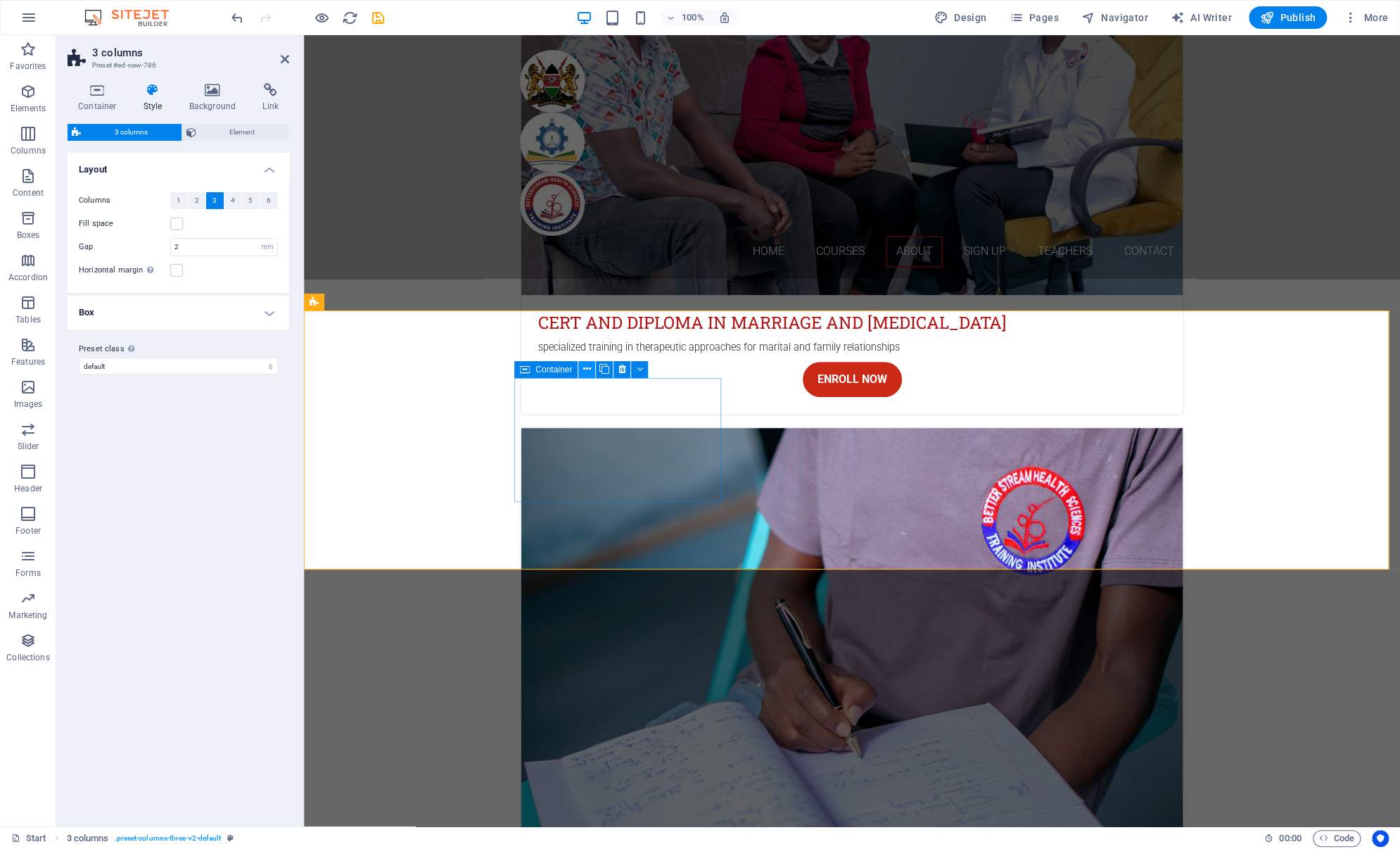
click at [588, 367] on icon at bounding box center [587, 369] width 7 height 15
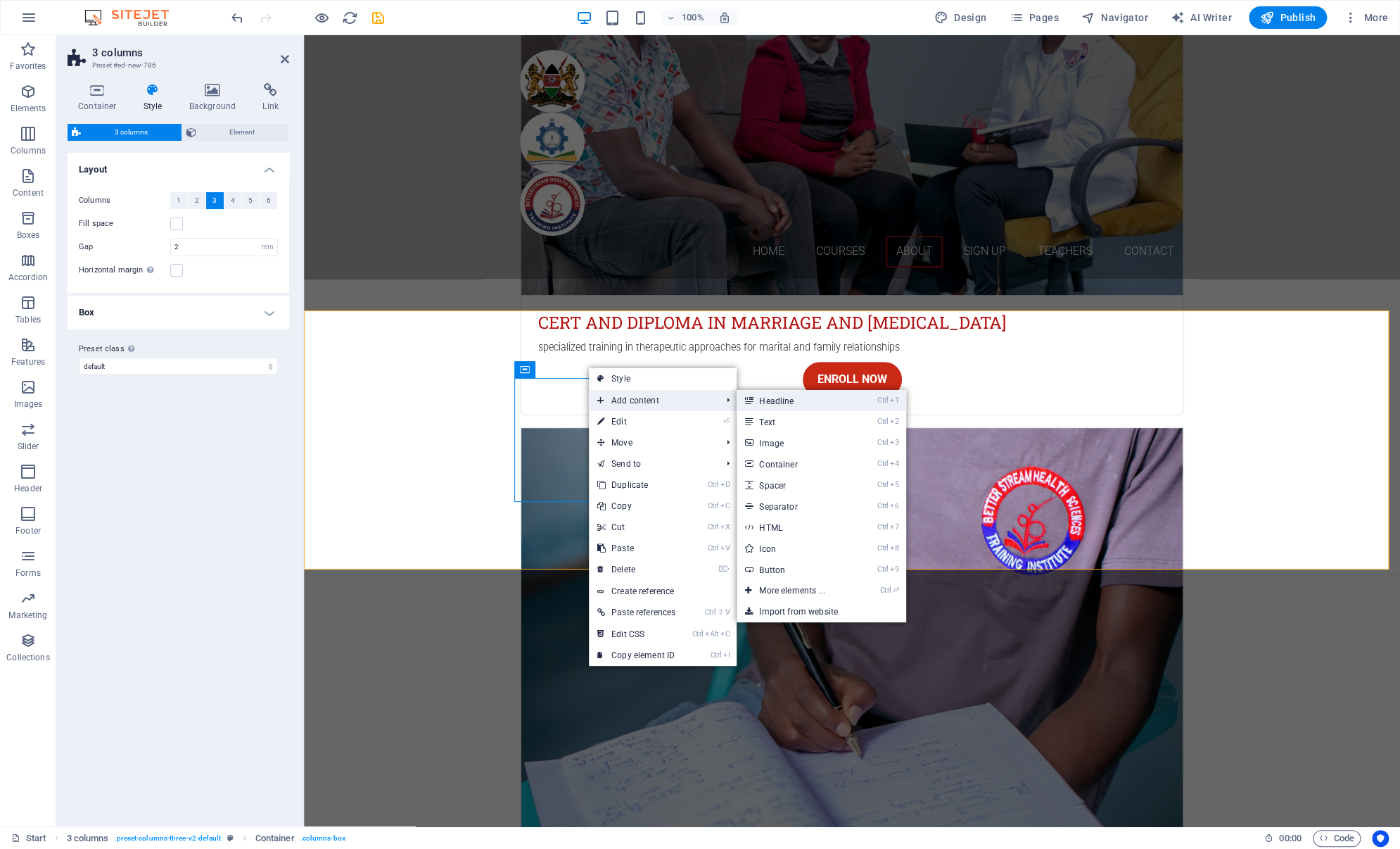
click at [766, 401] on link "Ctrl 1 Headline" at bounding box center [795, 400] width 116 height 21
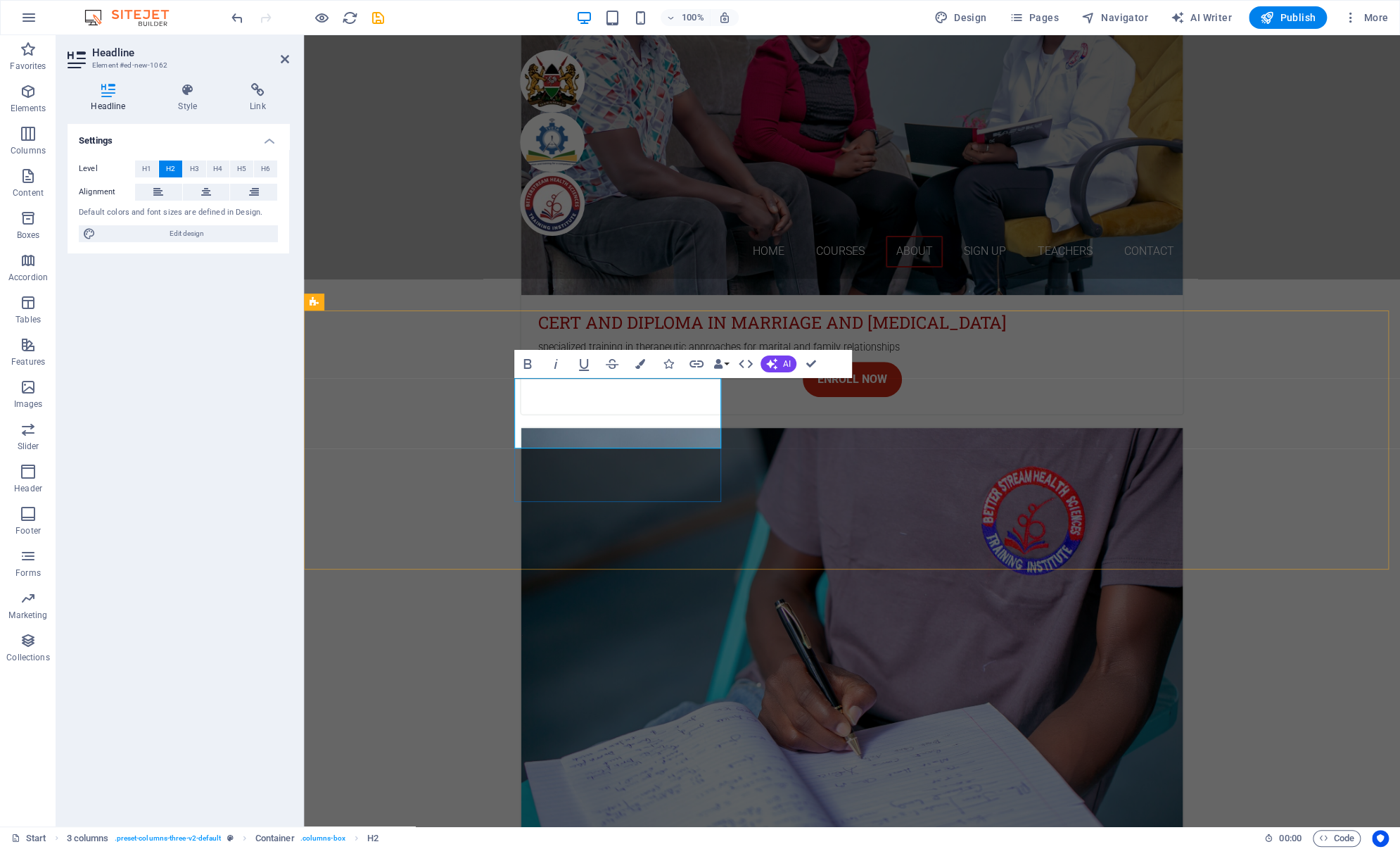
drag, startPoint x: 603, startPoint y: 427, endPoint x: 510, endPoint y: 383, distance: 102.9
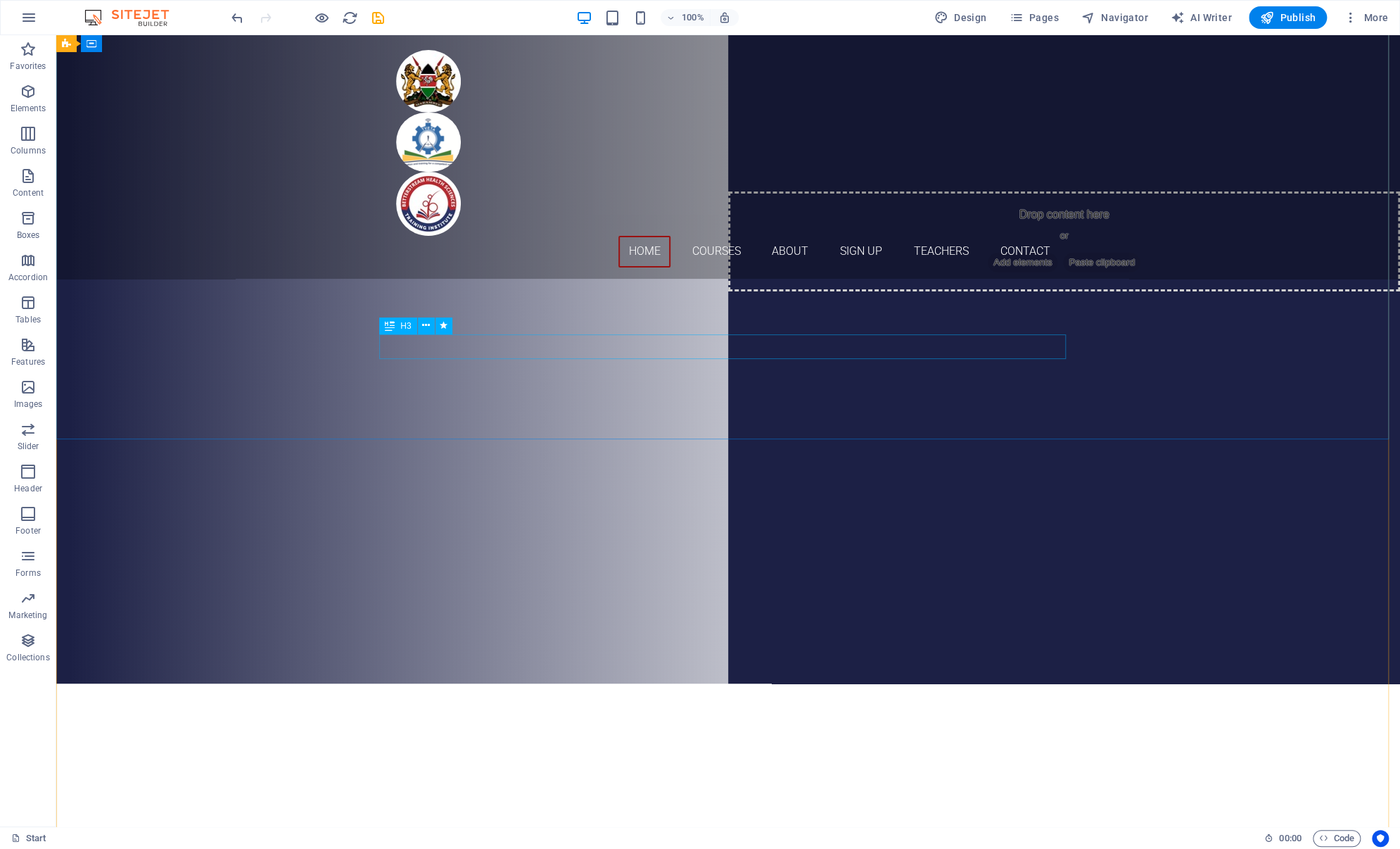
scroll to position [80, 0]
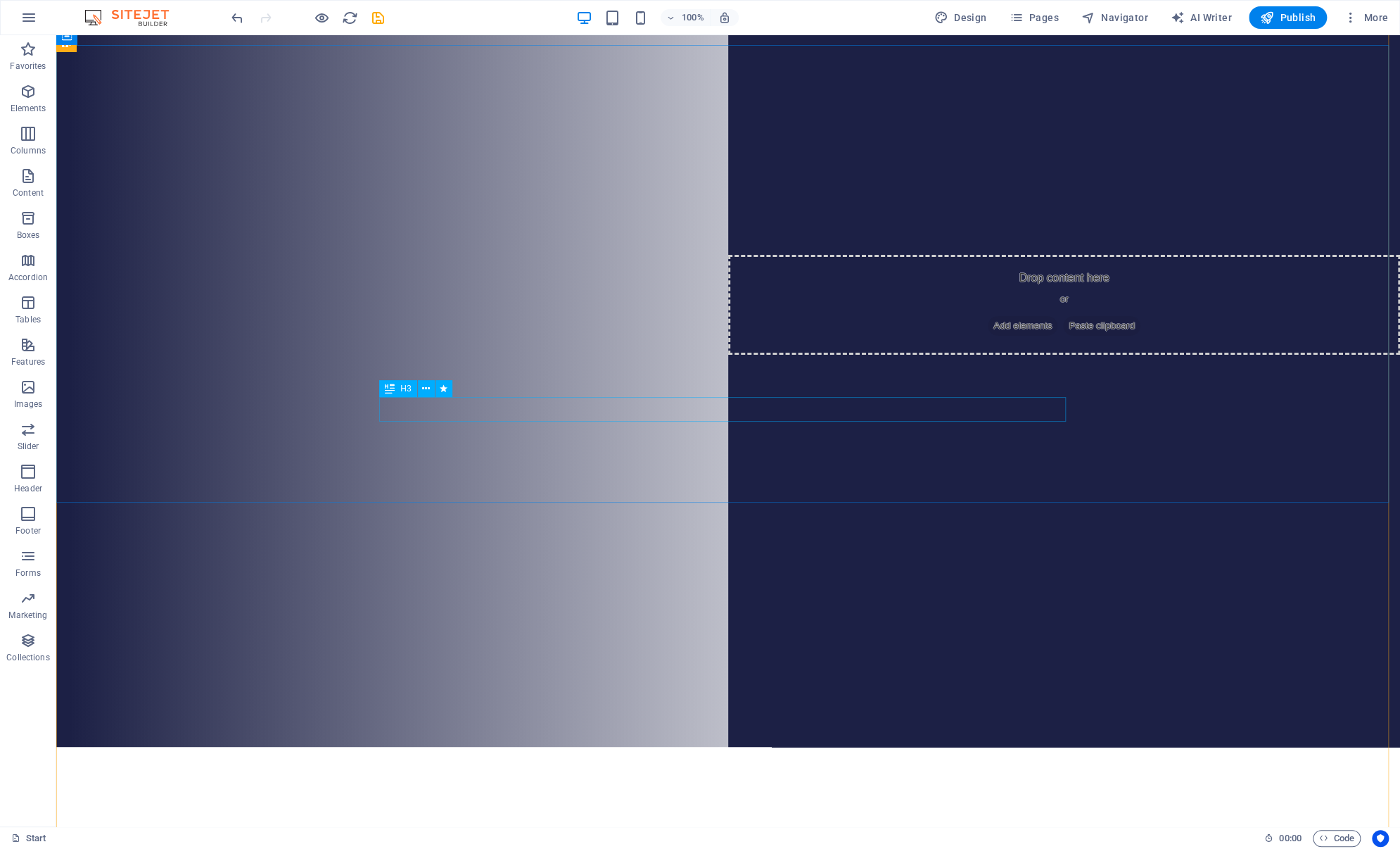
drag, startPoint x: 774, startPoint y: 407, endPoint x: 527, endPoint y: 407, distance: 247.0
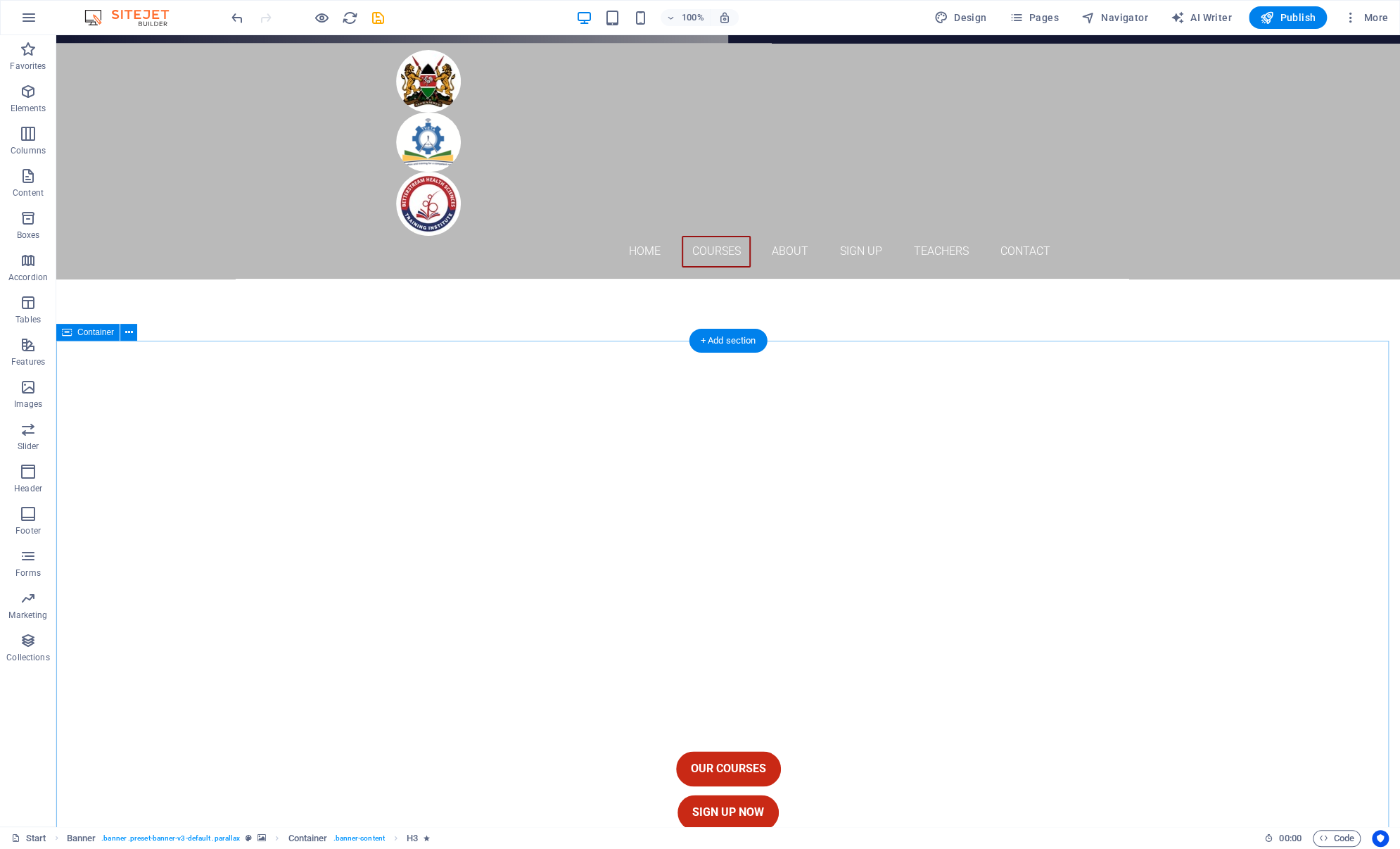
scroll to position [1135, 0]
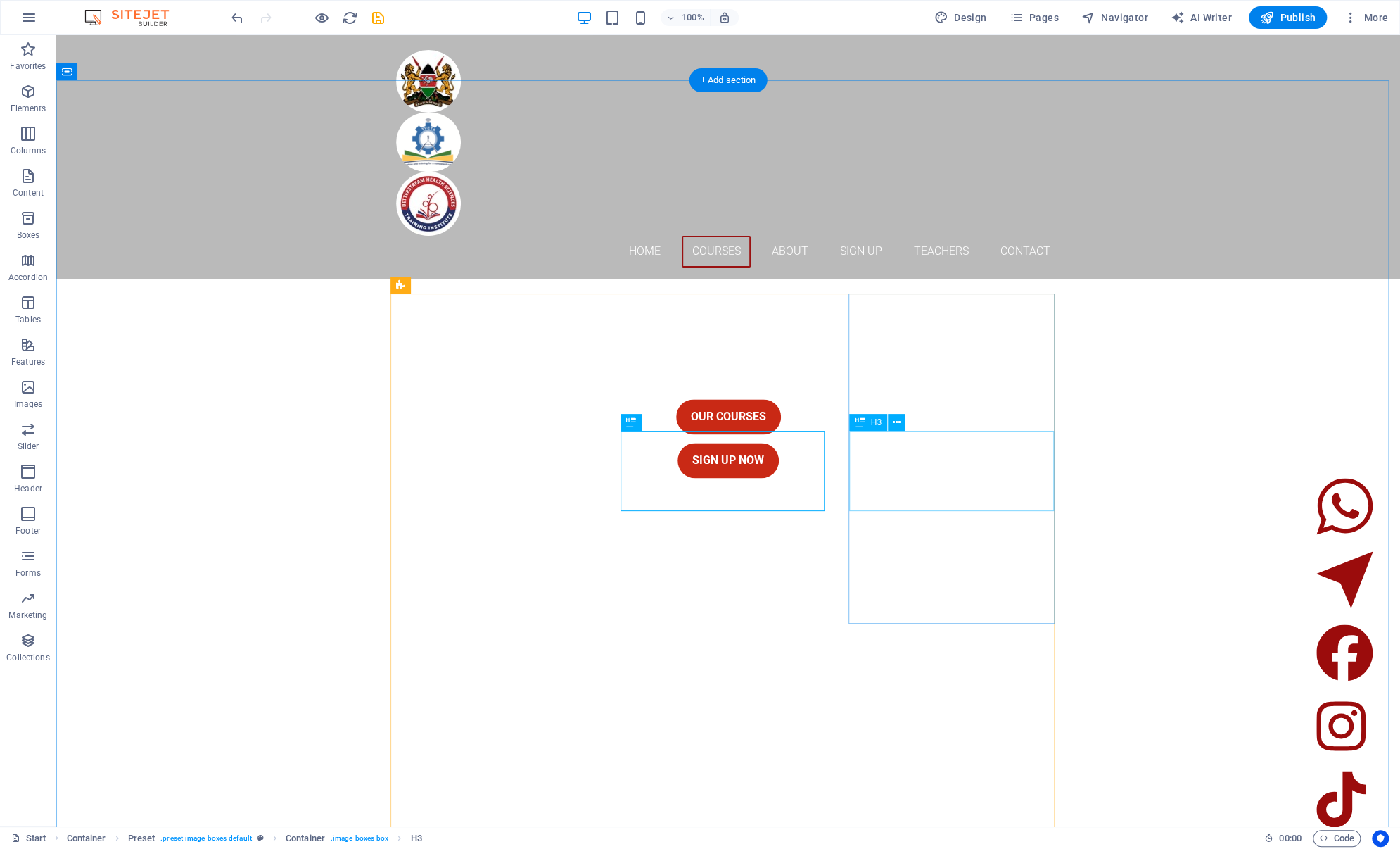
drag, startPoint x: 912, startPoint y: 456, endPoint x: 666, endPoint y: 455, distance: 246.0
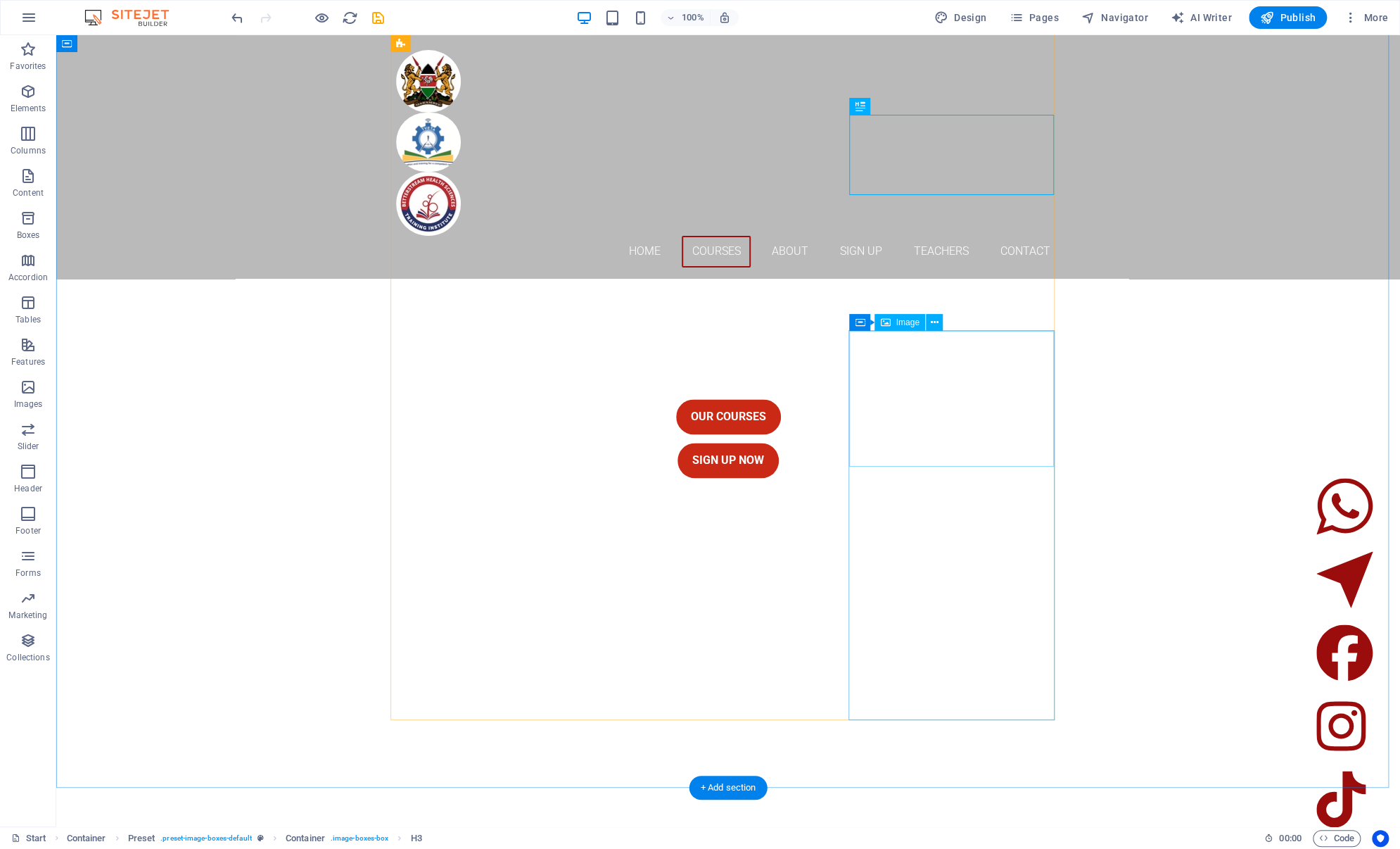
scroll to position [1488, 0]
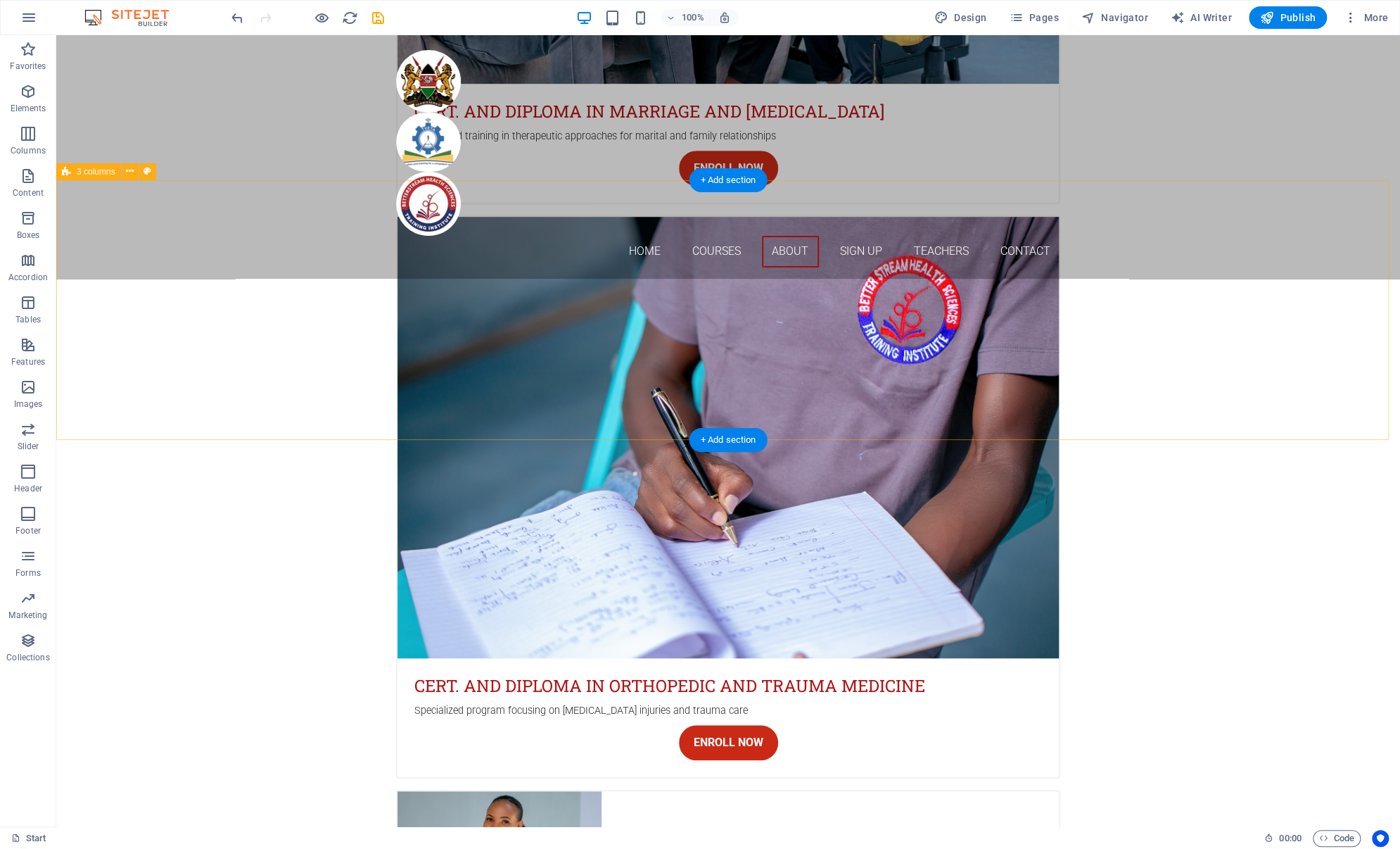
scroll to position [3739, 0]
